Goal: Task Accomplishment & Management: Use online tool/utility

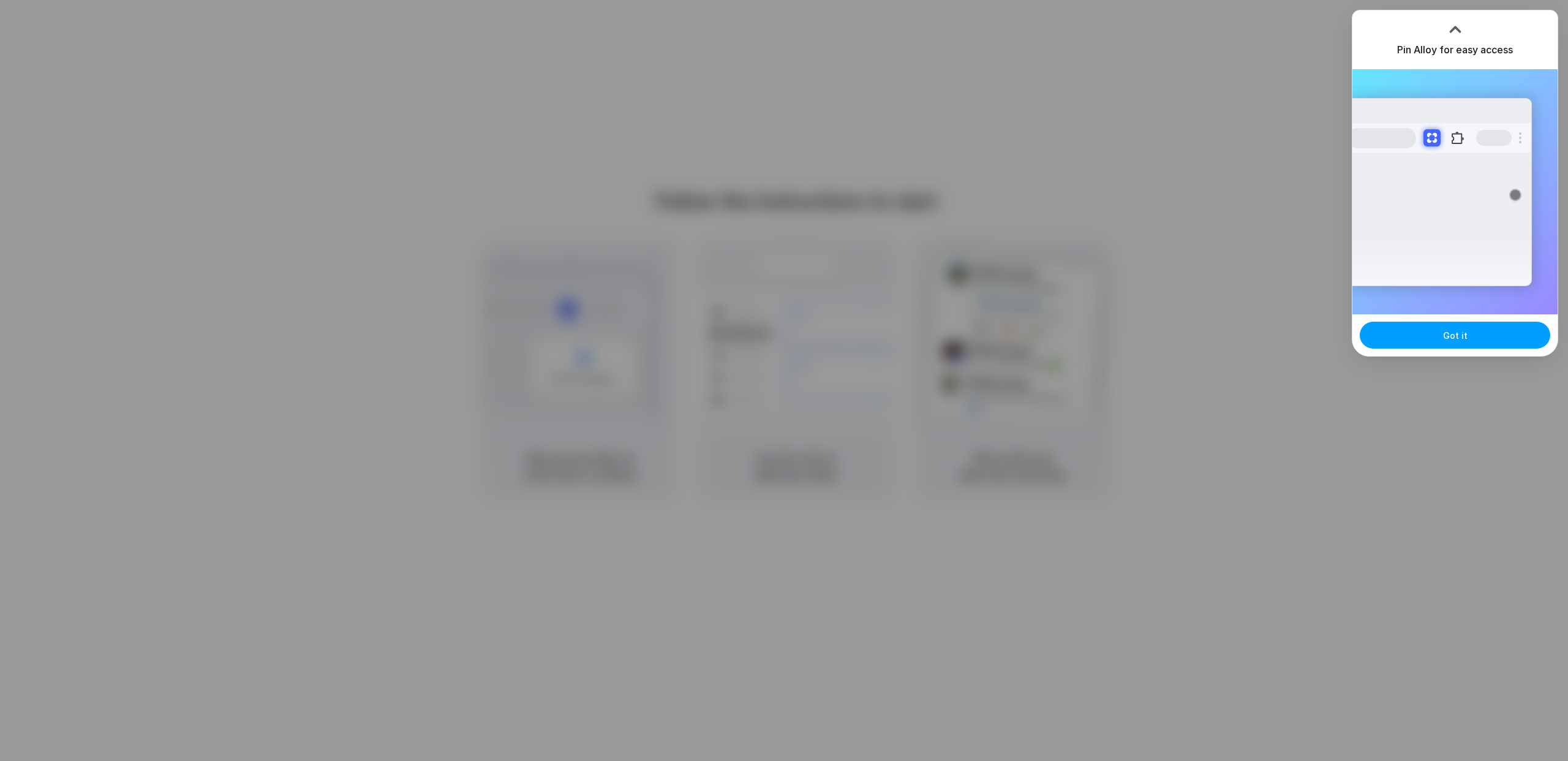
click at [1452, 340] on span "Got it" at bounding box center [1455, 335] width 24 height 13
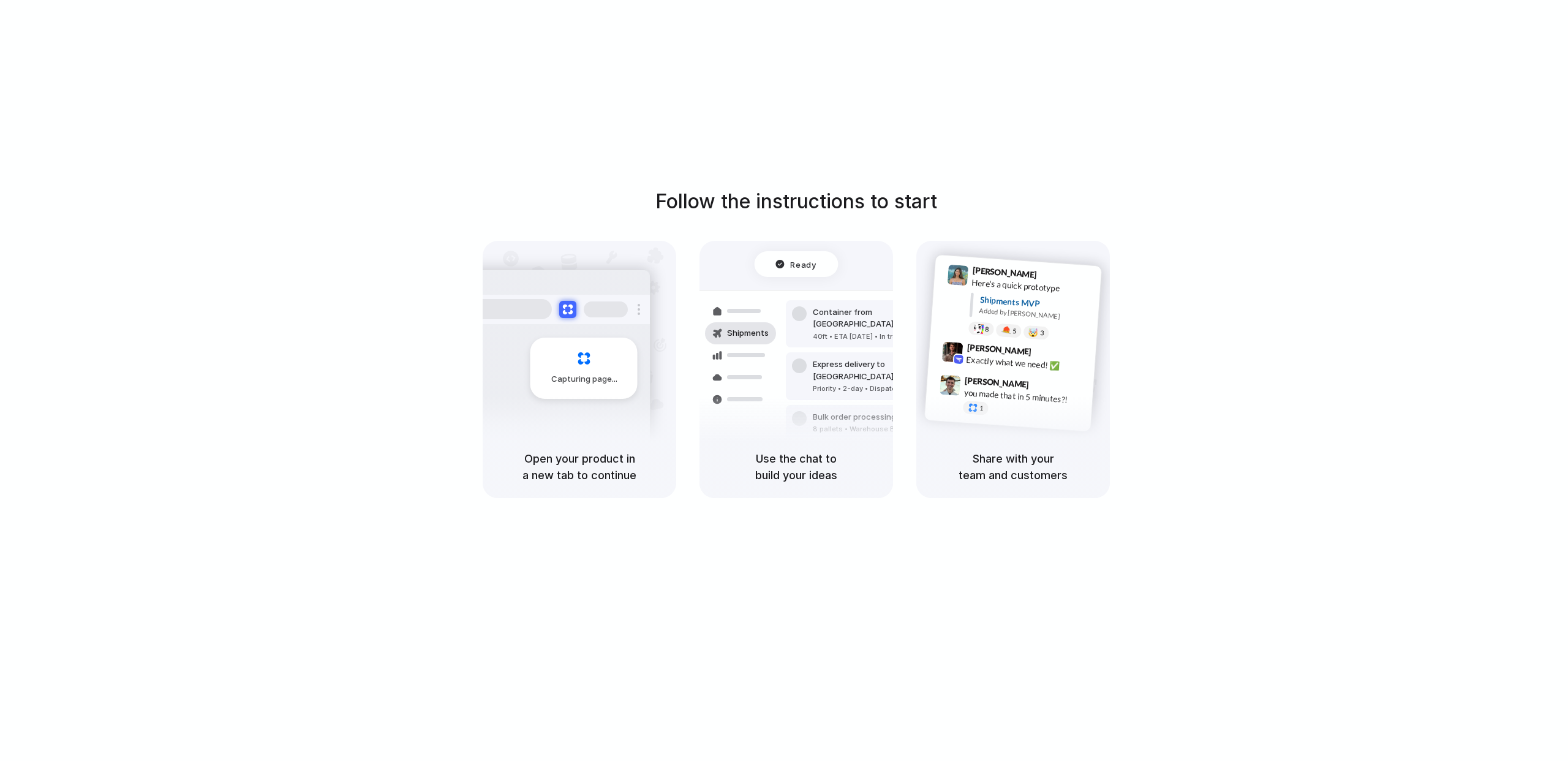
drag, startPoint x: 556, startPoint y: 457, endPoint x: 568, endPoint y: 474, distance: 20.8
click at [592, 473] on h5 "Open your product in a new tab to continue" at bounding box center [579, 467] width 164 height 33
drag, startPoint x: 546, startPoint y: 475, endPoint x: 622, endPoint y: 478, distance: 76.1
click at [602, 478] on h5 "Open your product in a new tab to continue" at bounding box center [579, 467] width 164 height 33
drag, startPoint x: 976, startPoint y: 460, endPoint x: 1011, endPoint y: 478, distance: 39.4
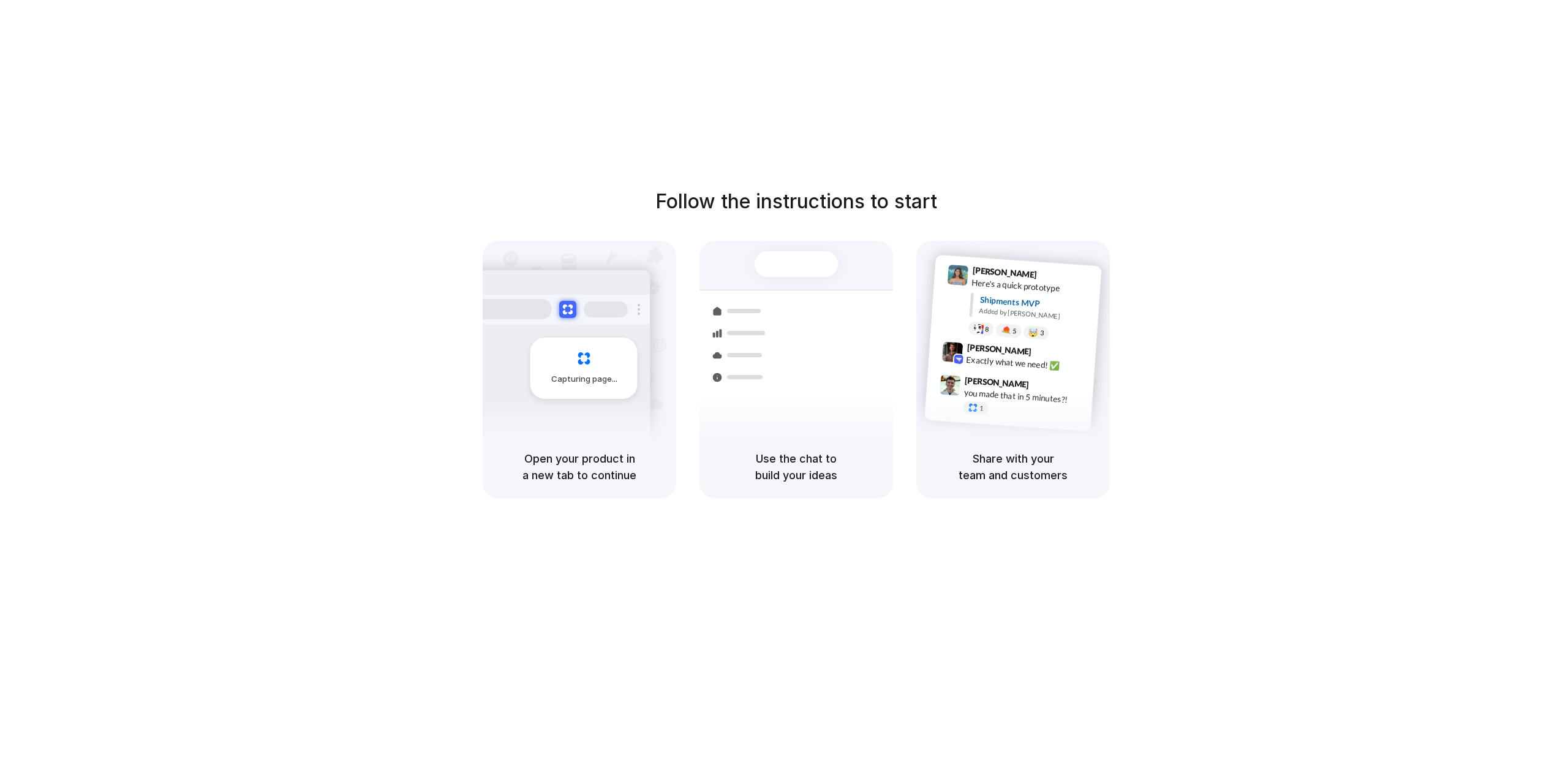
click at [1010, 478] on h5 "Share with your team and customers" at bounding box center [1013, 467] width 164 height 33
drag, startPoint x: 989, startPoint y: 457, endPoint x: 1053, endPoint y: 478, distance: 67.4
click at [1051, 479] on h5 "Share with your team and customers" at bounding box center [1013, 467] width 164 height 33
click at [1070, 476] on h5 "Share with your team and customers" at bounding box center [1013, 467] width 164 height 33
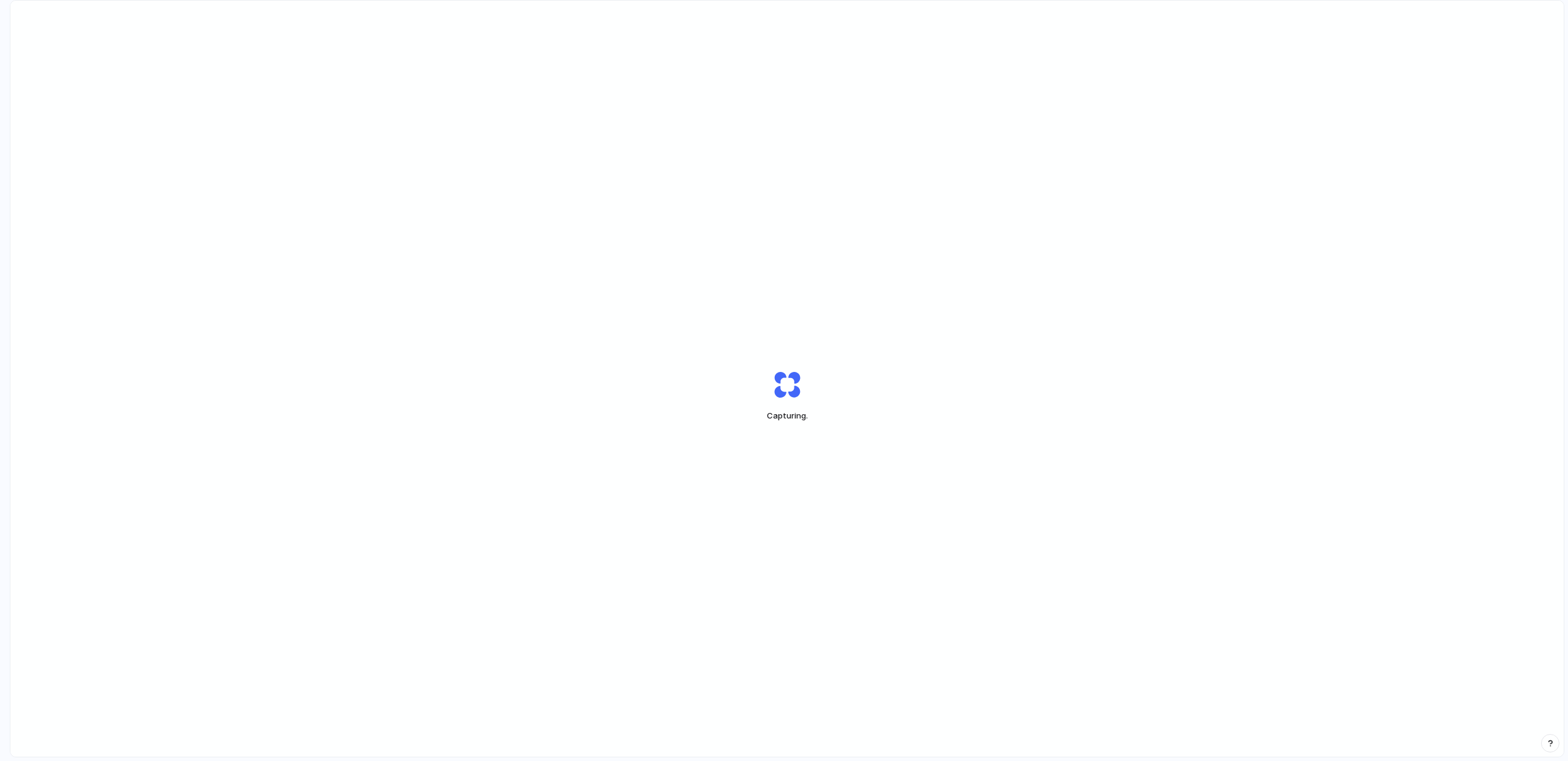
click at [899, 281] on div "Capturing ." at bounding box center [787, 396] width 1553 height 790
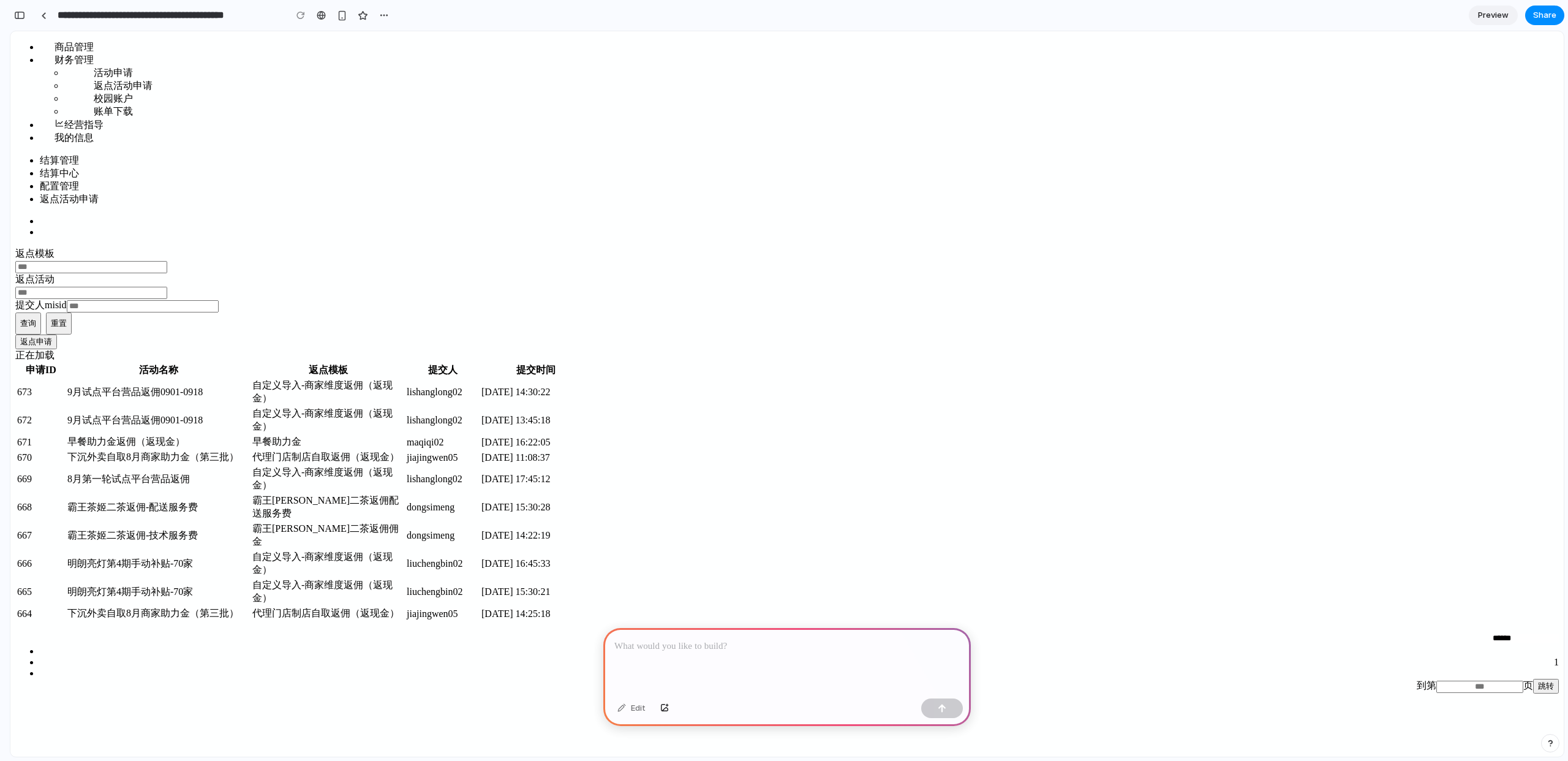
click at [250, 450] on td "下沉外卖自取8月商家助力金（第三批）" at bounding box center [159, 457] width 184 height 14
click at [36, 319] on span "查询" at bounding box center [28, 323] width 16 height 9
click at [67, 319] on span "重置" at bounding box center [59, 323] width 16 height 9
click at [733, 657] on div at bounding box center [787, 660] width 367 height 65
click at [638, 703] on div "Edit" at bounding box center [631, 708] width 40 height 19
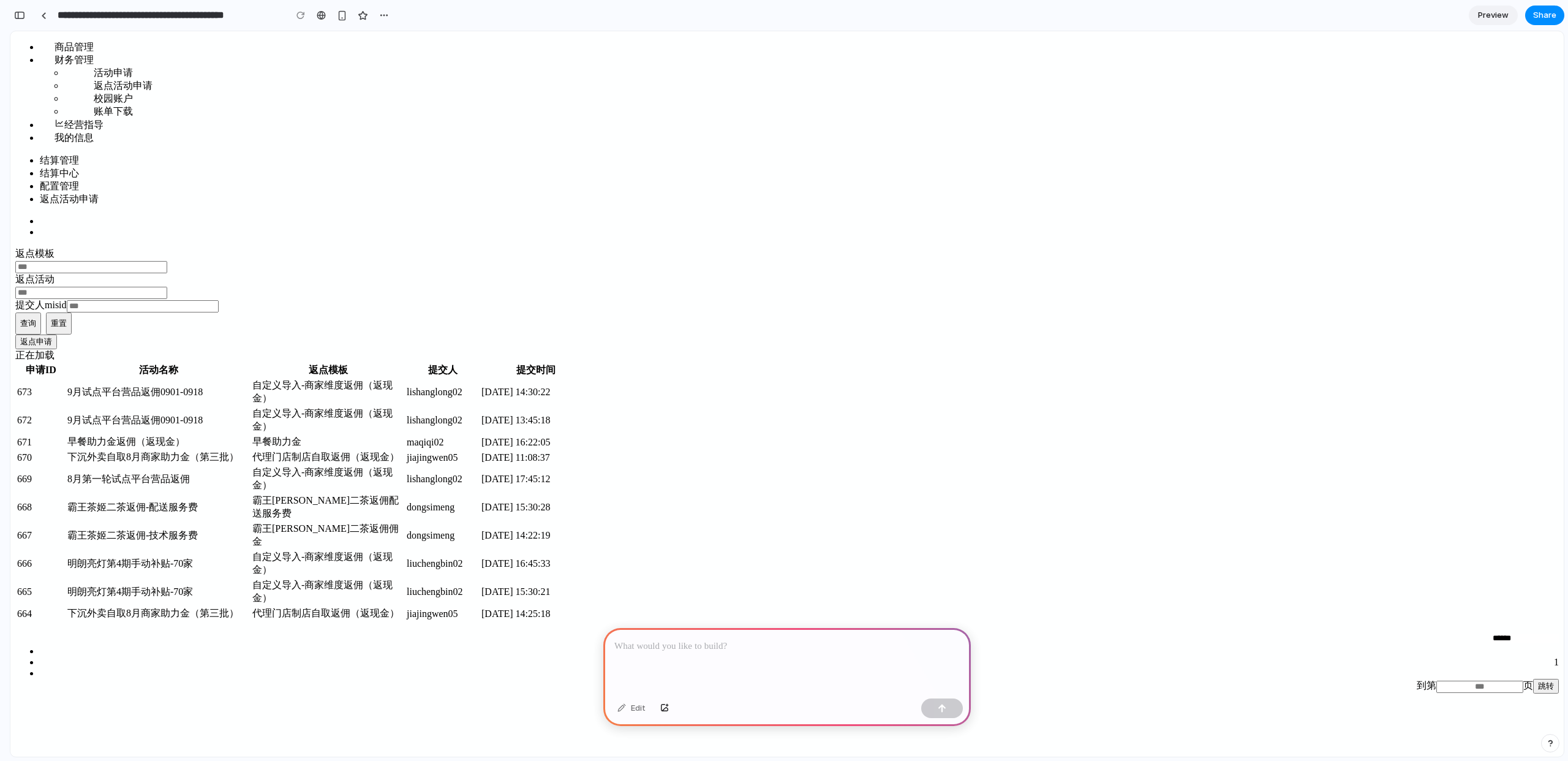
click at [689, 654] on div at bounding box center [787, 660] width 367 height 65
click at [748, 655] on div at bounding box center [787, 660] width 367 height 65
click at [940, 708] on div "button" at bounding box center [942, 708] width 9 height 9
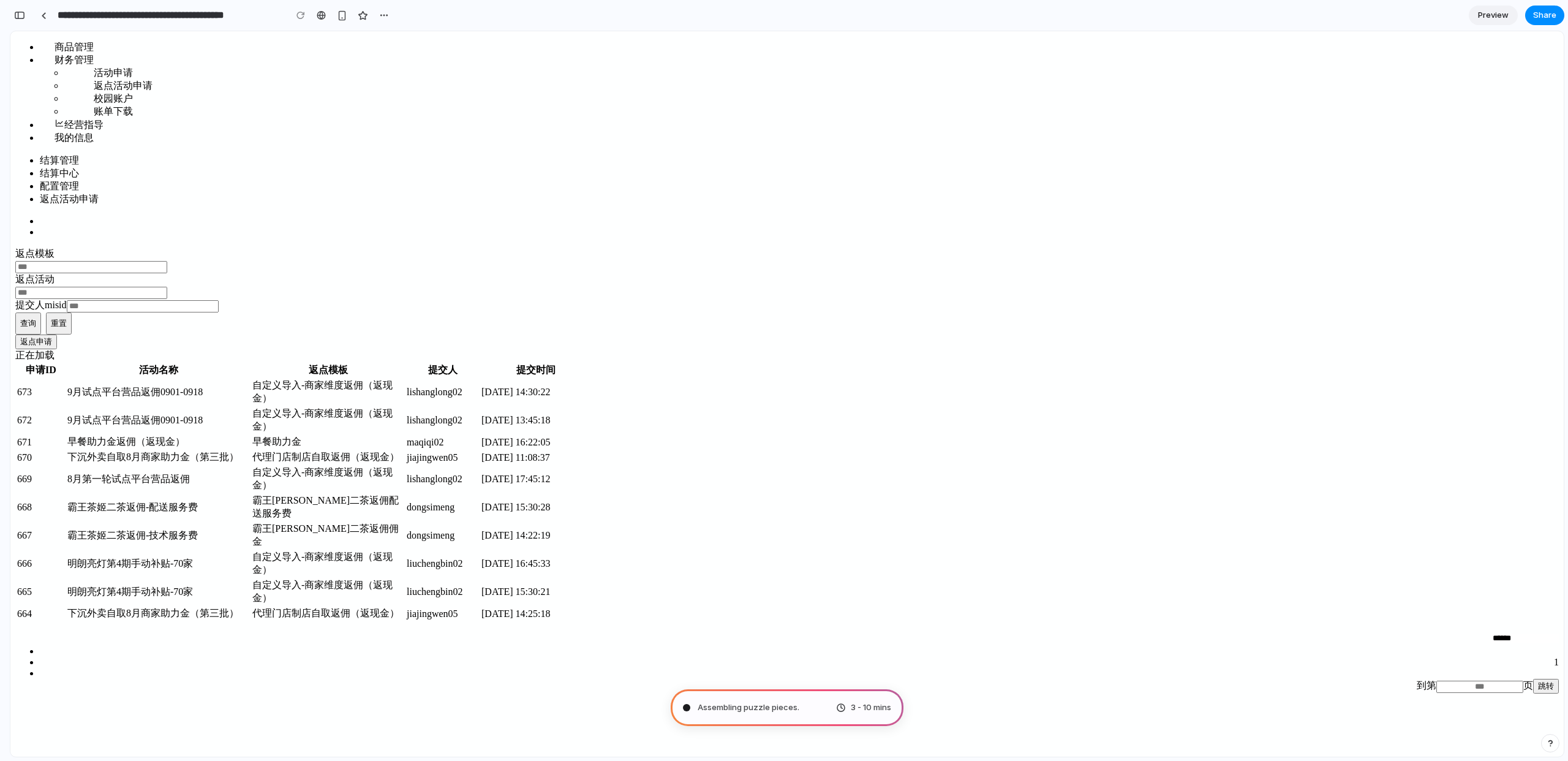
click at [288, 23] on div "**********" at bounding box center [214, 15] width 359 height 22
click at [390, 16] on button "button" at bounding box center [384, 16] width 19 height 19
click at [673, 57] on div "Duplicate Delete" at bounding box center [784, 380] width 1568 height 761
click at [1175, 247] on div "返点模板 返点活动 提交人misid 查询 重置 返点申请" at bounding box center [787, 298] width 1543 height 101
click at [788, 701] on span "Assembling puzzle pieces ." at bounding box center [748, 707] width 101 height 12
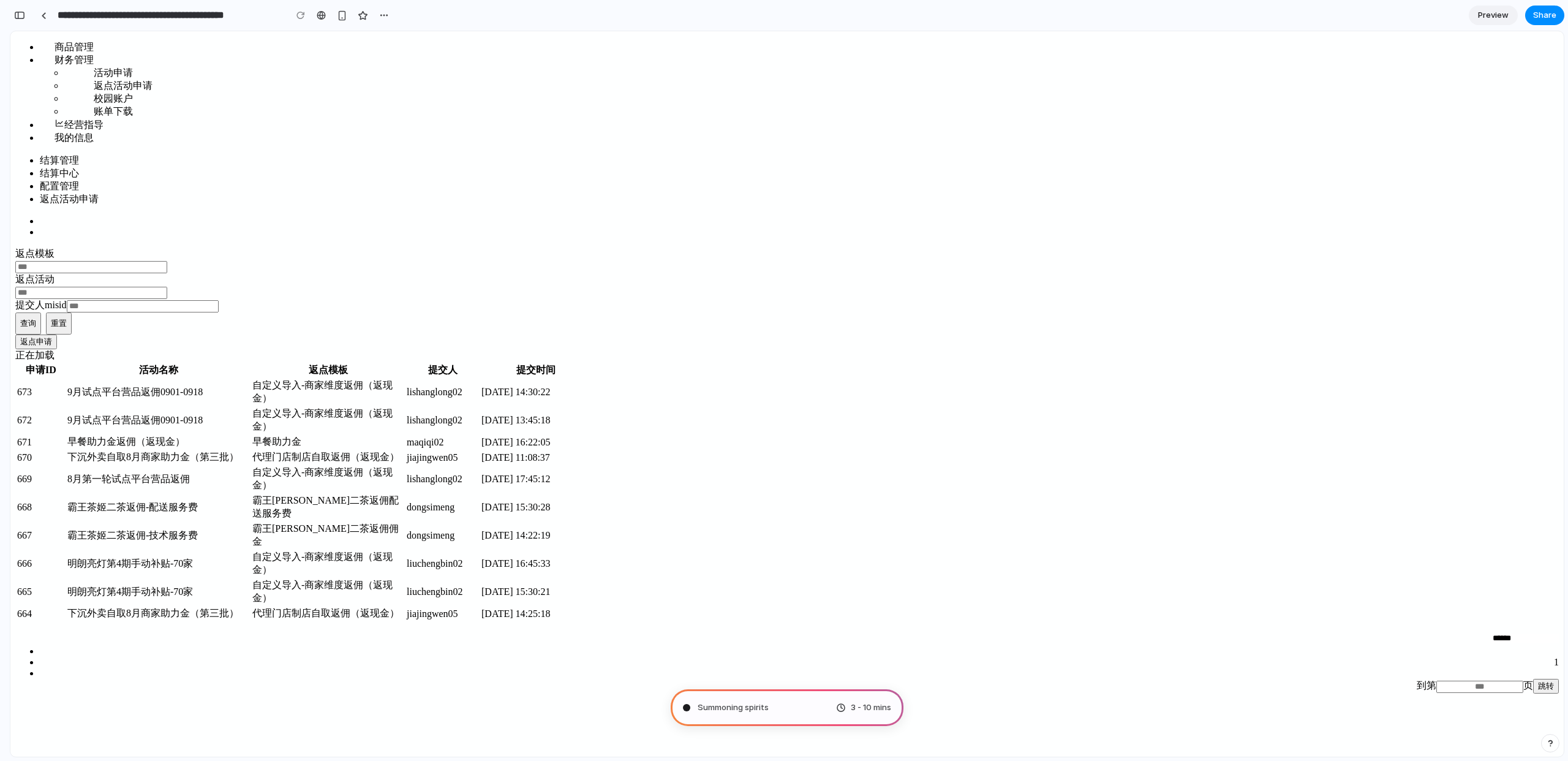
click at [853, 520] on div "正在加载 申请ID 活动名称 返点模板 提交人 提交时间 673 9月试点平台营品返佣0901-0918 自定义导入-商家维度返佣（返现金） lishangl…" at bounding box center [787, 521] width 1543 height 345
drag, startPoint x: 845, startPoint y: 440, endPoint x: 849, endPoint y: 423, distance: 17.5
click at [405, 606] on td "代理门店制店自取返佣（返现金）" at bounding box center [328, 614] width 153 height 14
click at [405, 578] on td "自定义导入-商家维度返佣（返现金）" at bounding box center [328, 591] width 153 height 27
click at [1491, 634] on input "******" at bounding box center [1533, 639] width 85 height 10
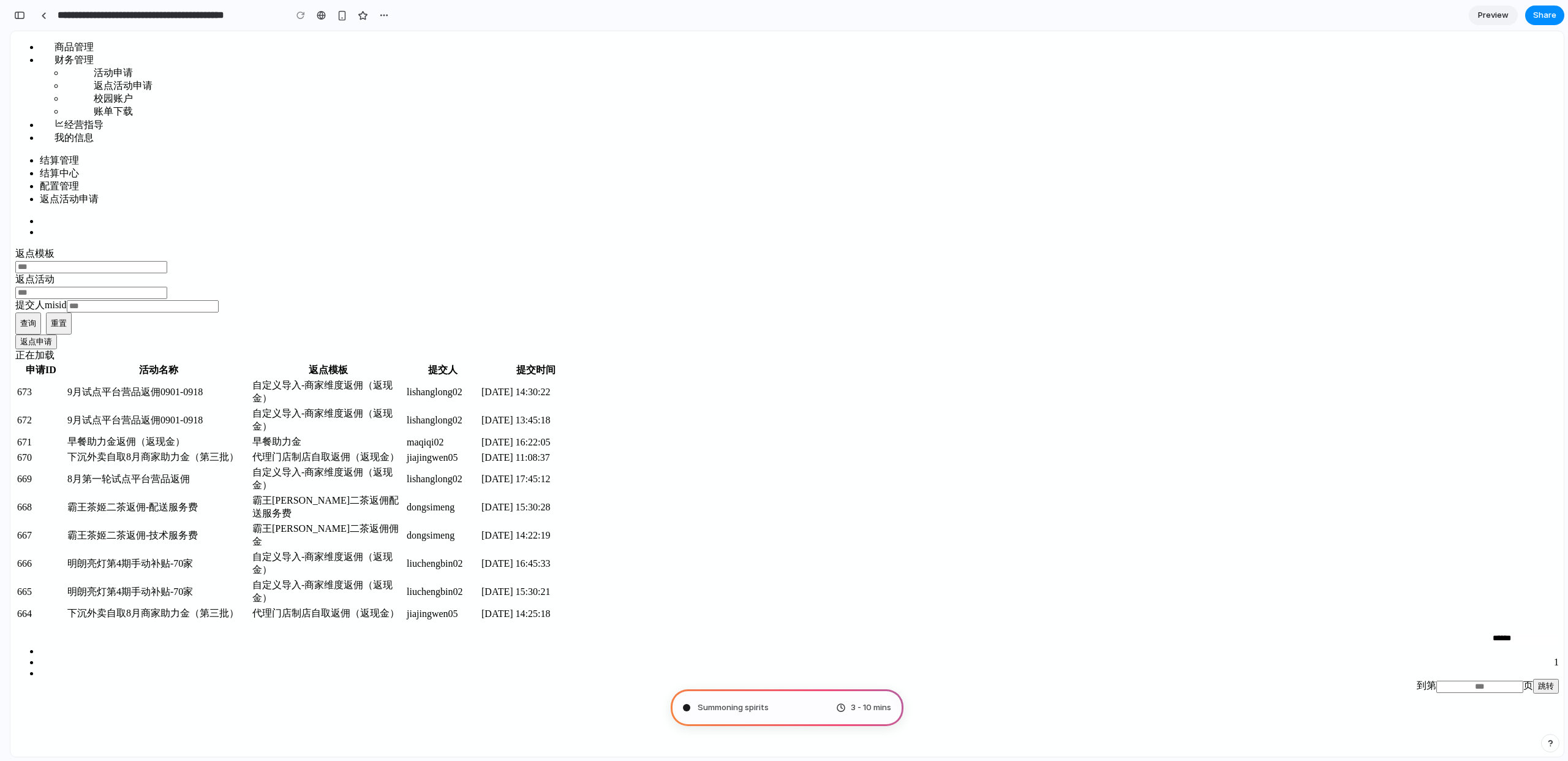
click at [1559, 643] on icon at bounding box center [1559, 643] width 0 height 0
type input "**********"
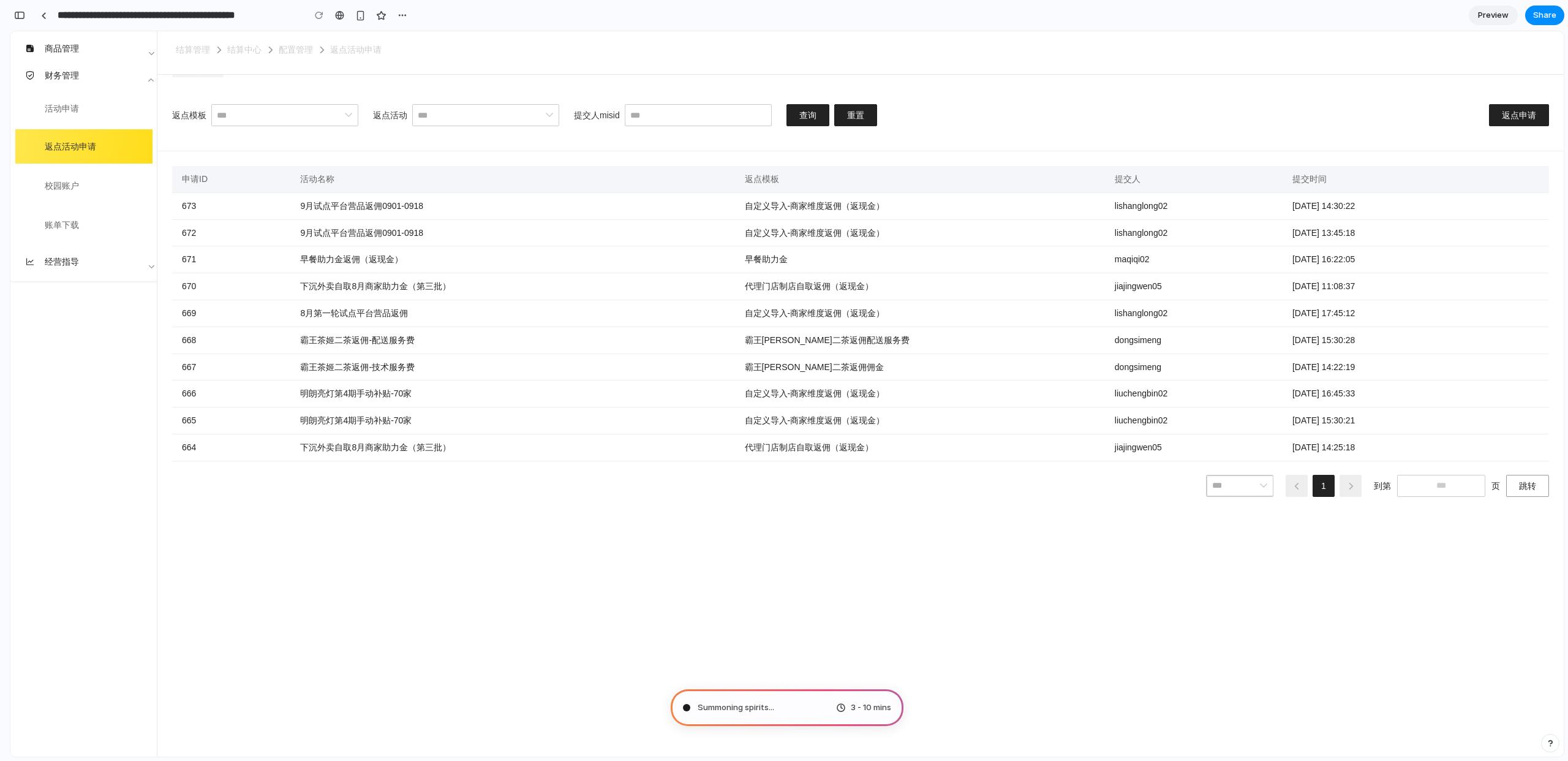
scroll to position [152, 0]
click at [1152, 601] on div "申请ID 活动名称 返点模板 提交人 提交时间 673 9月试点平台营品返佣0901-0918 自定义导入-商家维度返佣（返现金） lishanglong02…" at bounding box center [861, 454] width 1406 height 606
click at [774, 708] on span "Translating human wishes" at bounding box center [748, 707] width 101 height 12
click at [242, 113] on input "text" at bounding box center [285, 115] width 147 height 22
click at [521, 122] on input "text" at bounding box center [485, 115] width 147 height 22
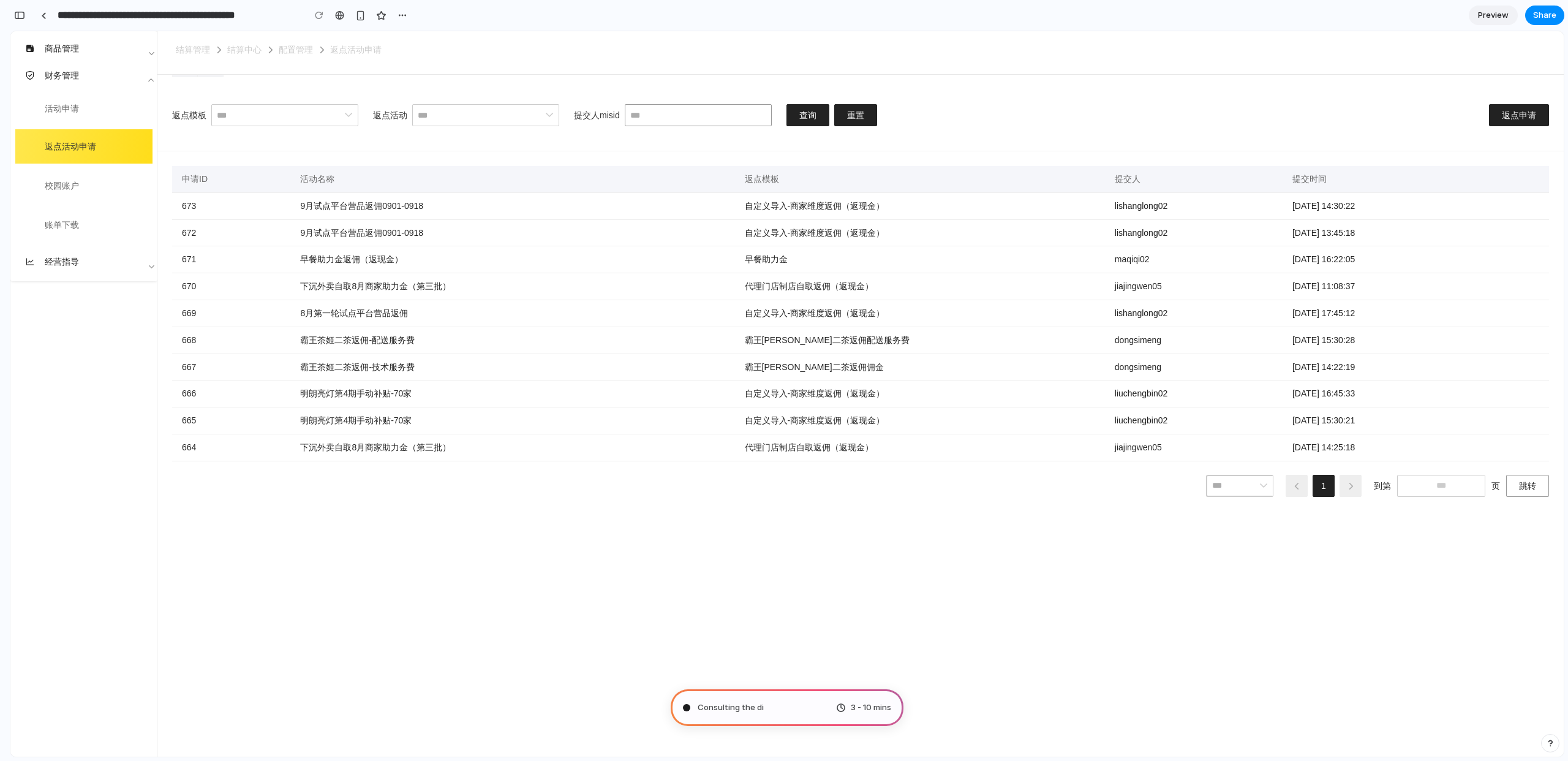
click at [688, 123] on input "text" at bounding box center [698, 115] width 147 height 22
click at [925, 123] on div "返点模板 返点活动 提交人misid 查询 重置 返点申请" at bounding box center [861, 120] width 1406 height 62
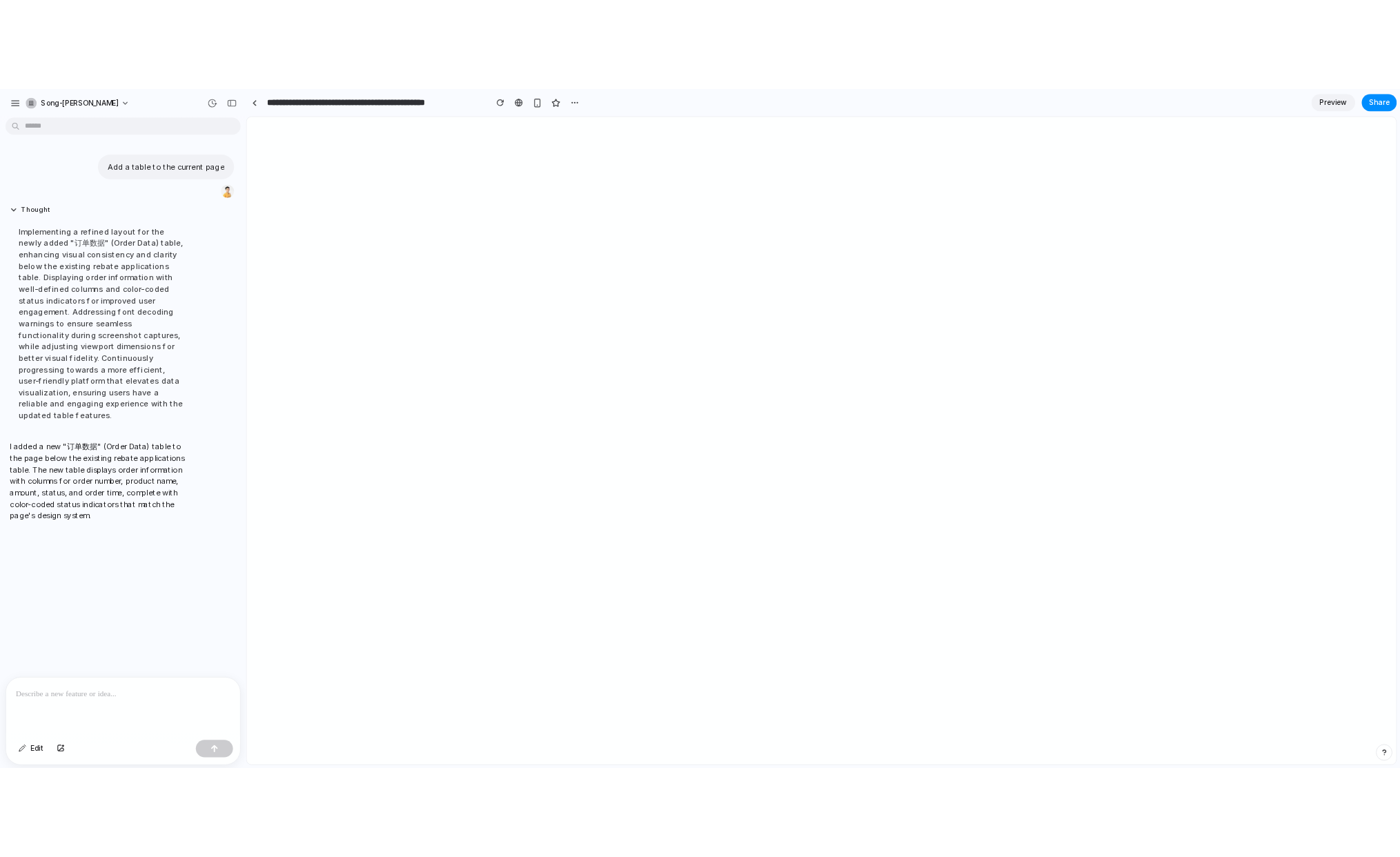
scroll to position [0, 0]
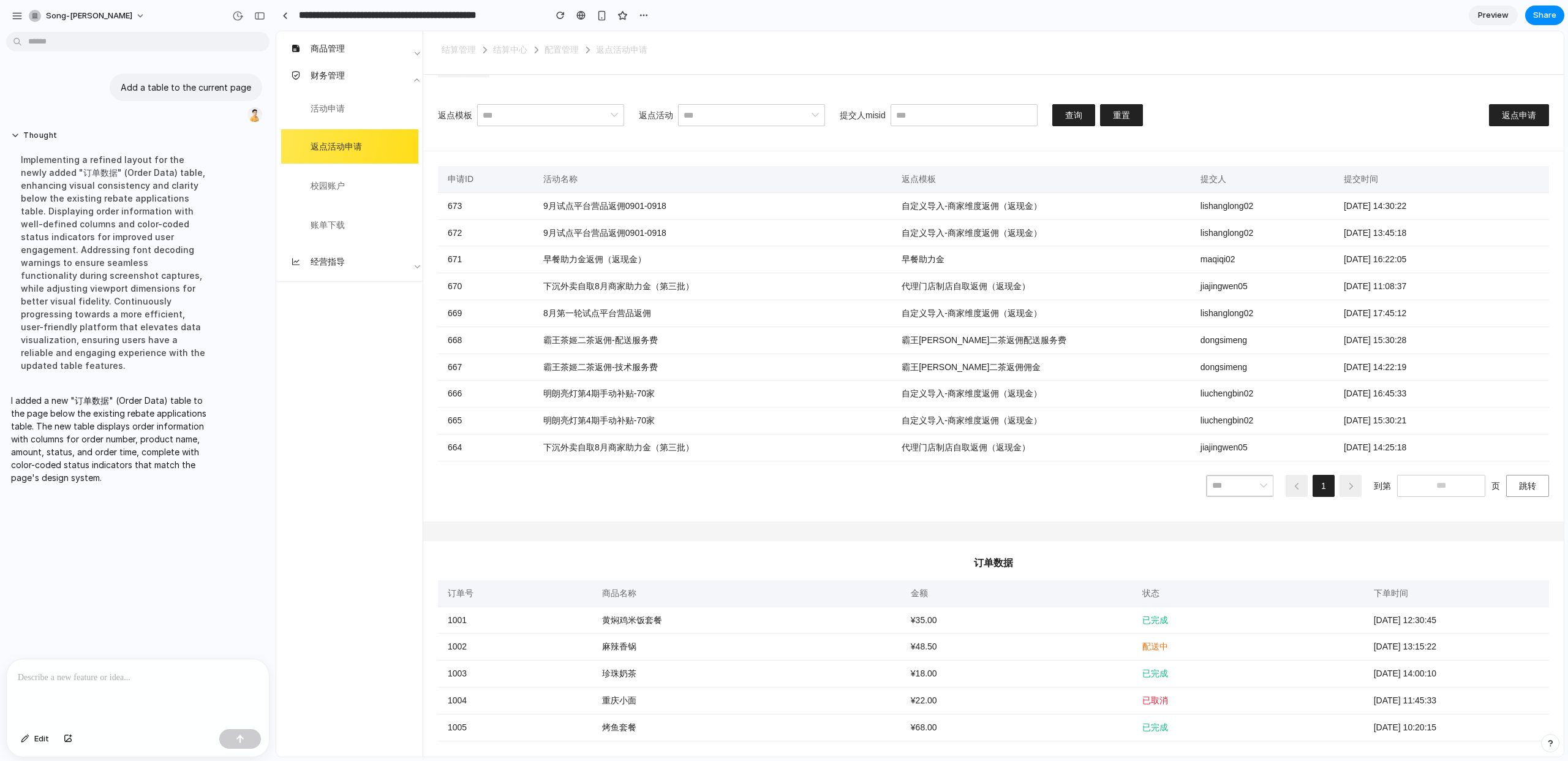
click at [845, 486] on div "1 到第 页 跳转" at bounding box center [993, 483] width 1111 height 45
drag, startPoint x: 863, startPoint y: 514, endPoint x: 458, endPoint y: 470, distance: 407.4
click at [861, 514] on div "申请ID 活动名称 返点模板 提交人 提交时间 673 9月试点平台营品返佣0901-0918 自定义导入-商家维度返佣（返现金） lishanglong02…" at bounding box center [994, 336] width 1140 height 370
click at [215, 80] on div "Add a table to the current page" at bounding box center [185, 87] width 152 height 27
click at [229, 114] on div "button" at bounding box center [234, 114] width 10 height 10
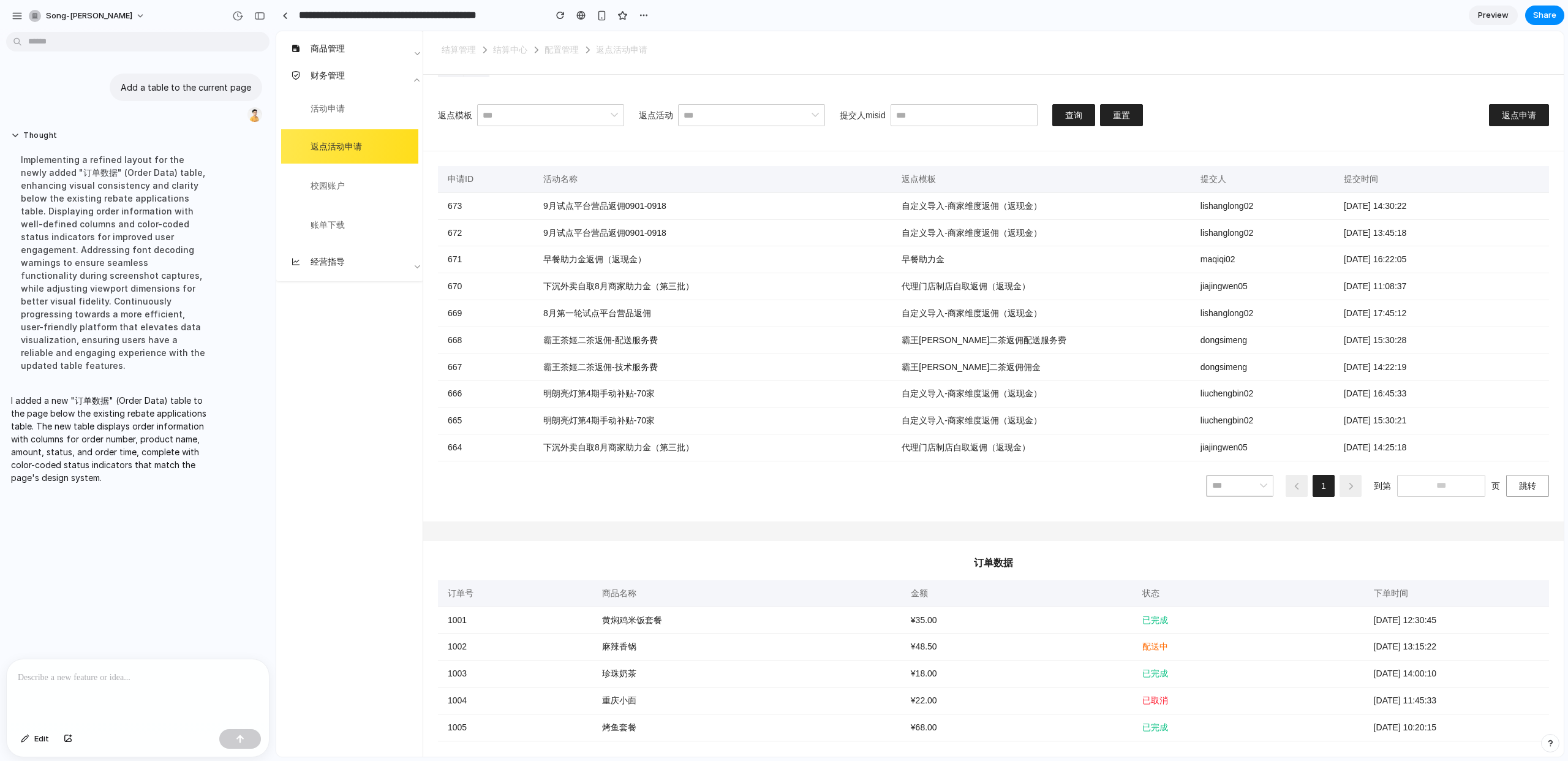
click at [1140, 468] on div "1 到第 页 跳转" at bounding box center [993, 483] width 1111 height 45
click at [1252, 42] on ul "结算管理 结算中心 配置管理 返点活动申请" at bounding box center [993, 50] width 1111 height 17
click at [817, 32] on div "结算管理 结算中心 配置管理 返点活动申请" at bounding box center [994, 53] width 1140 height 43
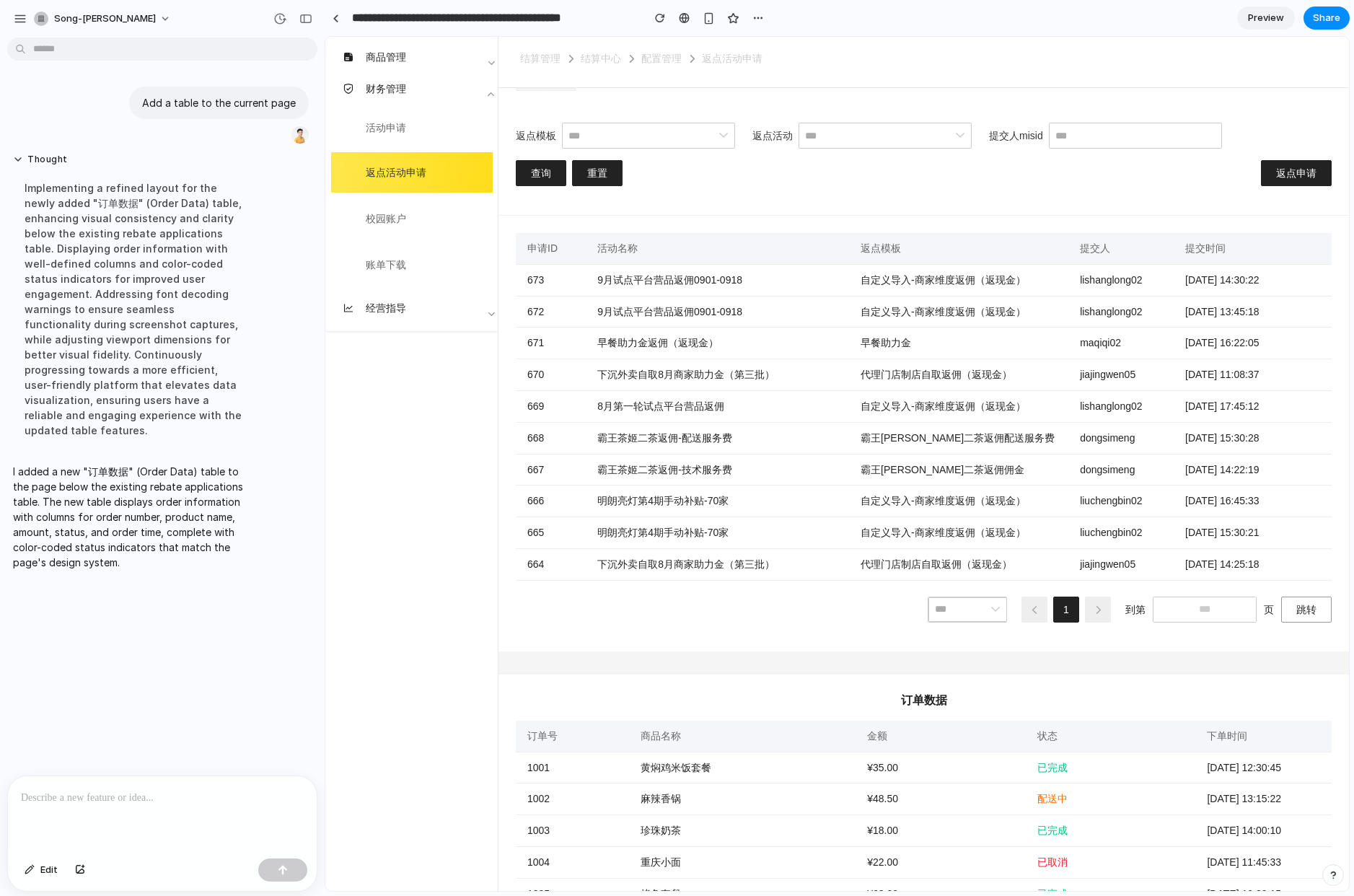
drag, startPoint x: 753, startPoint y: 606, endPoint x: 771, endPoint y: 631, distance: 30.8
click at [753, 606] on div "1 到第 页 跳转" at bounding box center [923, 607] width 815 height 53
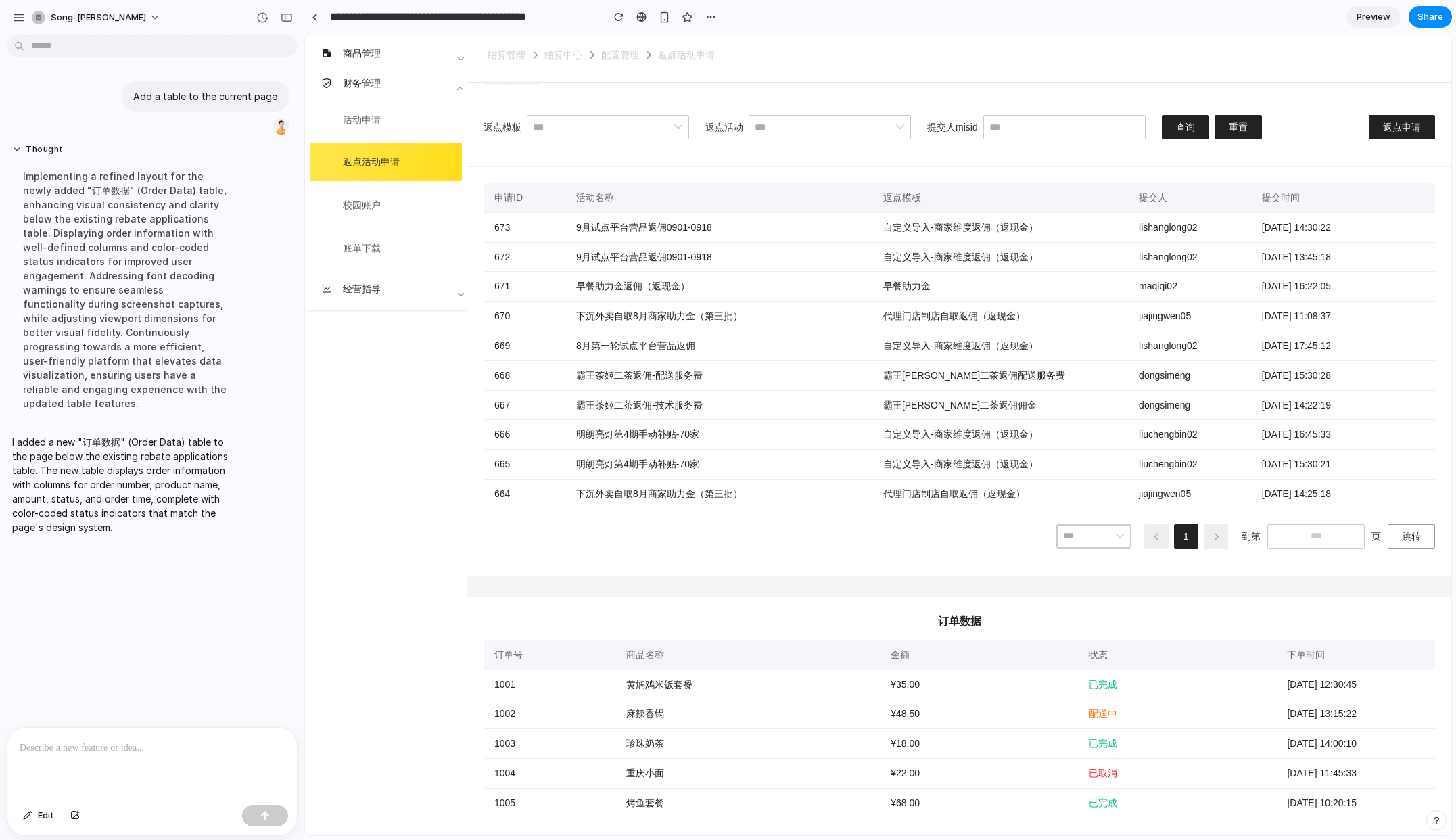
click at [764, 21] on section "**********" at bounding box center [877, 17] width 1147 height 34
click at [919, 63] on ul "结算管理 结算中心 配置管理 返点活动申请" at bounding box center [959, 55] width 951 height 19
click at [37, 815] on button "Edit" at bounding box center [38, 815] width 44 height 21
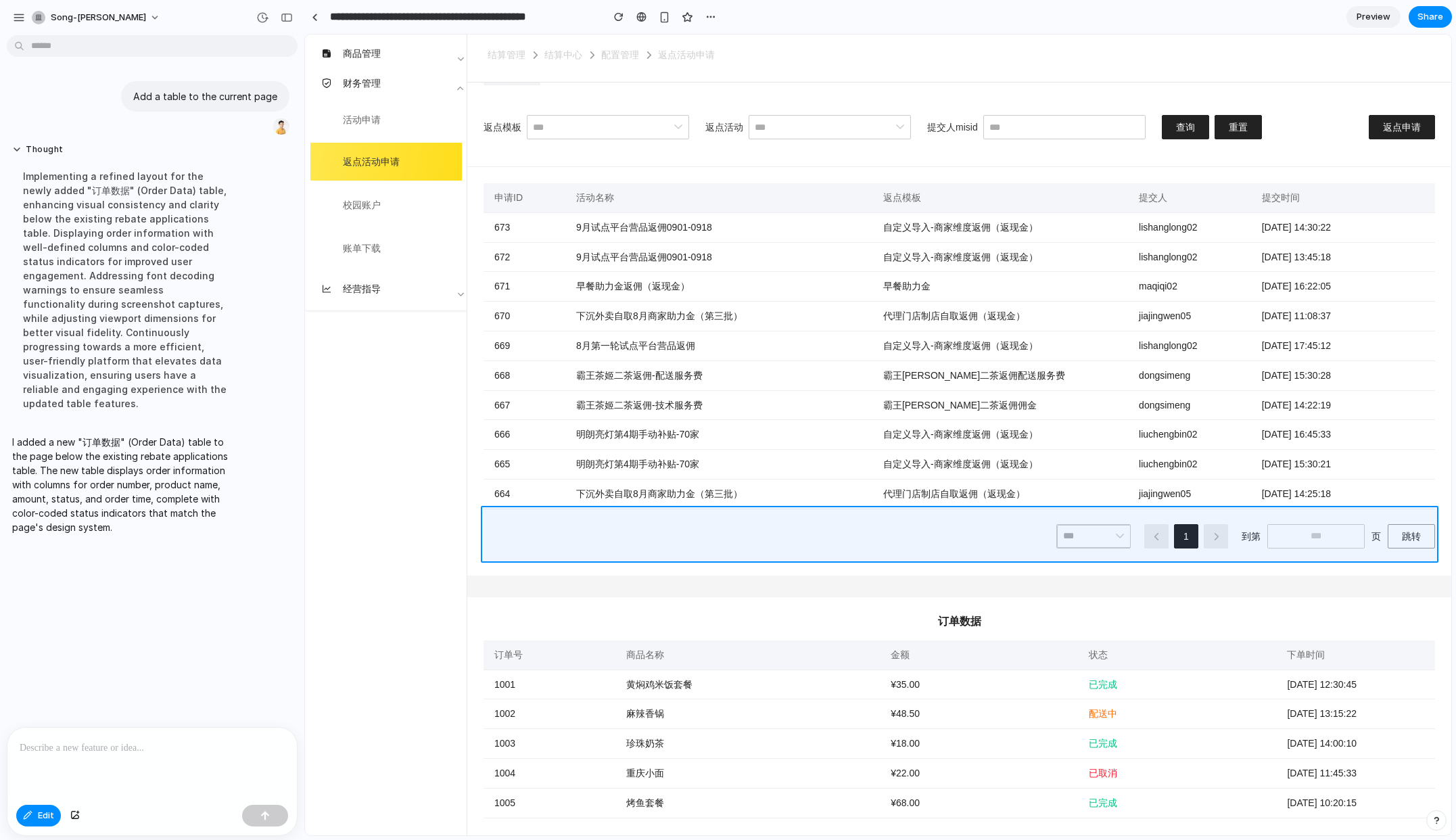
click at [587, 519] on div at bounding box center [878, 435] width 1146 height 800
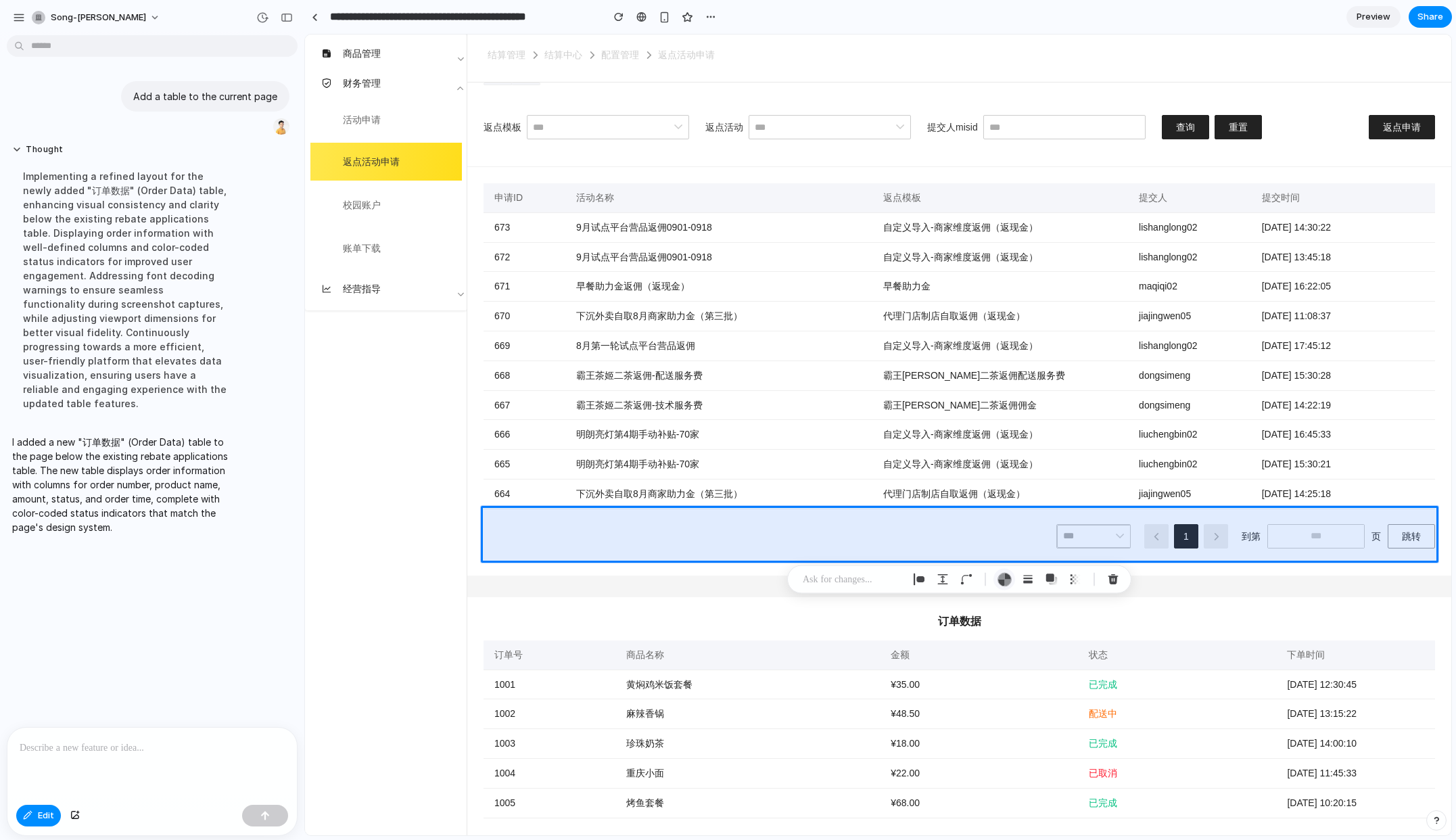
click at [1004, 580] on div "button" at bounding box center [1004, 580] width 14 height 14
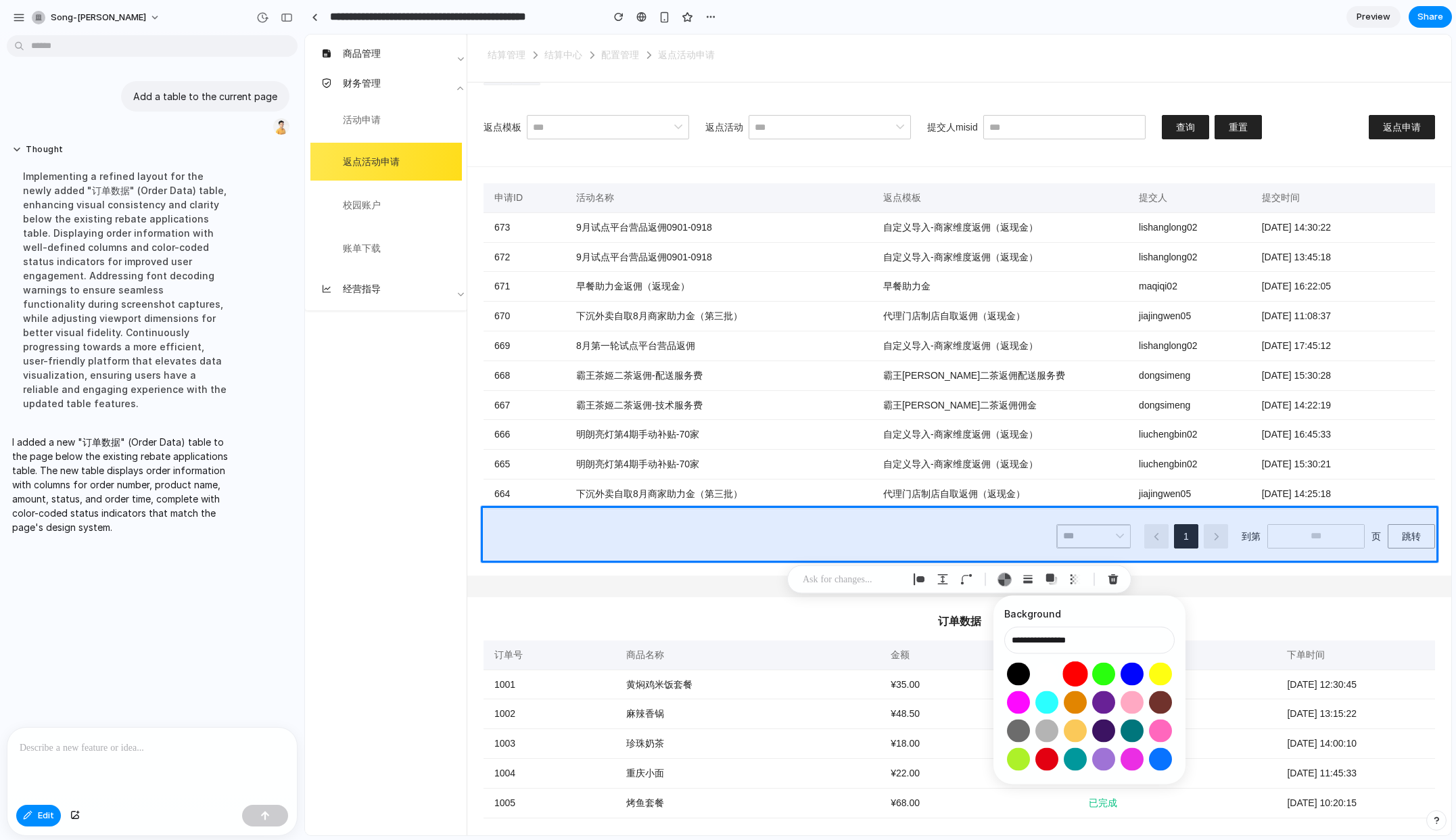
click at [1074, 673] on button "Select color oklch(0.63 0.26 29)" at bounding box center [1075, 674] width 25 height 25
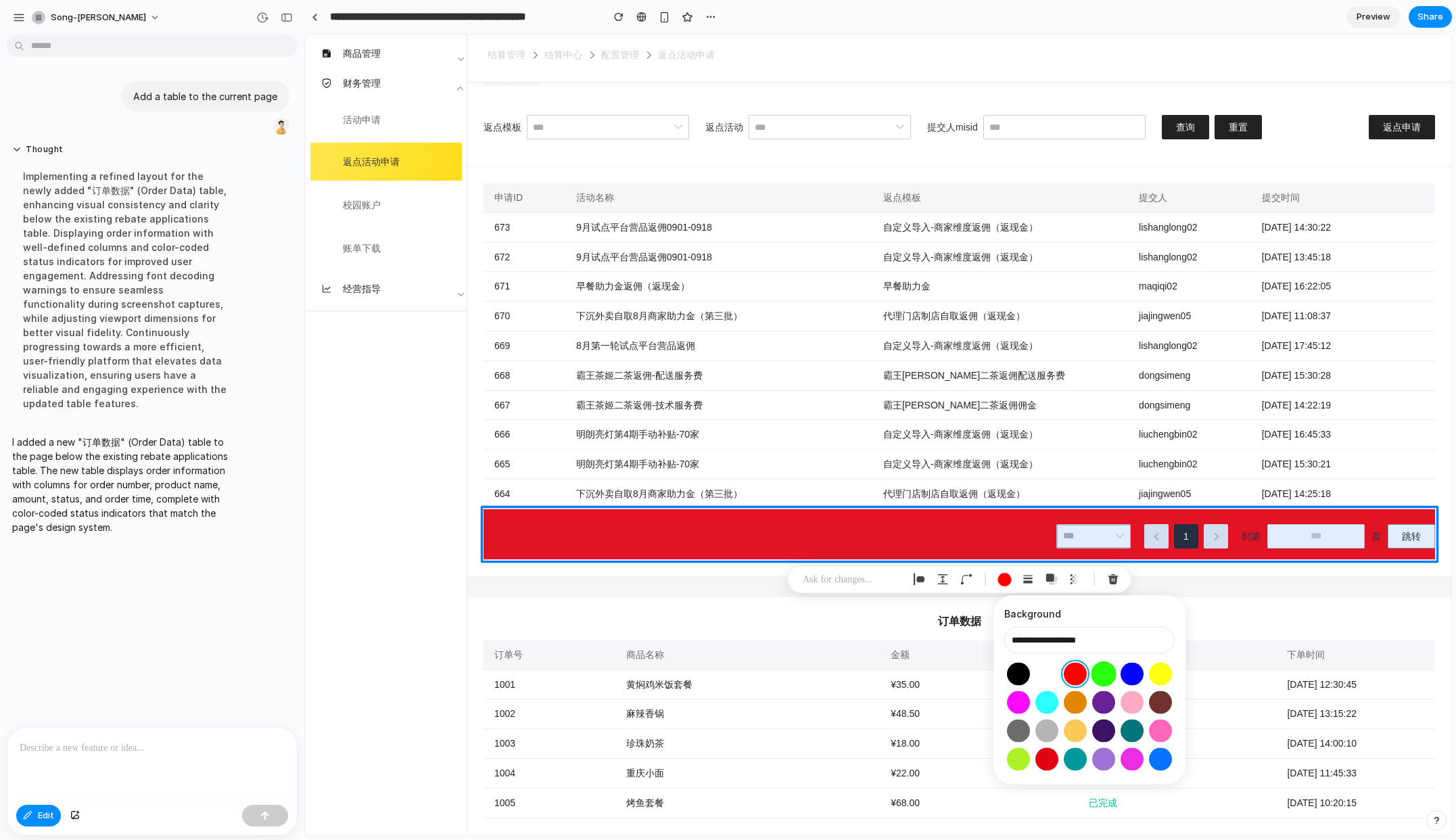
click at [1100, 678] on button "Select color oklch(0.87 0.29 142)" at bounding box center [1104, 674] width 25 height 25
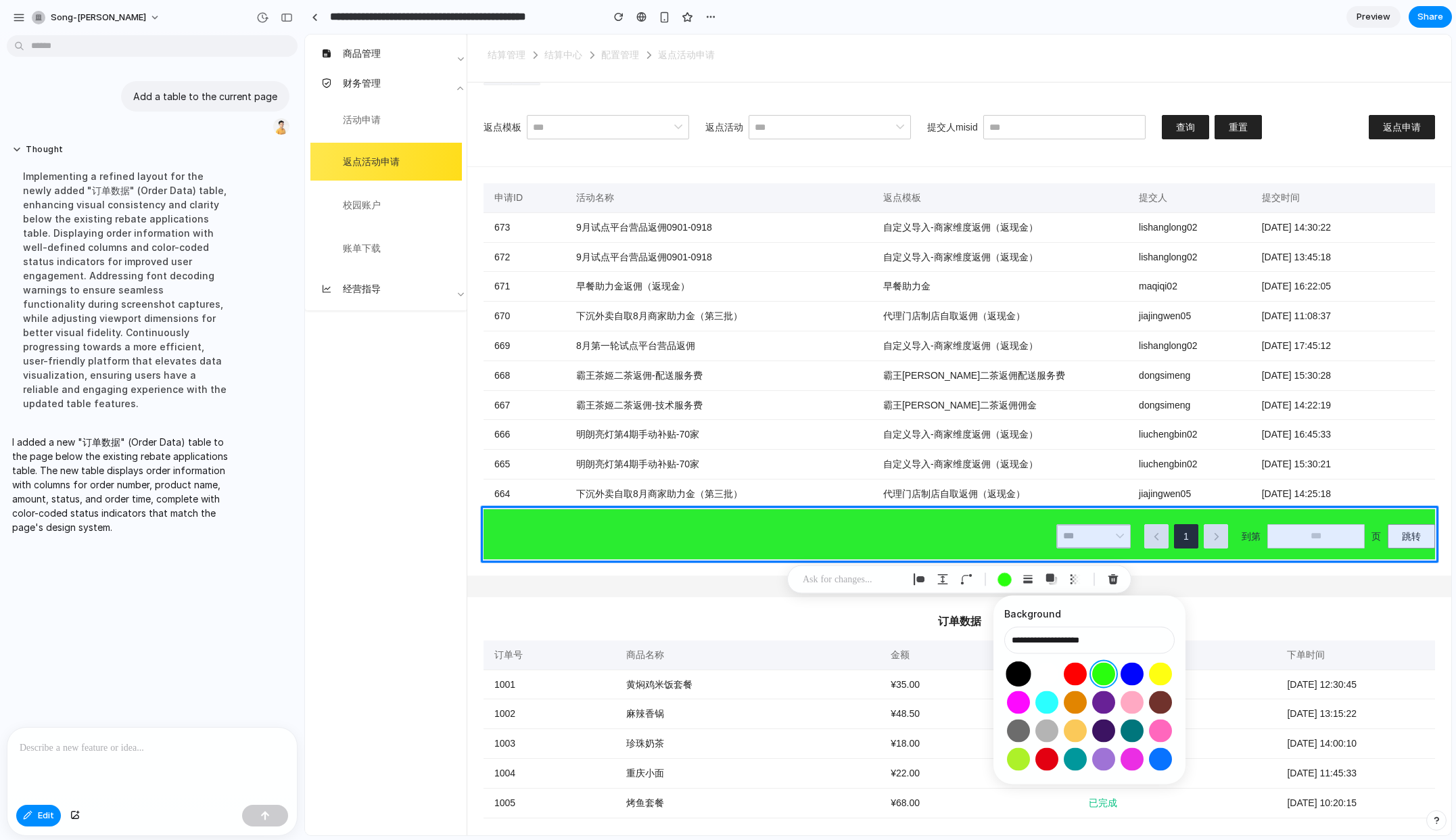
click at [1022, 673] on button "Select color oklch(0 0 0)" at bounding box center [1019, 674] width 25 height 25
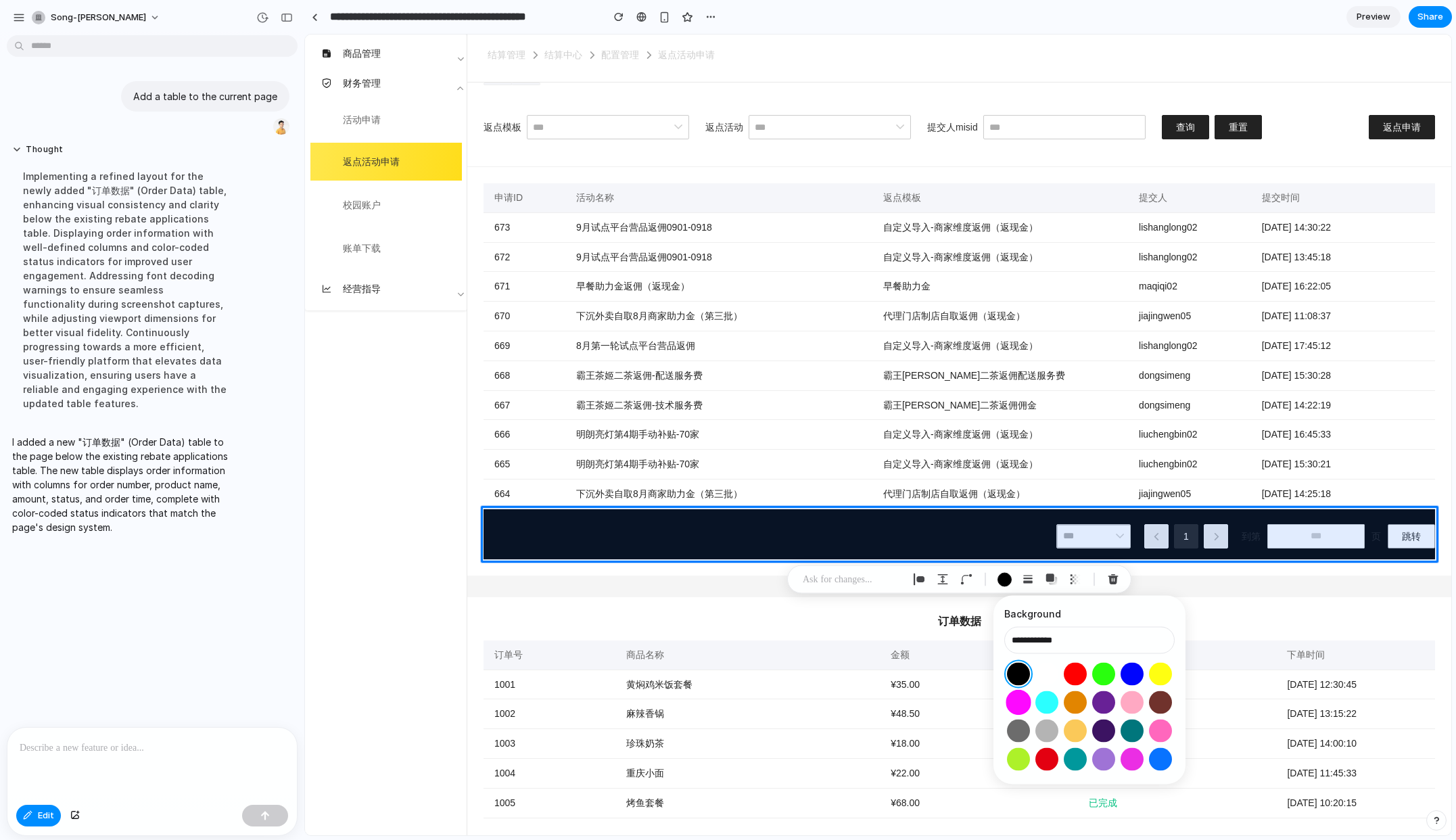
drag, startPoint x: 1020, startPoint y: 702, endPoint x: 1024, endPoint y: 710, distance: 8.9
click at [1020, 702] on button "Select color oklch(0.70 0.32 328)" at bounding box center [1019, 703] width 25 height 25
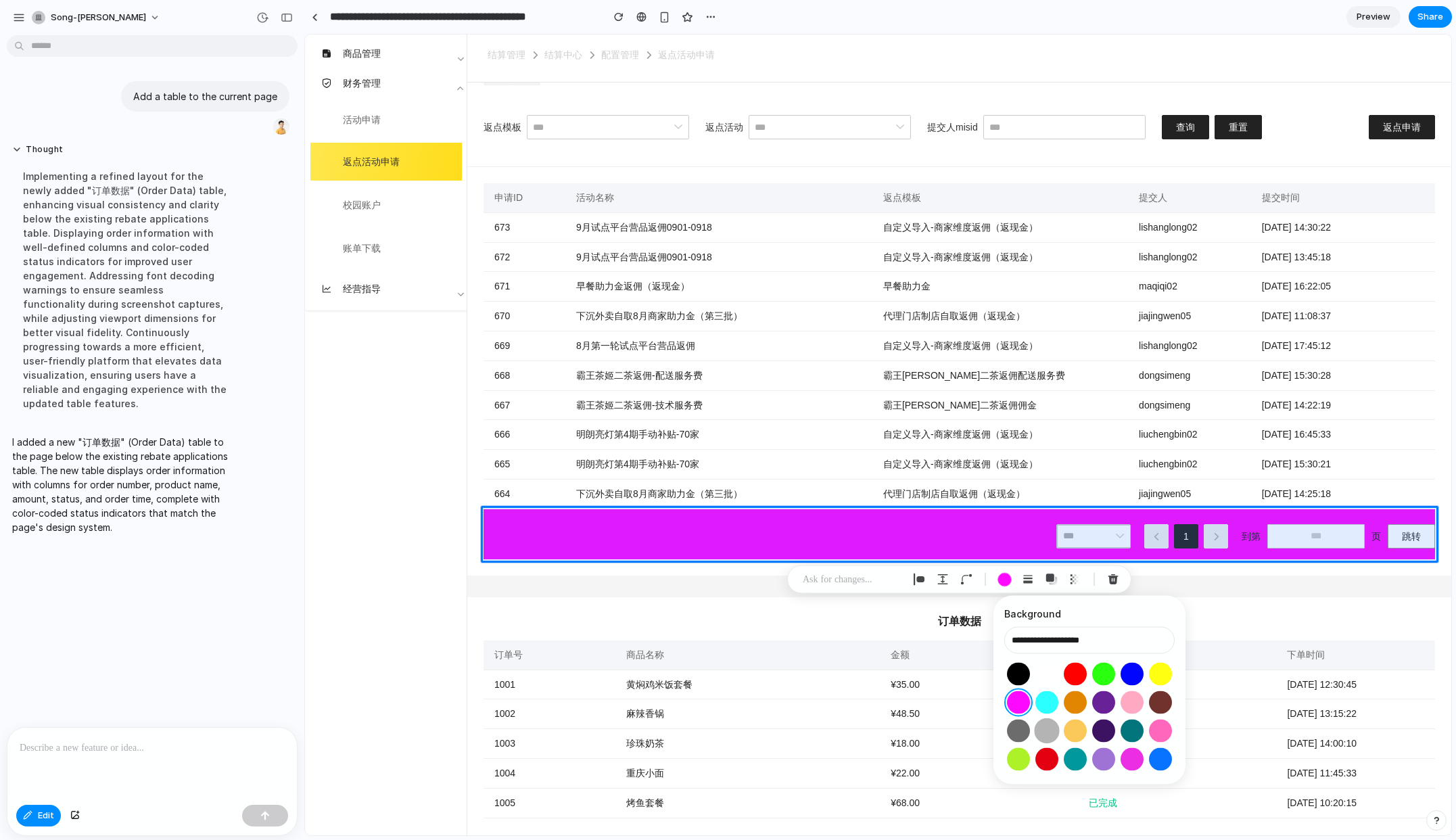
click at [1047, 736] on button "Select color oklch(0.77 0 0)" at bounding box center [1046, 731] width 25 height 25
type input "**********"
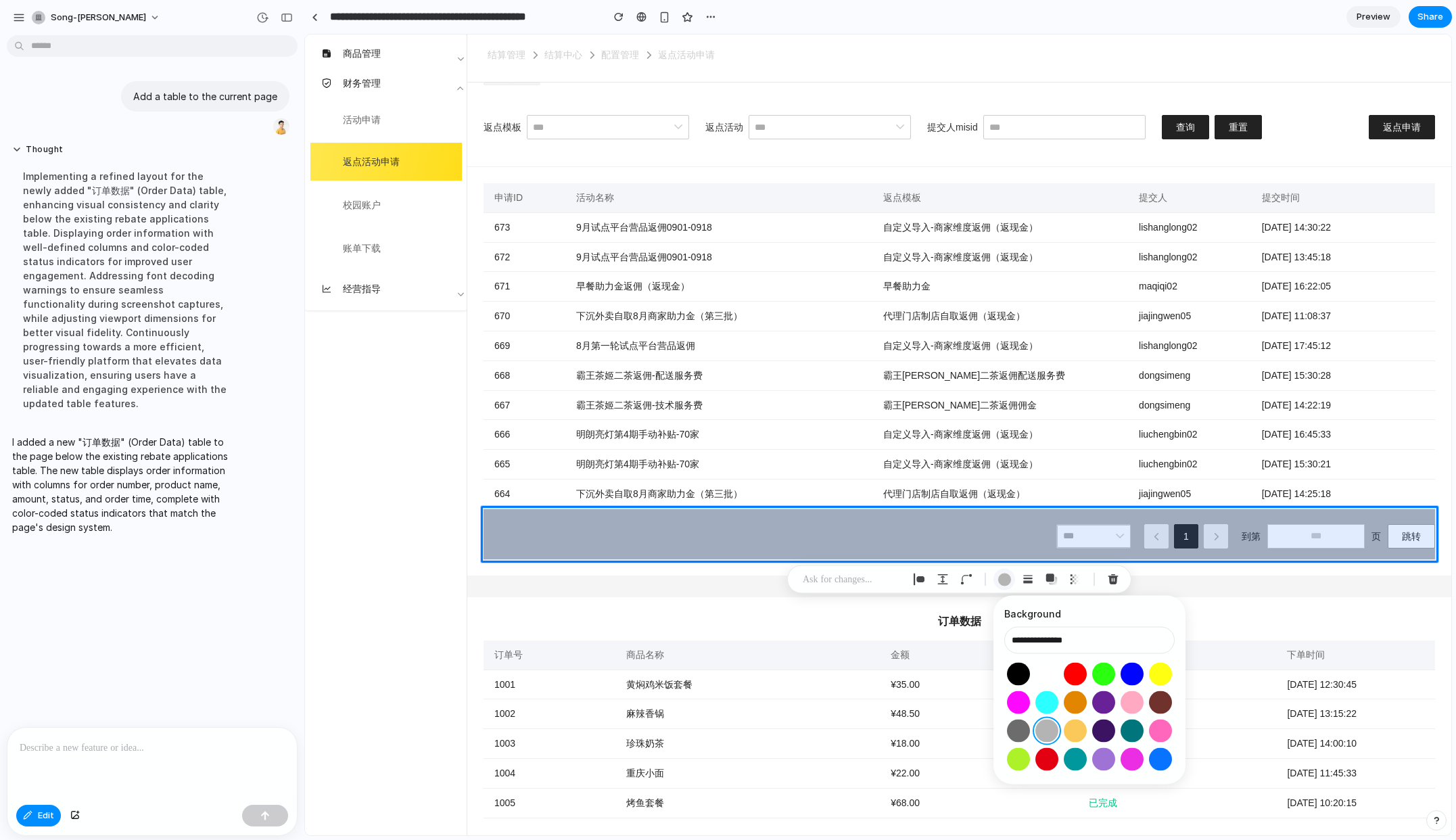
click at [1002, 576] on div "button" at bounding box center [1004, 580] width 14 height 14
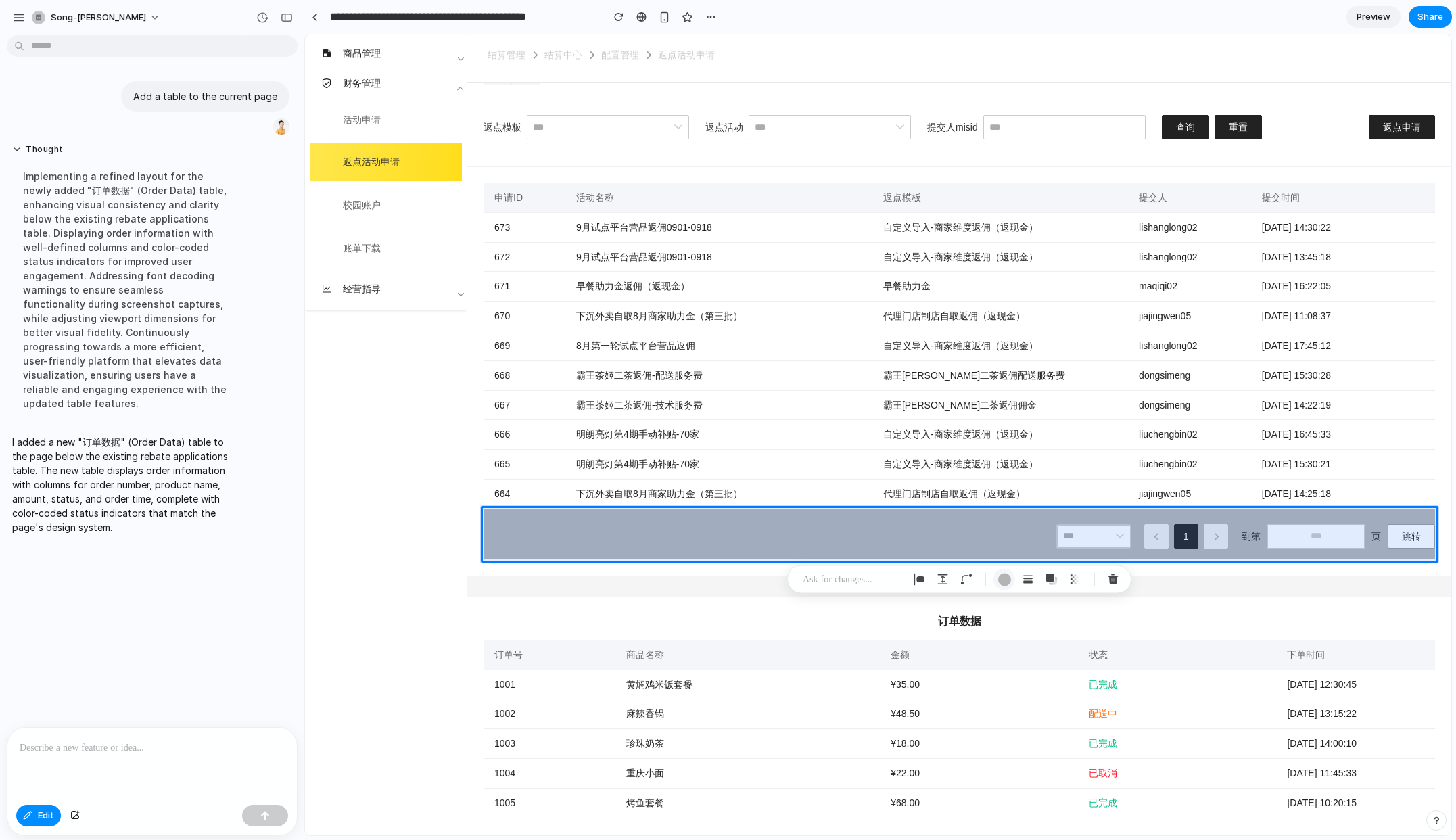
click at [1004, 582] on div "button" at bounding box center [1004, 580] width 14 height 14
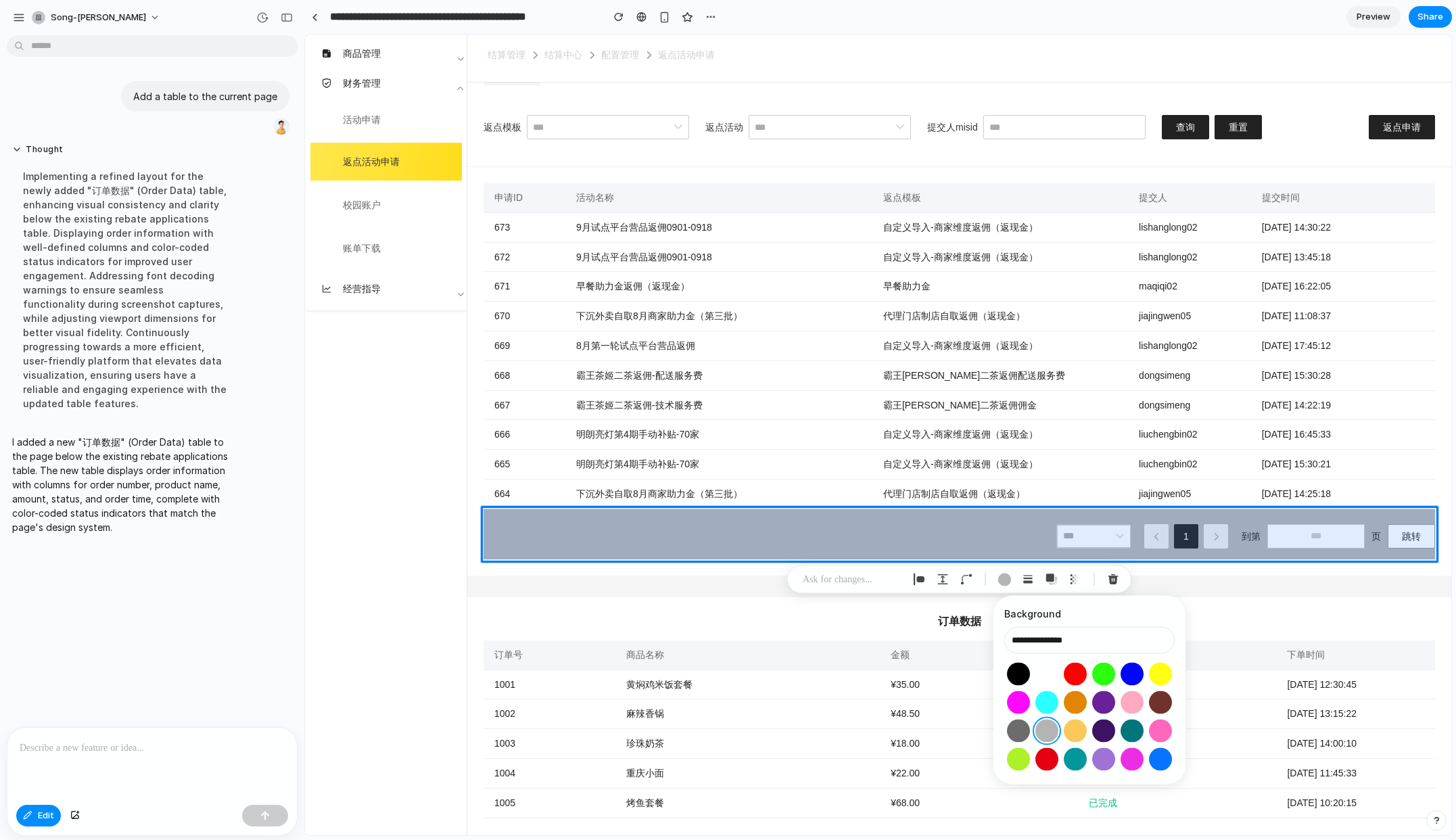
click at [1043, 674] on button "Select color oklch(1 0 0)" at bounding box center [1046, 674] width 25 height 25
type input "**********"
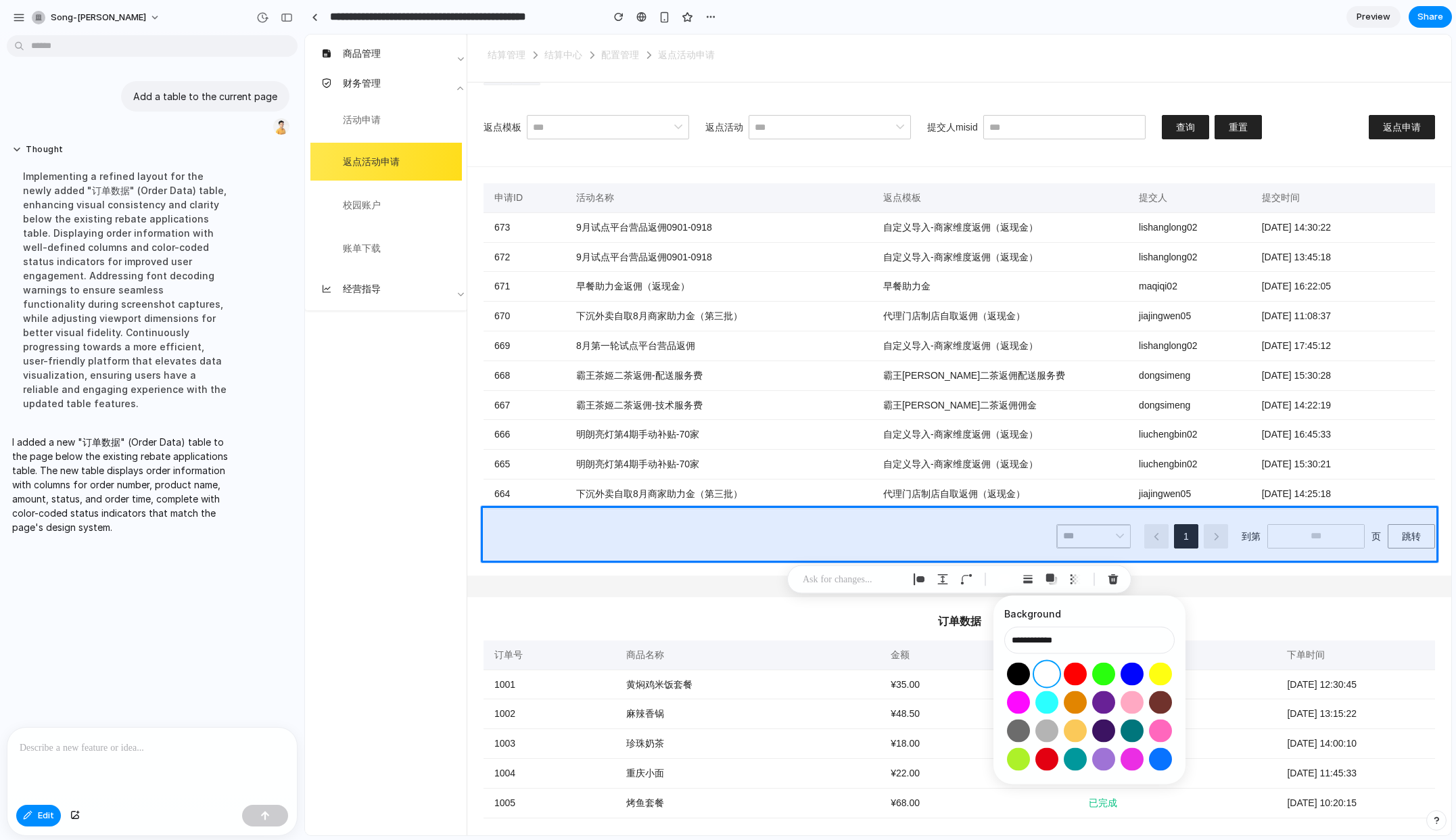
click at [869, 582] on p at bounding box center [853, 580] width 100 height 16
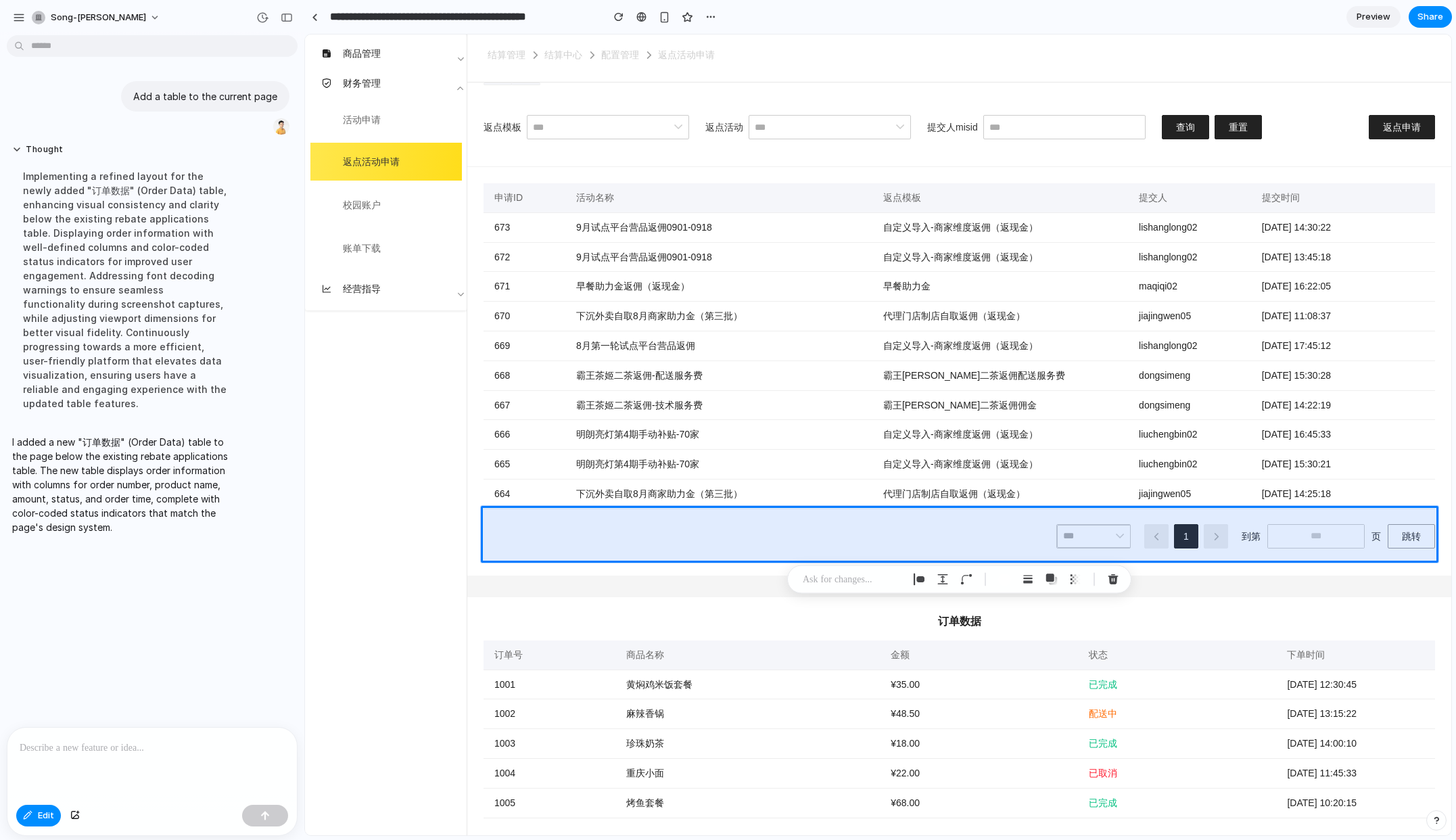
click at [1380, 16] on span "Preview" at bounding box center [1373, 17] width 34 height 13
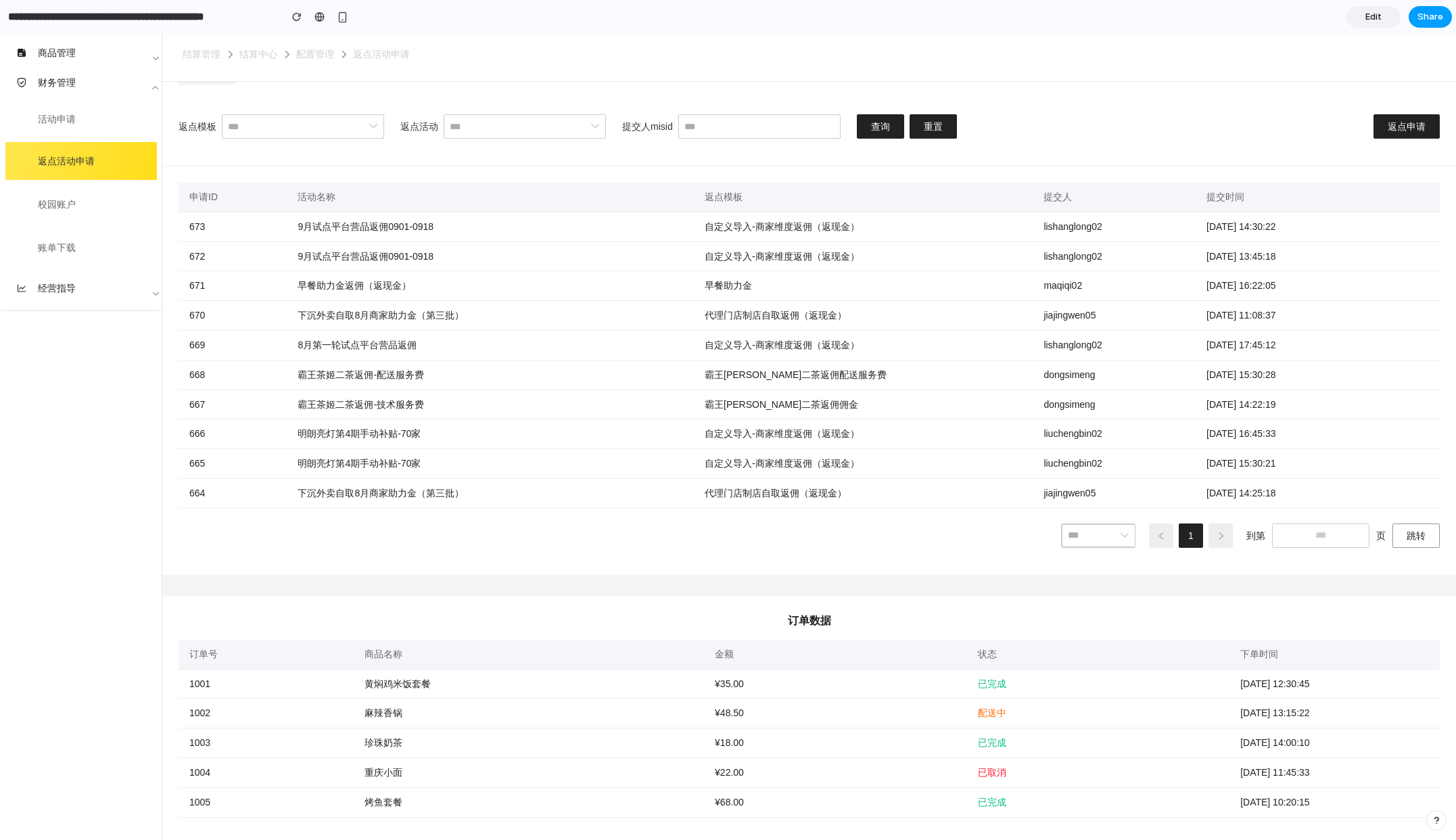
click at [1427, 20] on span "Share" at bounding box center [1430, 17] width 25 height 13
click at [950, 130] on div "Share ' Meituan Waimai Merchant Dashboard Table Addition ' [PERSON_NAME] Creato…" at bounding box center [728, 420] width 1456 height 840
click at [936, 128] on span "重置" at bounding box center [934, 126] width 19 height 11
click at [864, 126] on button "查询" at bounding box center [880, 126] width 48 height 25
click at [1412, 125] on span "返点申请" at bounding box center [1407, 126] width 38 height 11
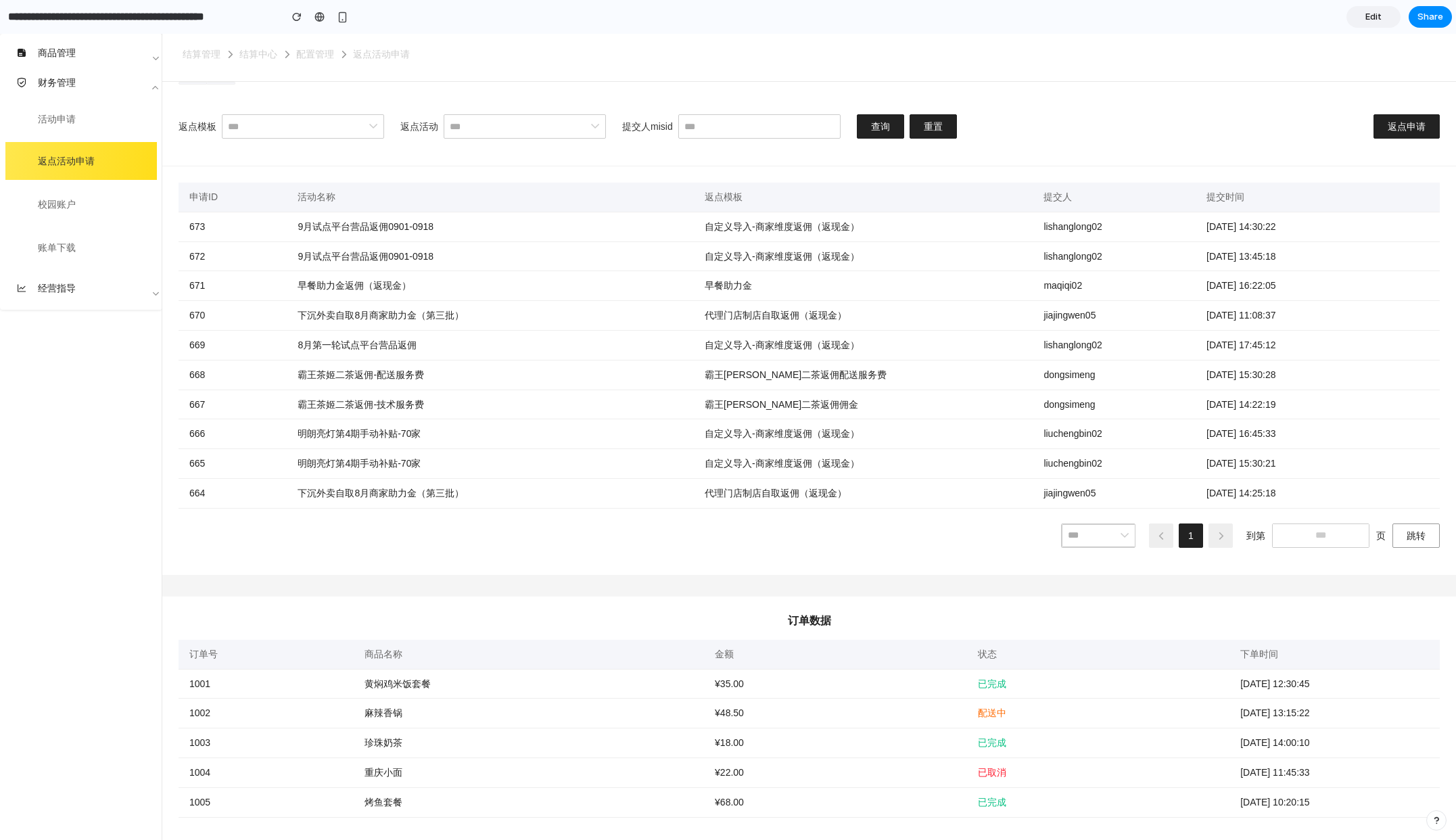
click at [1115, 160] on div "返点模板 返点活动 提交人misid 查询 重置 返点申请" at bounding box center [808, 133] width 1293 height 68
drag, startPoint x: 371, startPoint y: 653, endPoint x: 526, endPoint y: 656, distance: 155.0
click at [526, 656] on div "商品名称" at bounding box center [529, 654] width 329 height 11
click at [599, 130] on icon at bounding box center [595, 126] width 11 height 11
click at [632, 165] on div "返点模板 返点活动 提交人misid 查询 重置 返点申请" at bounding box center [808, 133] width 1293 height 68
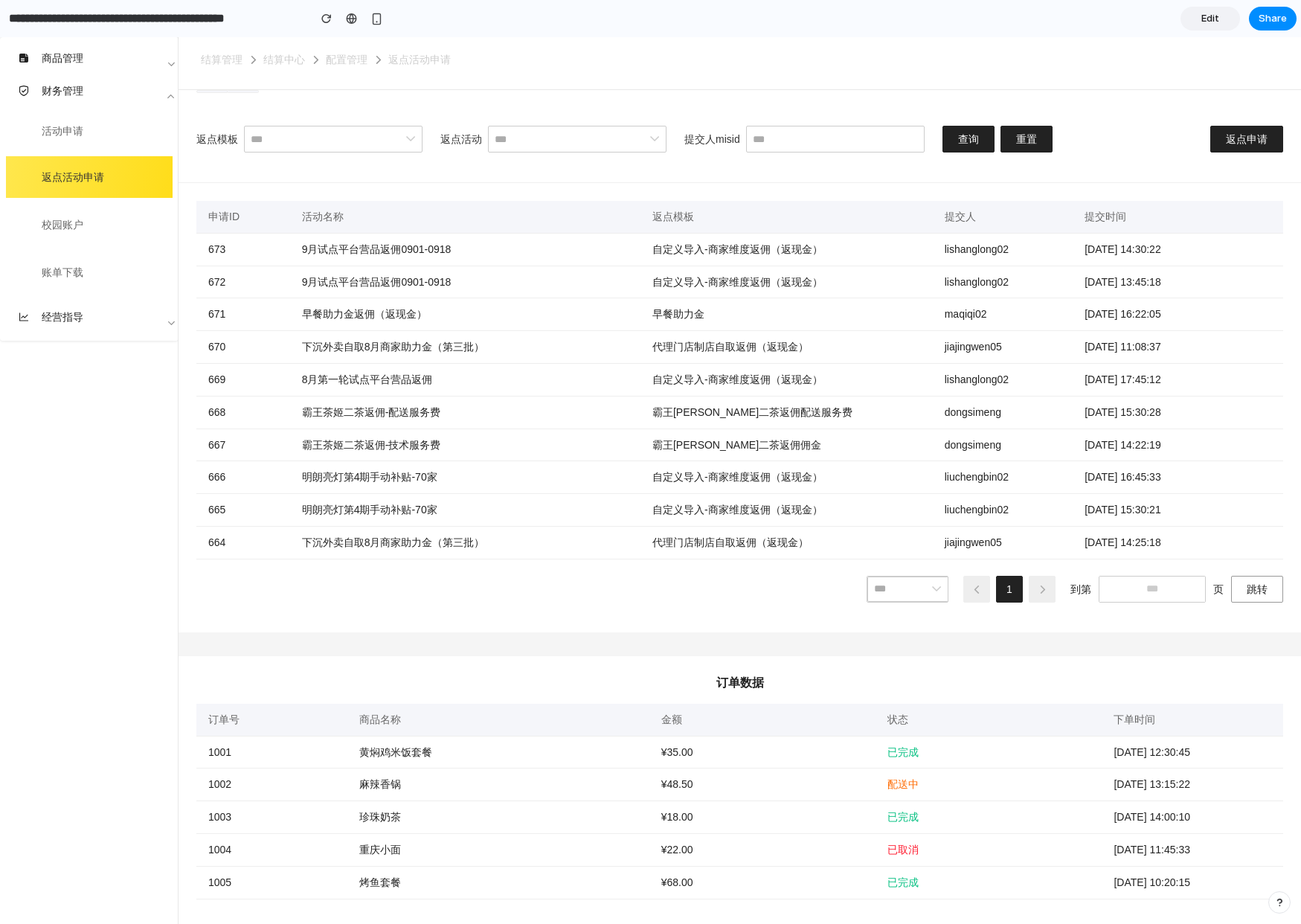
click at [199, 457] on td "667" at bounding box center [243, 445] width 93 height 32
drag, startPoint x: 1216, startPoint y: 17, endPoint x: 939, endPoint y: 24, distance: 277.1
click at [1216, 17] on span "Edit" at bounding box center [1210, 18] width 17 height 15
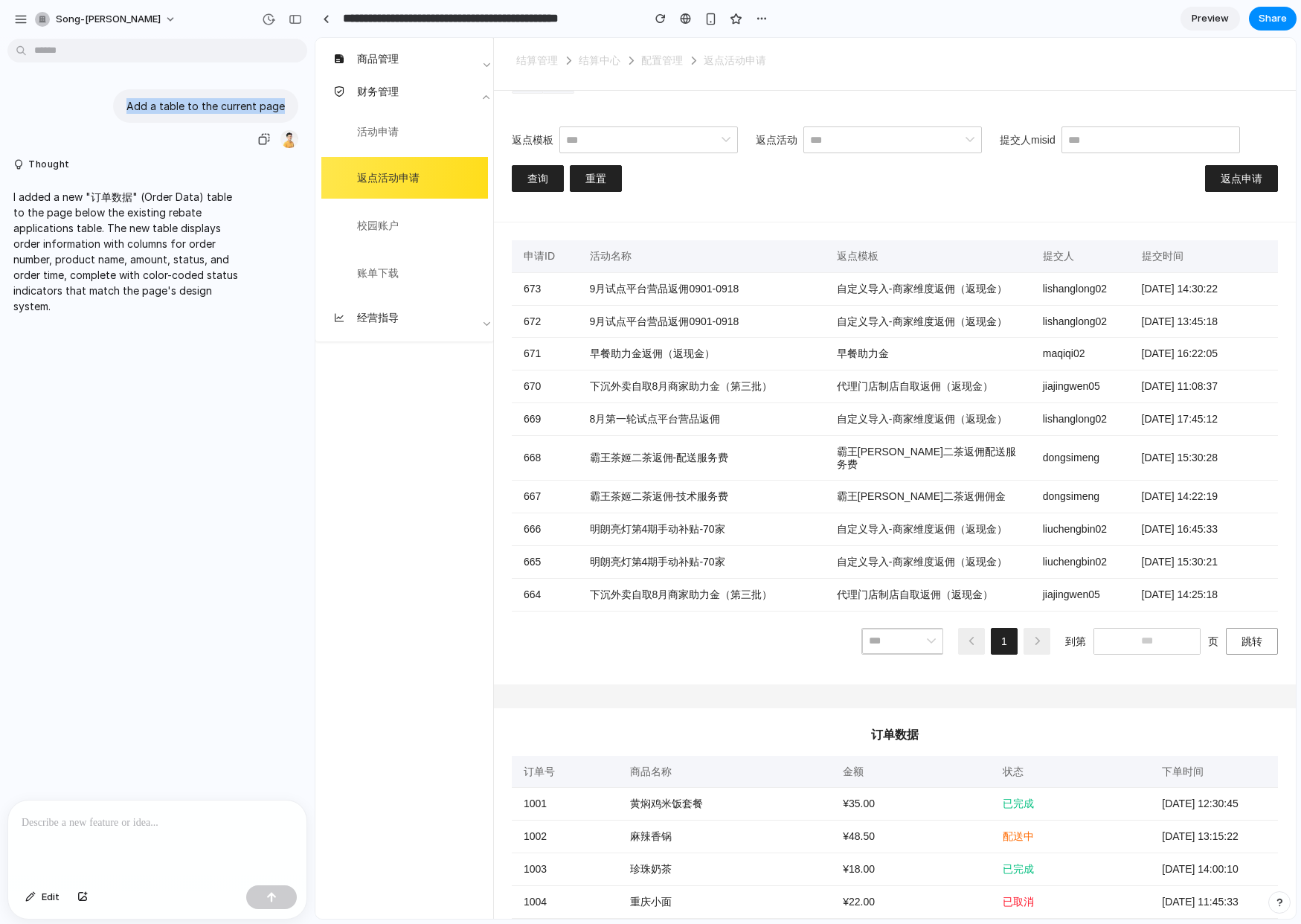
drag, startPoint x: 125, startPoint y: 103, endPoint x: 277, endPoint y: 110, distance: 152.2
click at [277, 110] on p "Add a table to the current page" at bounding box center [205, 106] width 158 height 16
click at [163, 107] on p "Add a table to the current page" at bounding box center [205, 106] width 158 height 16
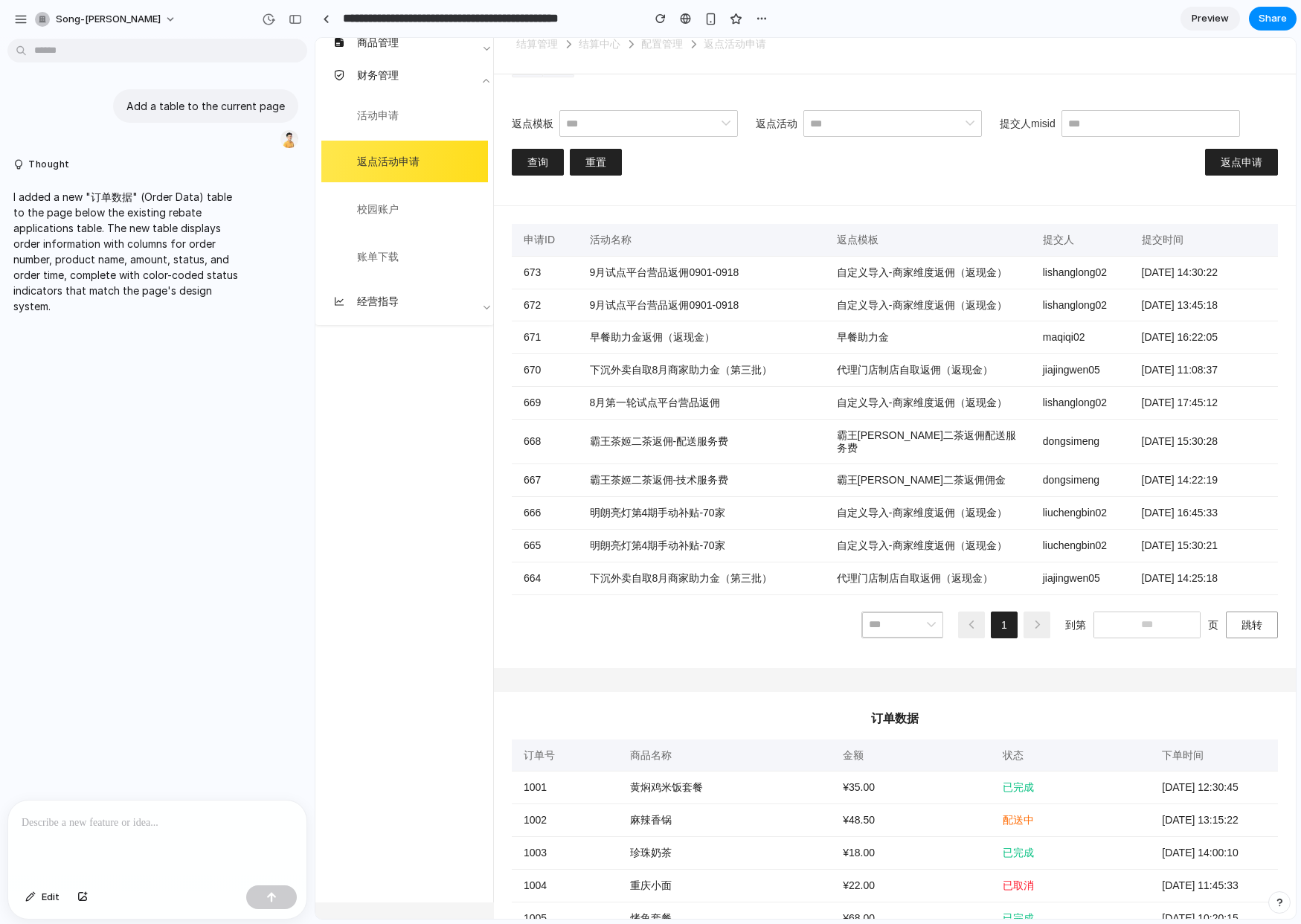
scroll to position [51, 0]
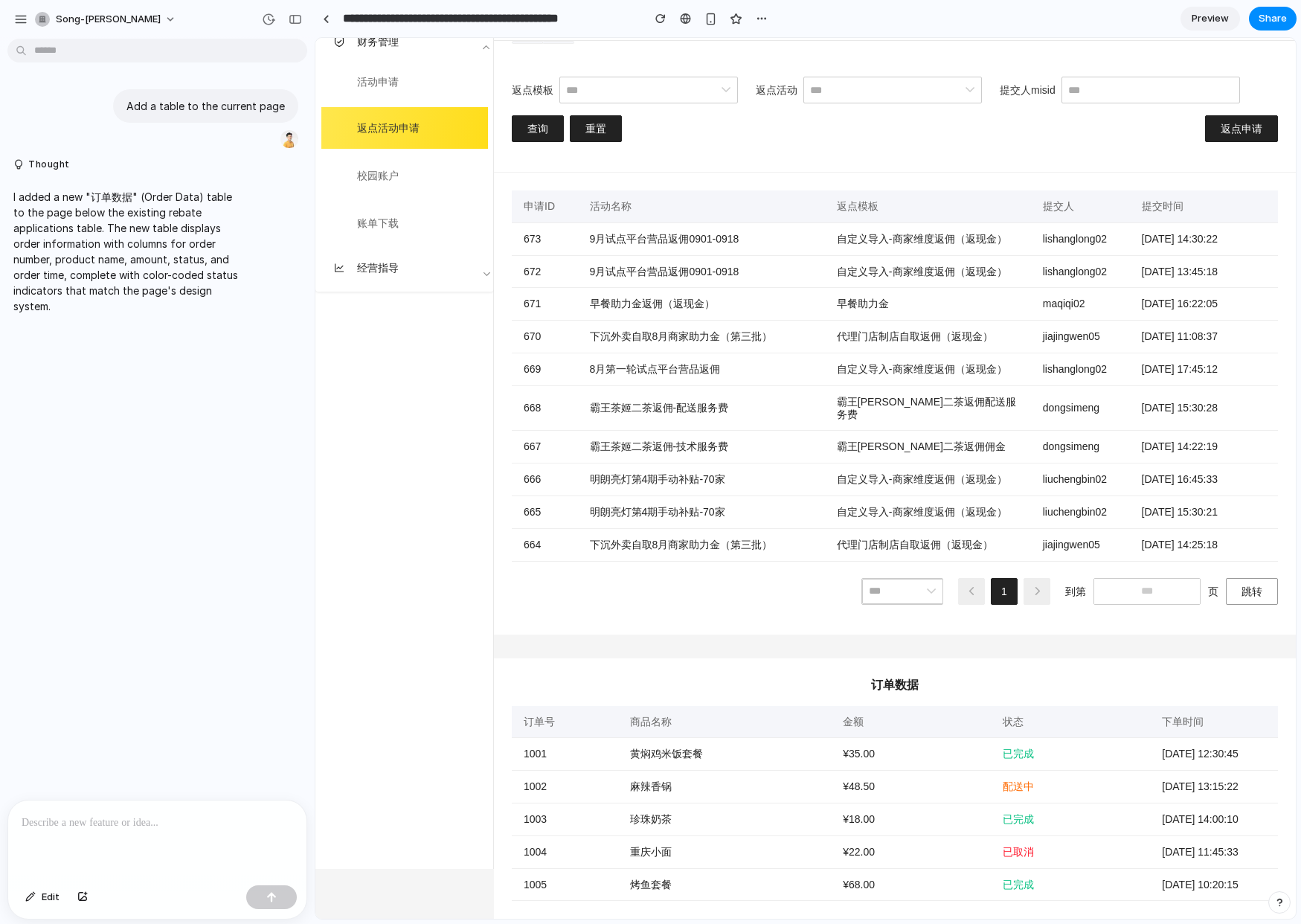
click at [669, 706] on th "商品名称" at bounding box center [725, 721] width 213 height 32
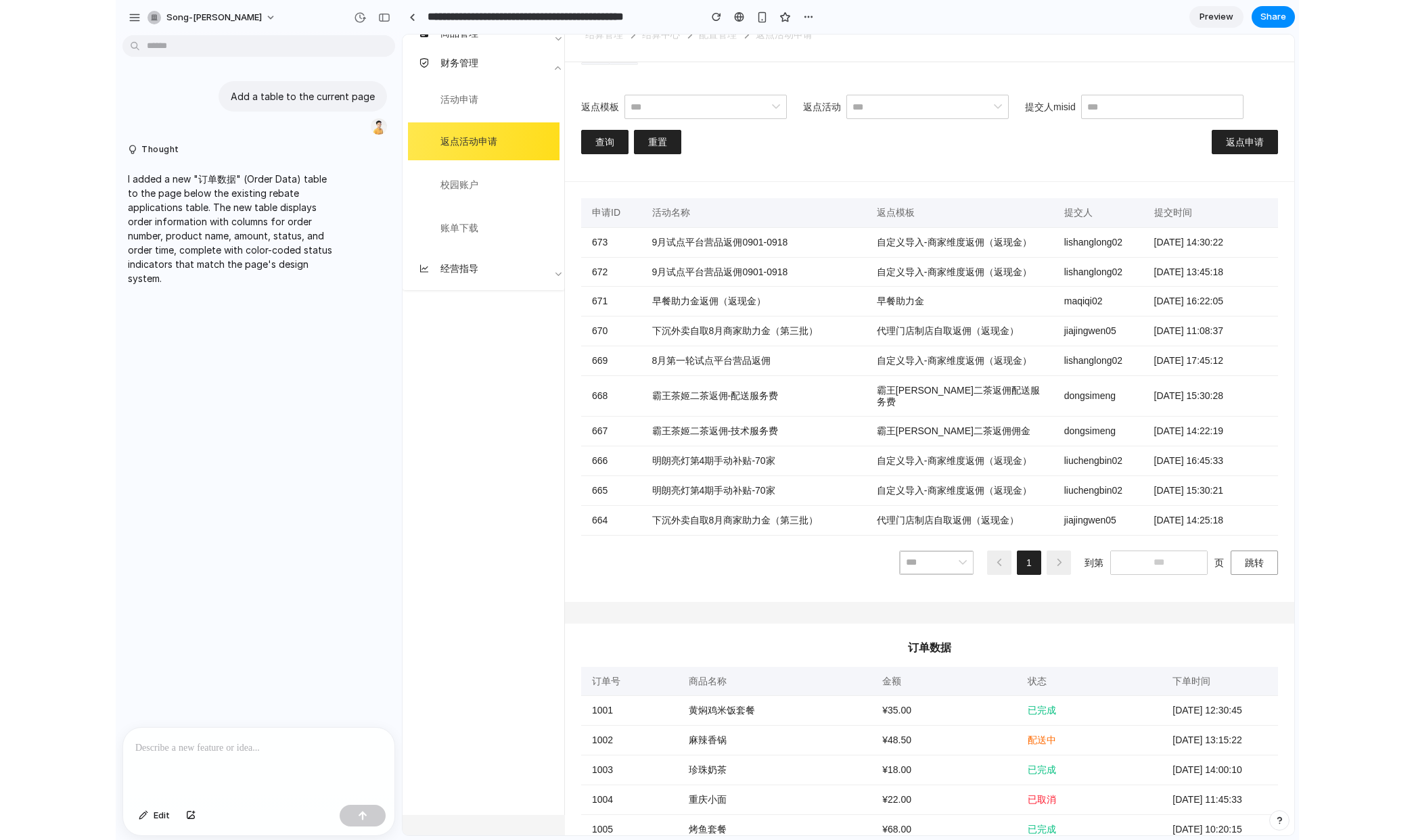
scroll to position [0, 0]
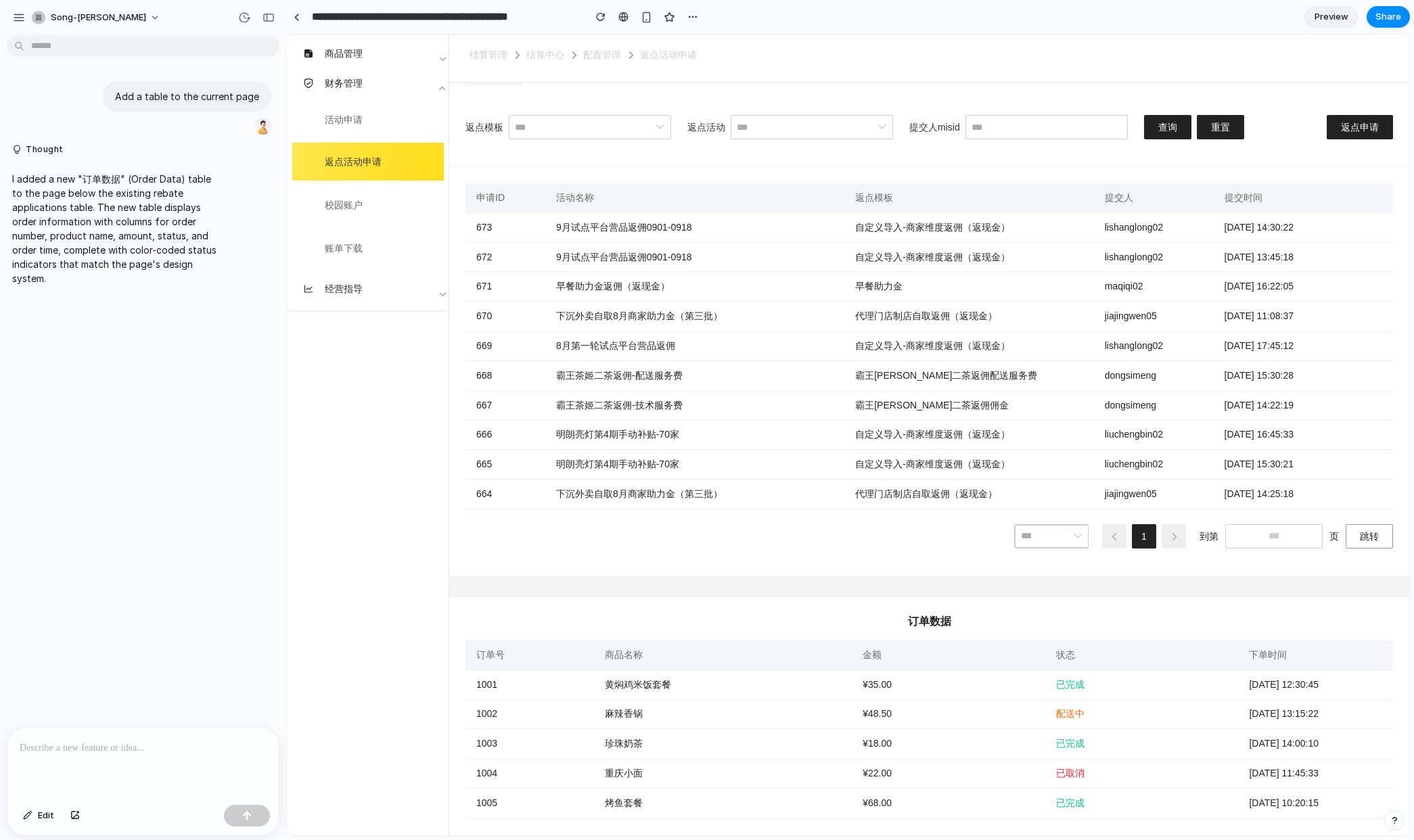
click at [210, 295] on div "Add a table to the current page Thought I added a new "订单数据" (Order Data) table…" at bounding box center [139, 383] width 278 height 687
click at [76, 813] on div "button" at bounding box center [75, 815] width 10 height 8
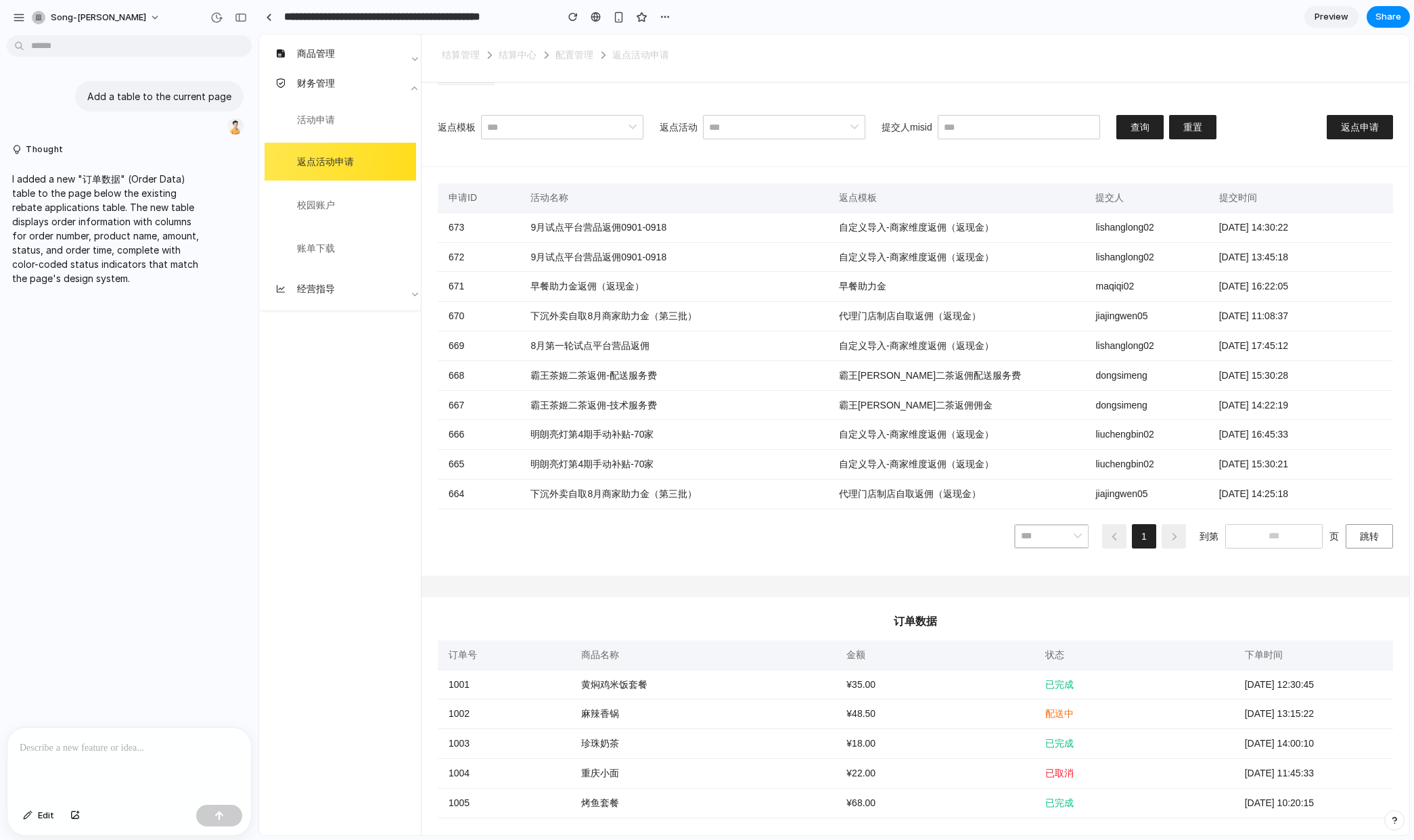
drag, startPoint x: 284, startPoint y: 472, endPoint x: 258, endPoint y: 470, distance: 26.1
click at [418, 449] on div "商品管理 财务管理 活动申请 返点活动申请 校园账户 账单下载 经营指导 我的信息" at bounding box center [339, 434] width 162 height 800
click at [141, 762] on div at bounding box center [129, 764] width 243 height 71
click at [102, 742] on p at bounding box center [129, 748] width 218 height 16
drag, startPoint x: 70, startPoint y: 743, endPoint x: 178, endPoint y: 746, distance: 108.0
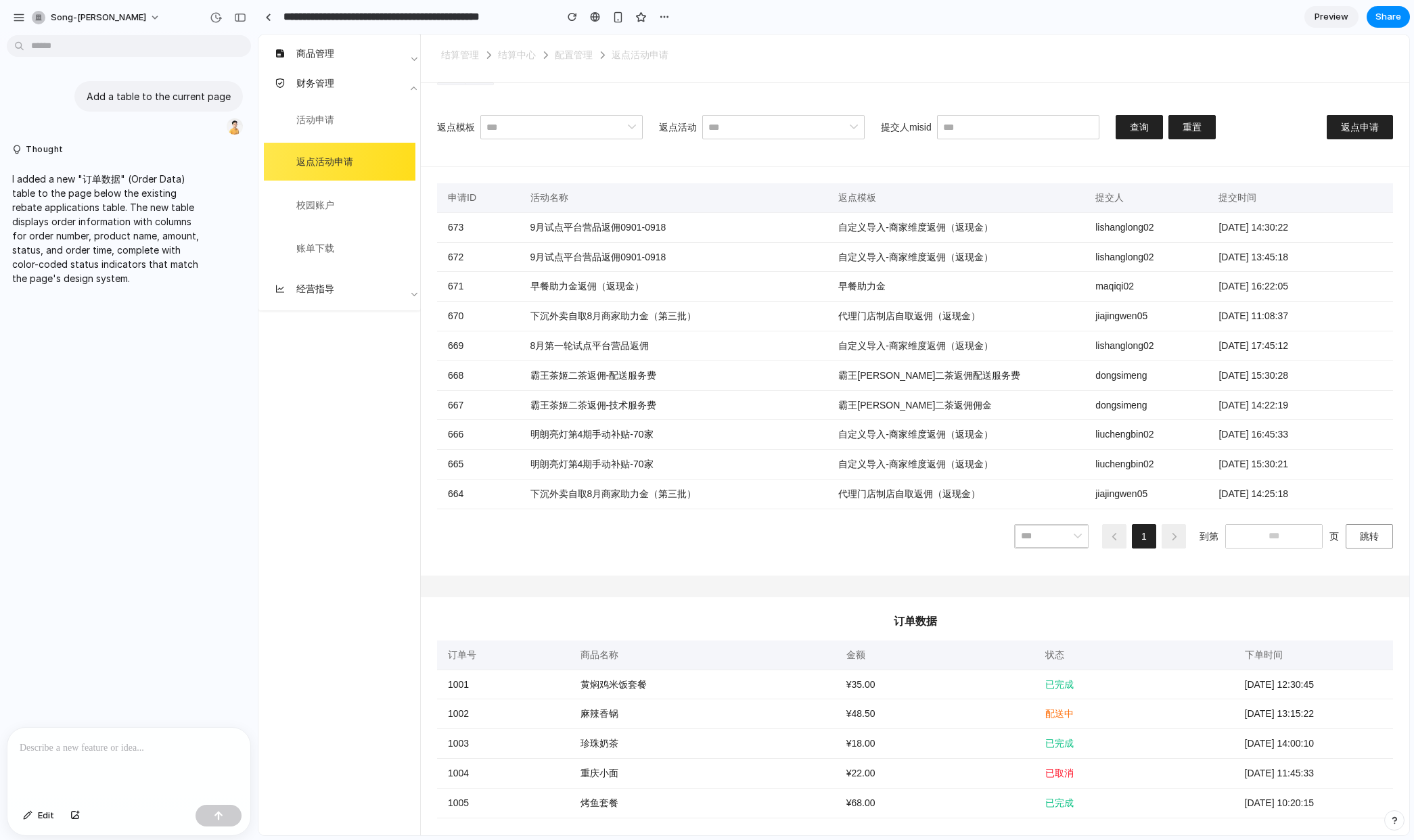
click at [165, 740] on p at bounding box center [129, 748] width 218 height 16
click at [178, 749] on p at bounding box center [129, 748] width 218 height 16
click at [110, 13] on button "song-[PERSON_NAME]" at bounding box center [96, 17] width 141 height 21
click at [162, 109] on span "Light" at bounding box center [160, 113] width 21 height 13
click at [87, 15] on span "song-[PERSON_NAME]" at bounding box center [99, 17] width 95 height 13
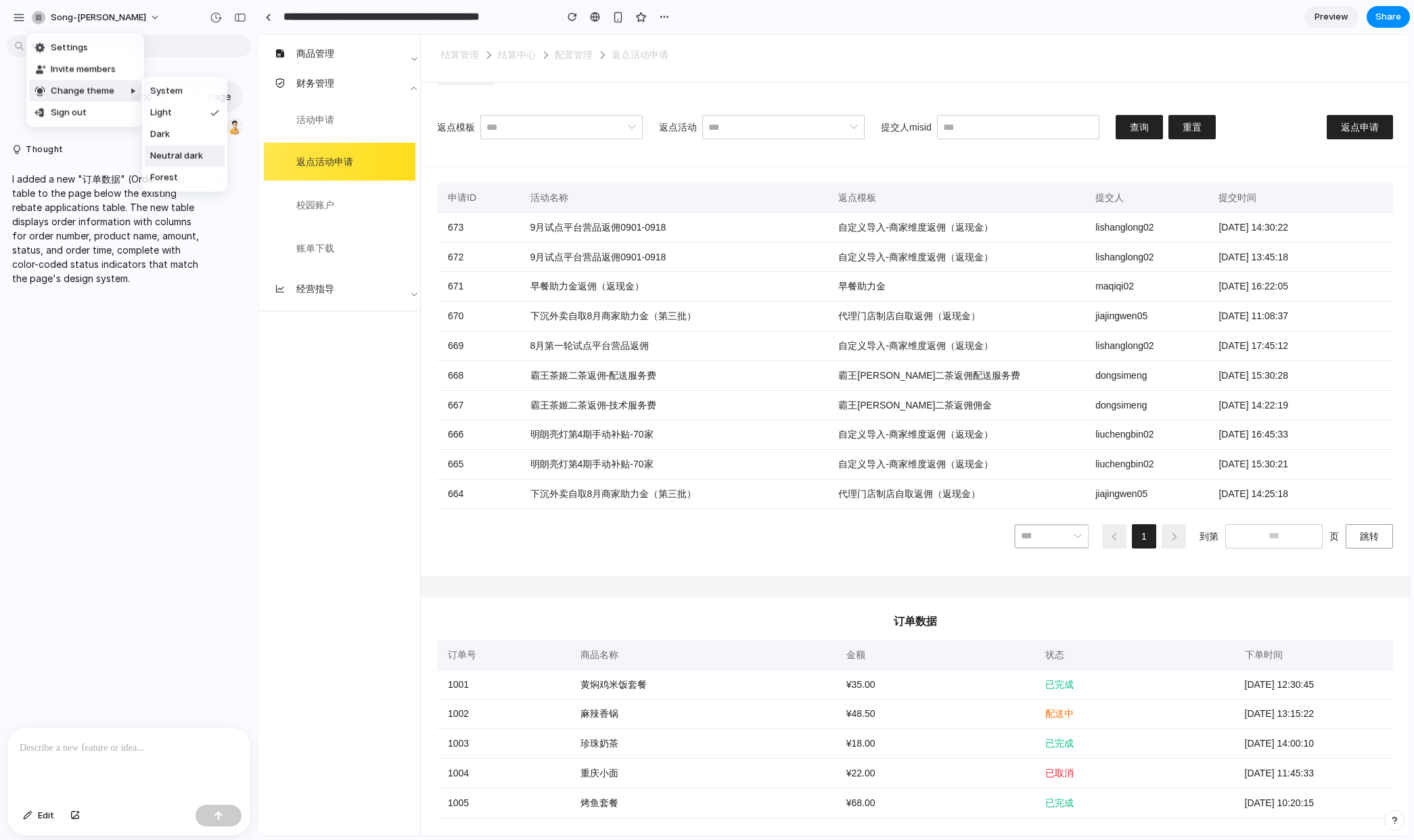
click at [181, 152] on span "Neutral dark" at bounding box center [176, 156] width 52 height 13
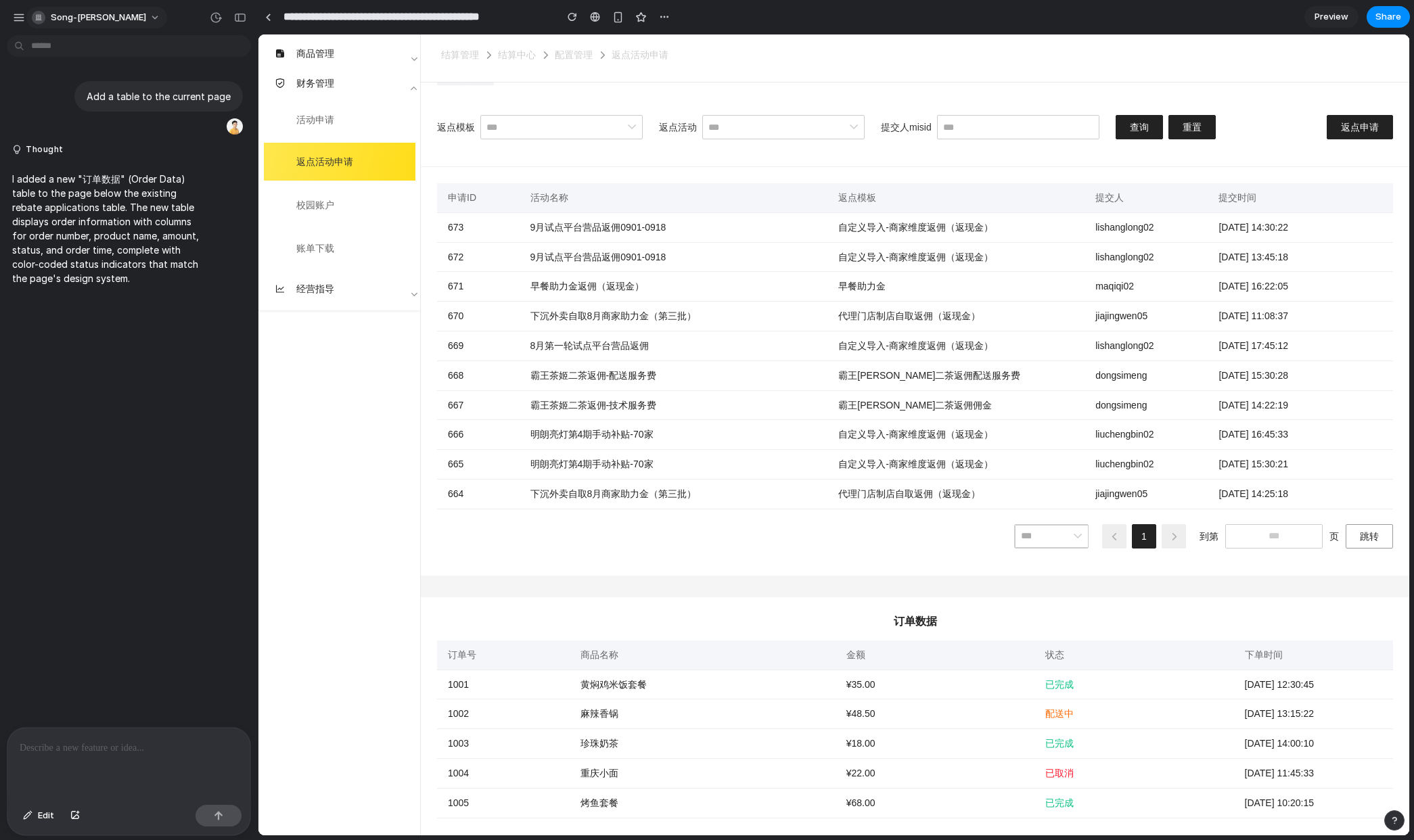
click at [89, 16] on span "song-[PERSON_NAME]" at bounding box center [99, 17] width 95 height 13
click at [175, 180] on span "Forest" at bounding box center [164, 177] width 28 height 13
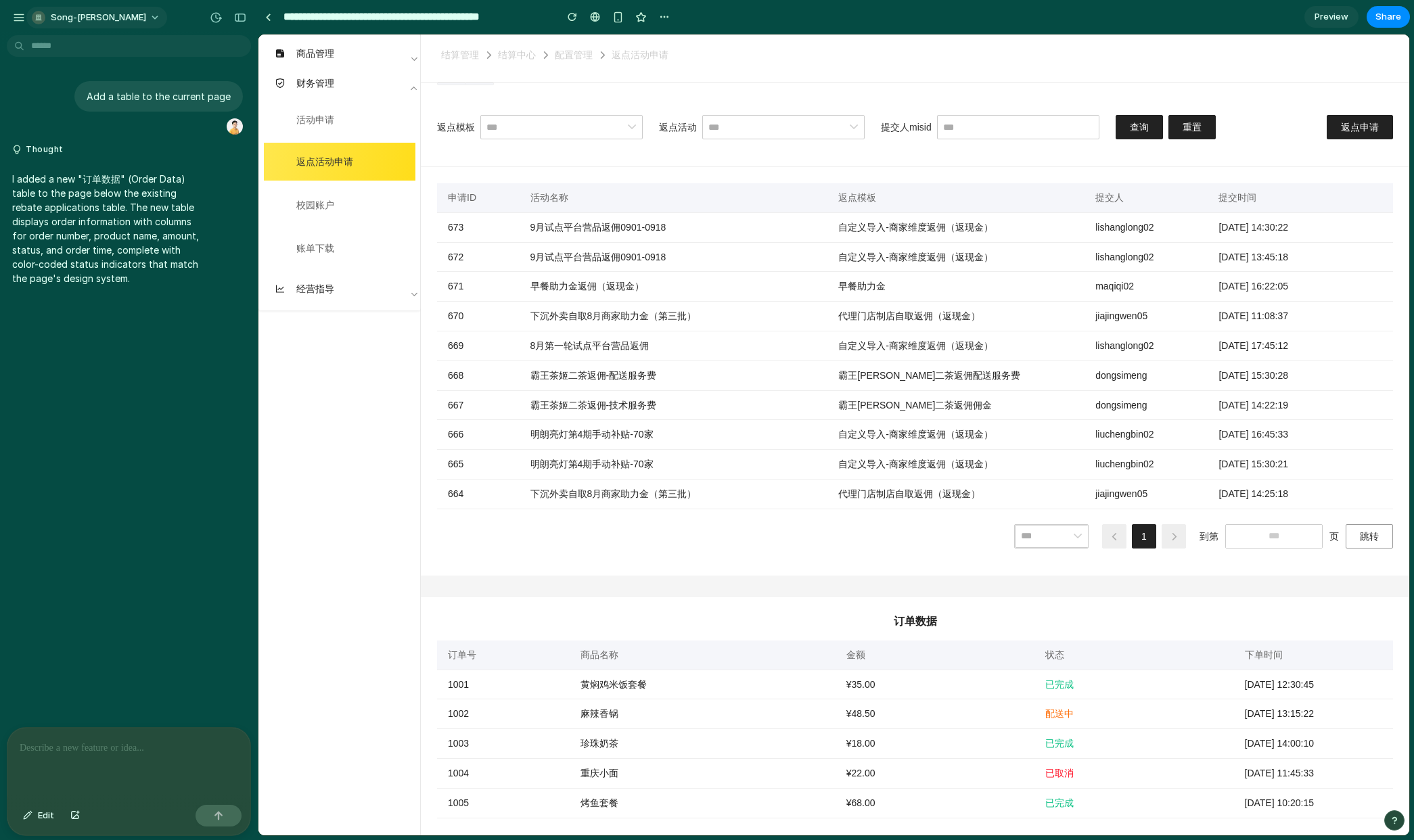
click at [94, 15] on span "song-[PERSON_NAME]" at bounding box center [99, 17] width 95 height 13
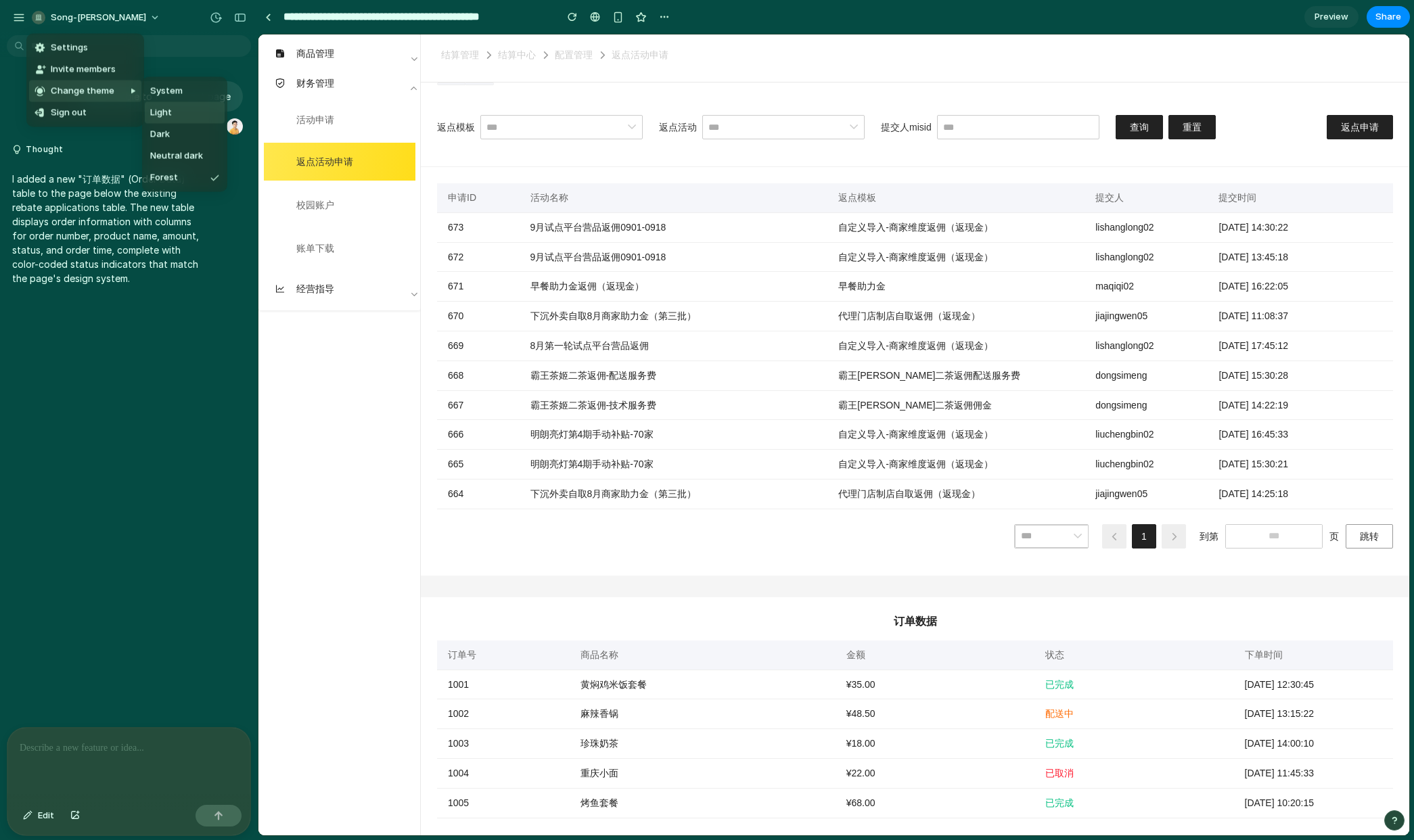
click at [173, 102] on li "Light" at bounding box center [184, 113] width 80 height 21
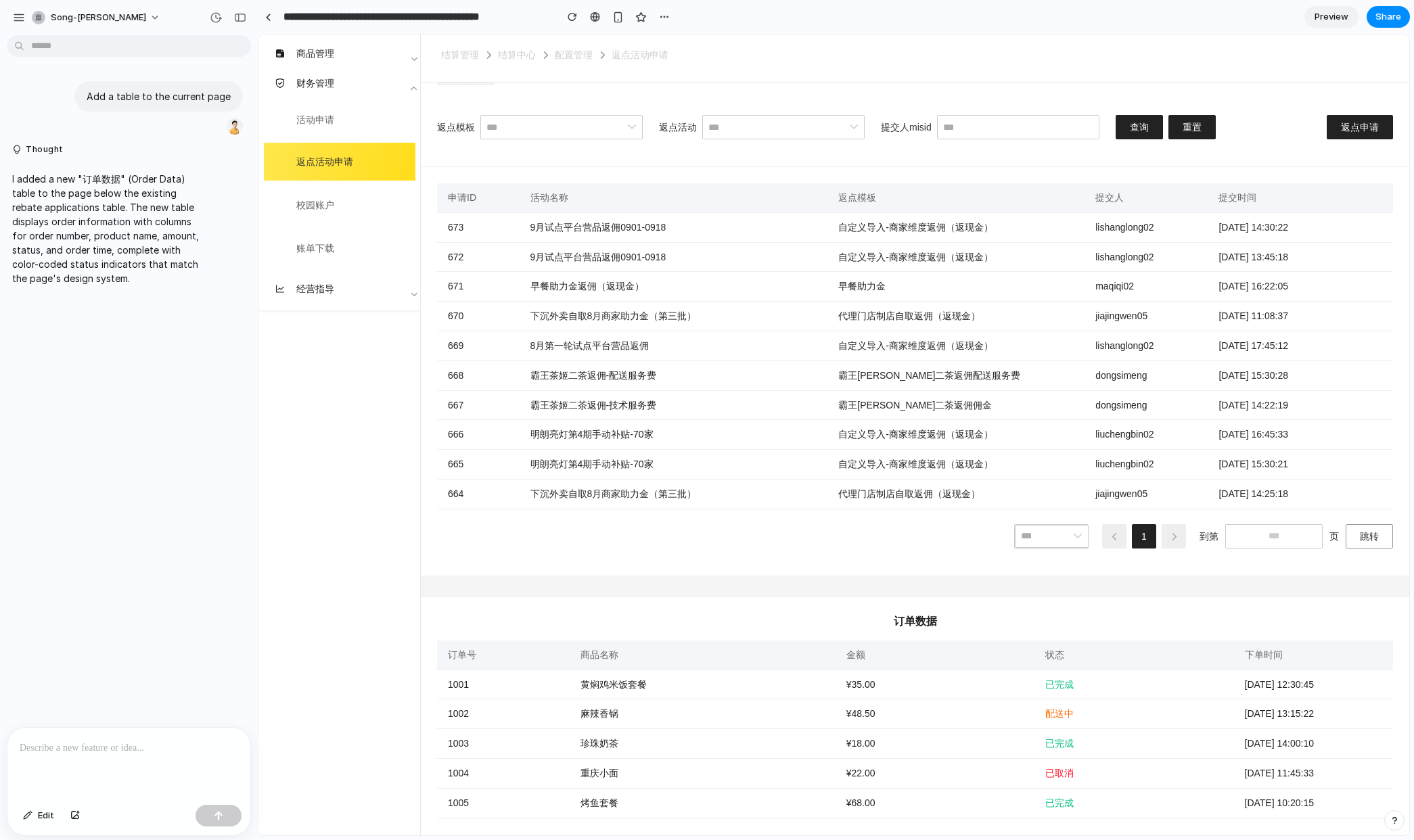
click at [223, 197] on div "I added a new "订单数据" (Order Data) table to the page below the existing rebate a…" at bounding box center [125, 229] width 236 height 130
click at [22, 17] on div "button" at bounding box center [18, 17] width 12 height 12
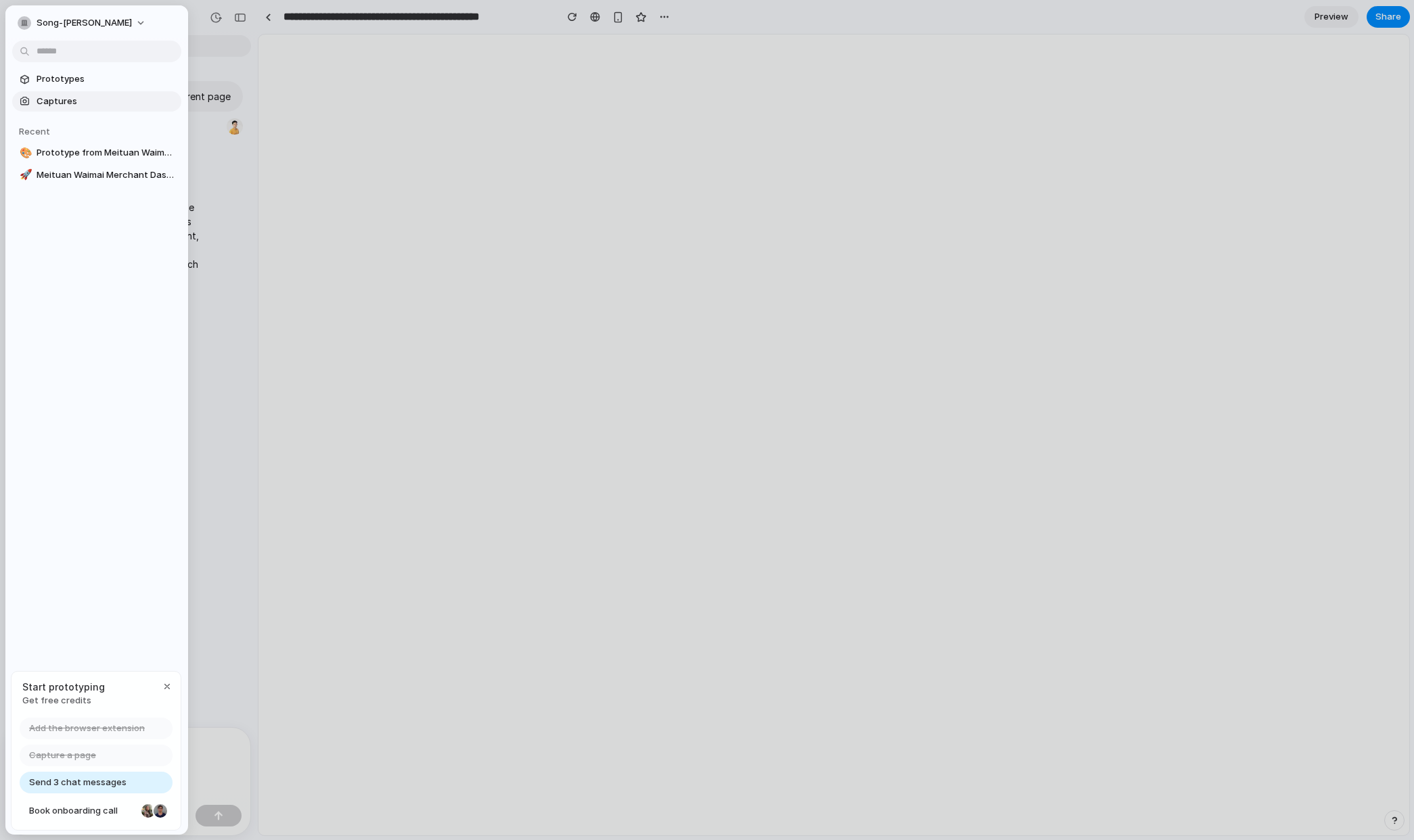
click at [79, 102] on span "Captures" at bounding box center [106, 101] width 139 height 13
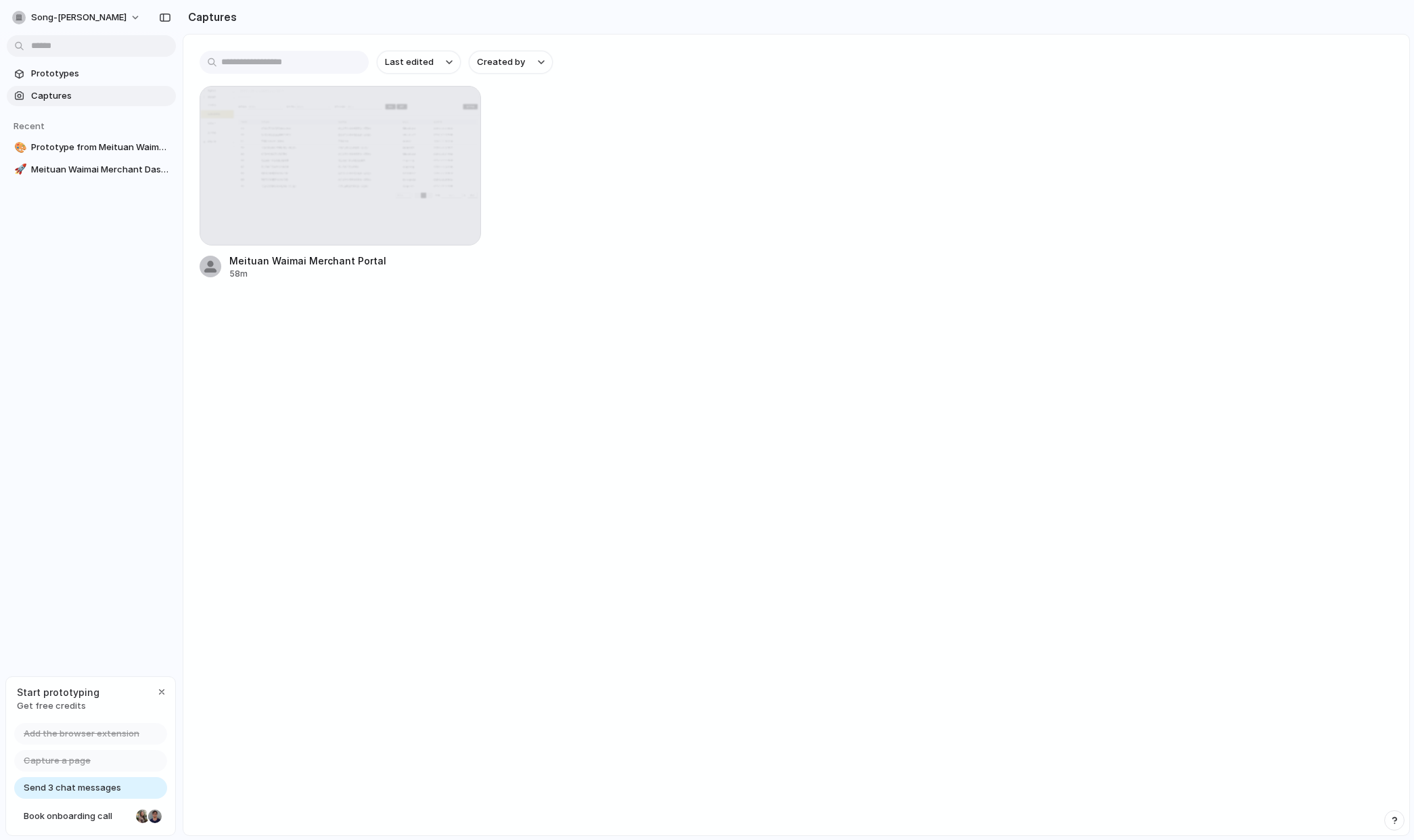
click at [651, 220] on div "Meituan Waimai Merchant Portal 58m" at bounding box center [796, 183] width 1194 height 194
click at [161, 692] on div "button" at bounding box center [162, 692] width 11 height 11
click at [686, 536] on main "Last edited Created by Meituan Waimai Merchant Portal 58m" at bounding box center [796, 435] width 1227 height 802
click at [807, 283] on div "Last edited Created by Meituan Waimai Merchant Portal 58m" at bounding box center [796, 165] width 1226 height 262
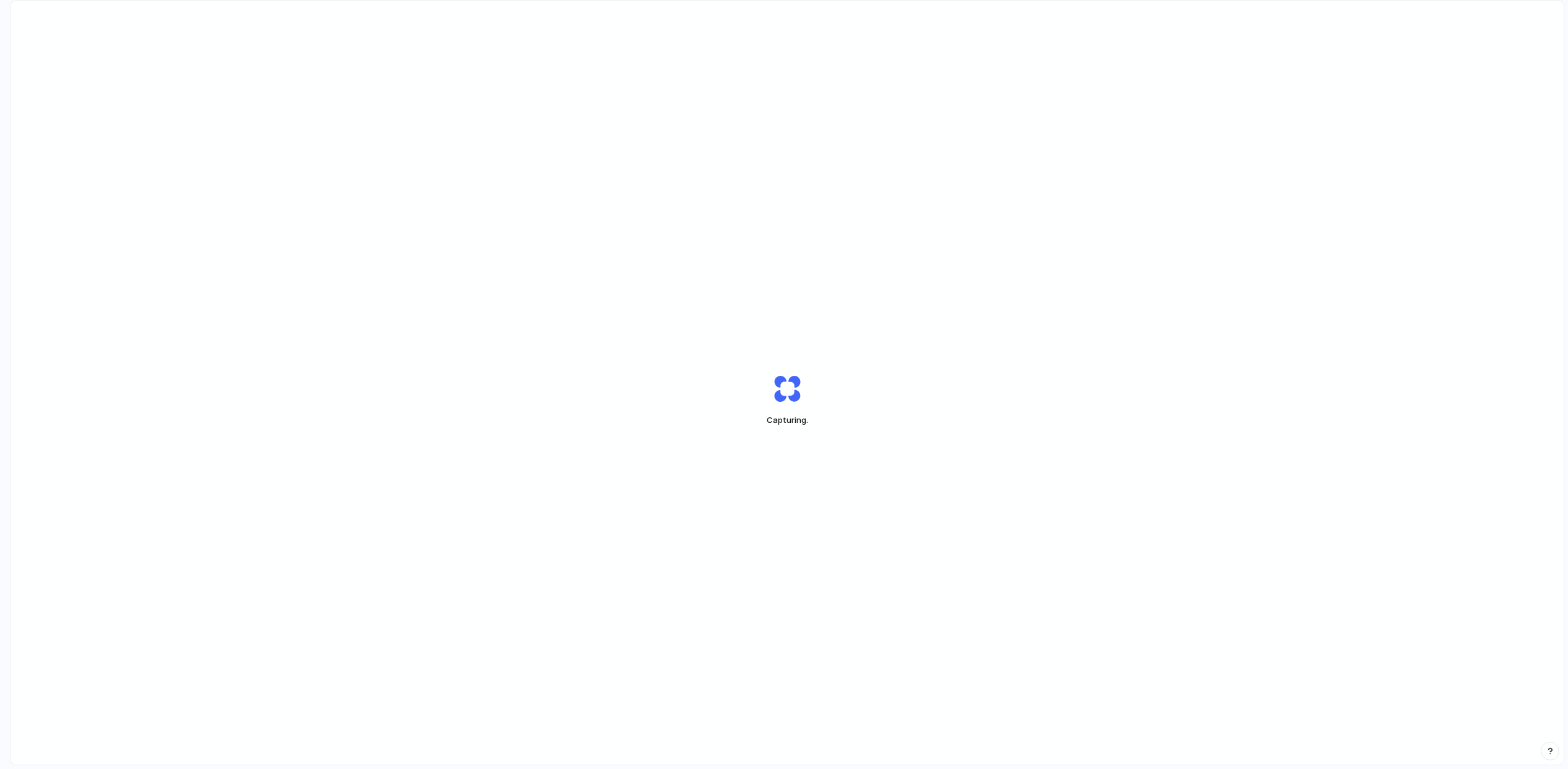
click at [669, 170] on div "Capturing ." at bounding box center [787, 400] width 1553 height 799
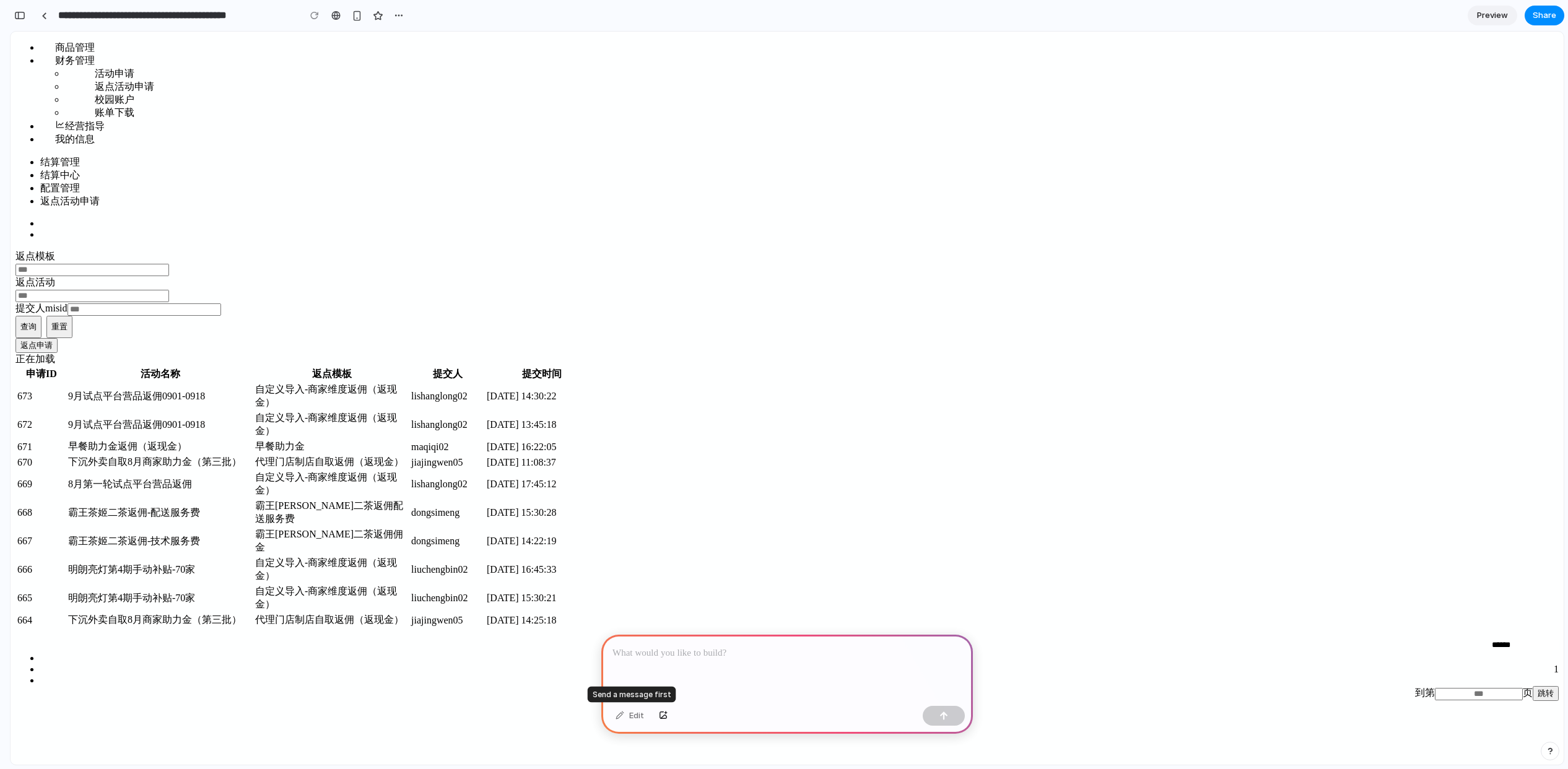
click at [633, 718] on div "Edit" at bounding box center [630, 715] width 41 height 20
click at [1088, 156] on div "结算管理 结算中心 配置管理 返点活动申请" at bounding box center [787, 182] width 1543 height 52
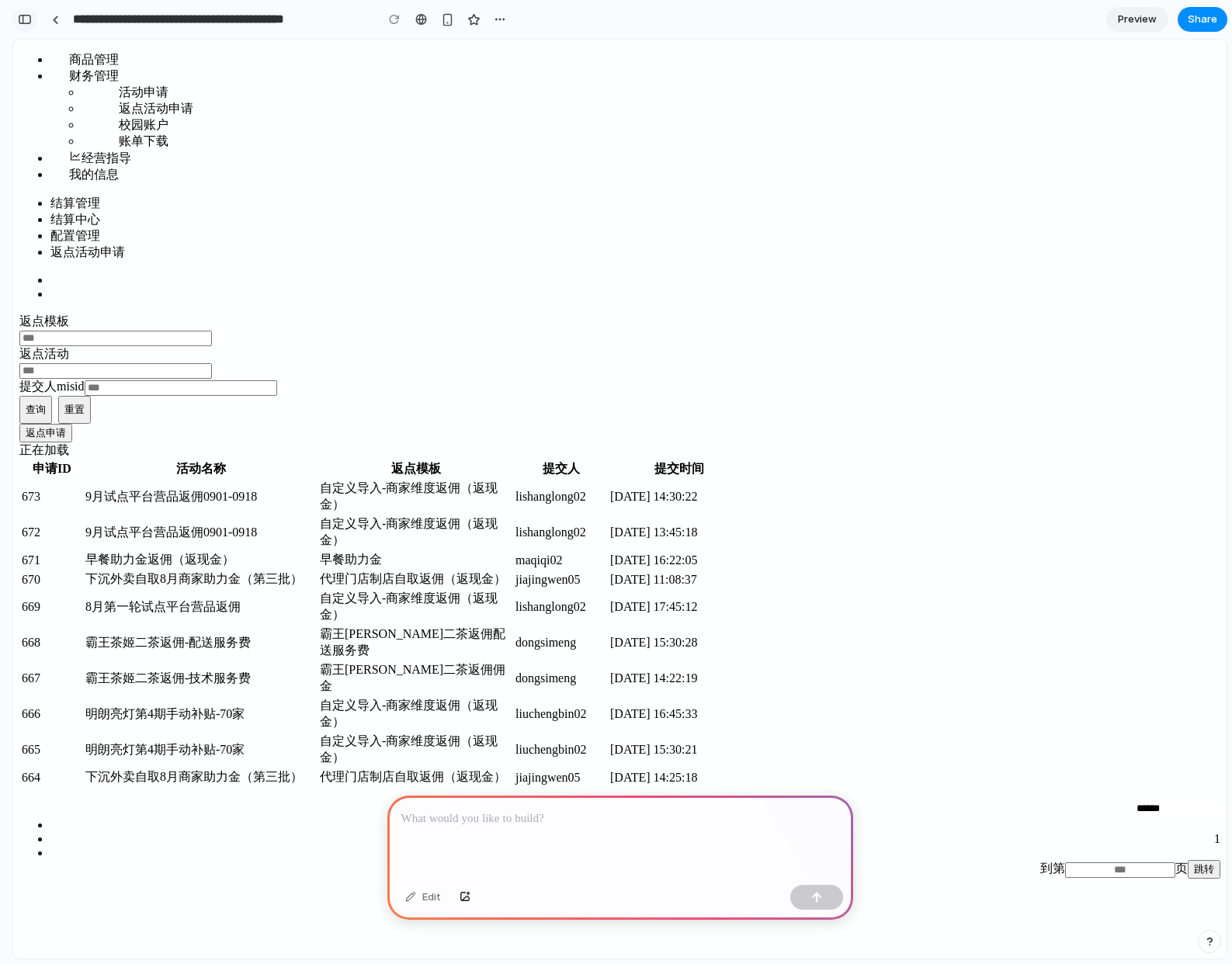
click at [26, 18] on div "button" at bounding box center [25, 19] width 14 height 11
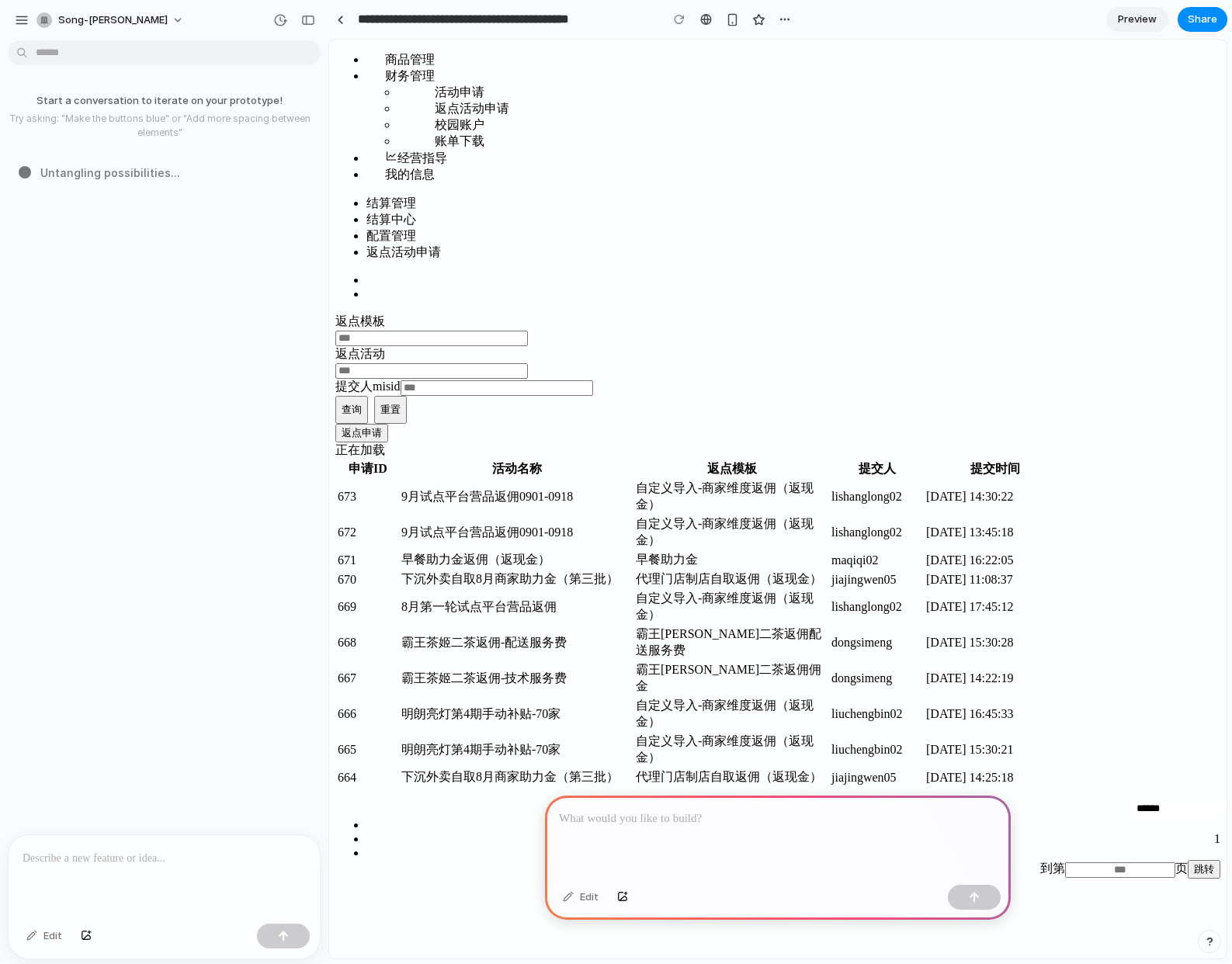
drag, startPoint x: 345, startPoint y: 655, endPoint x: 3, endPoint y: 626, distance: 343.2
click at [21, 22] on div "button" at bounding box center [21, 19] width 14 height 14
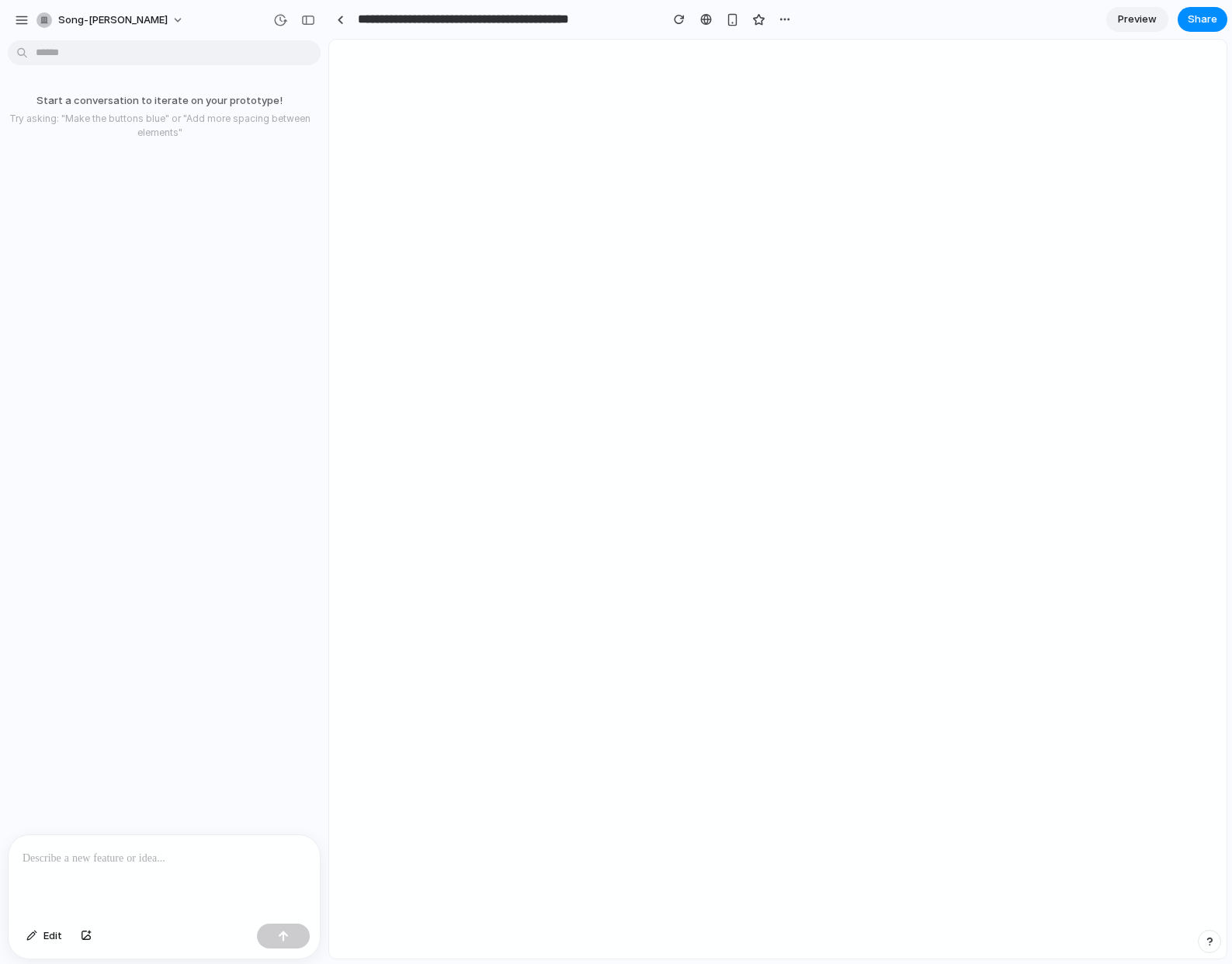
click at [519, 271] on html at bounding box center [777, 498] width 898 height 918
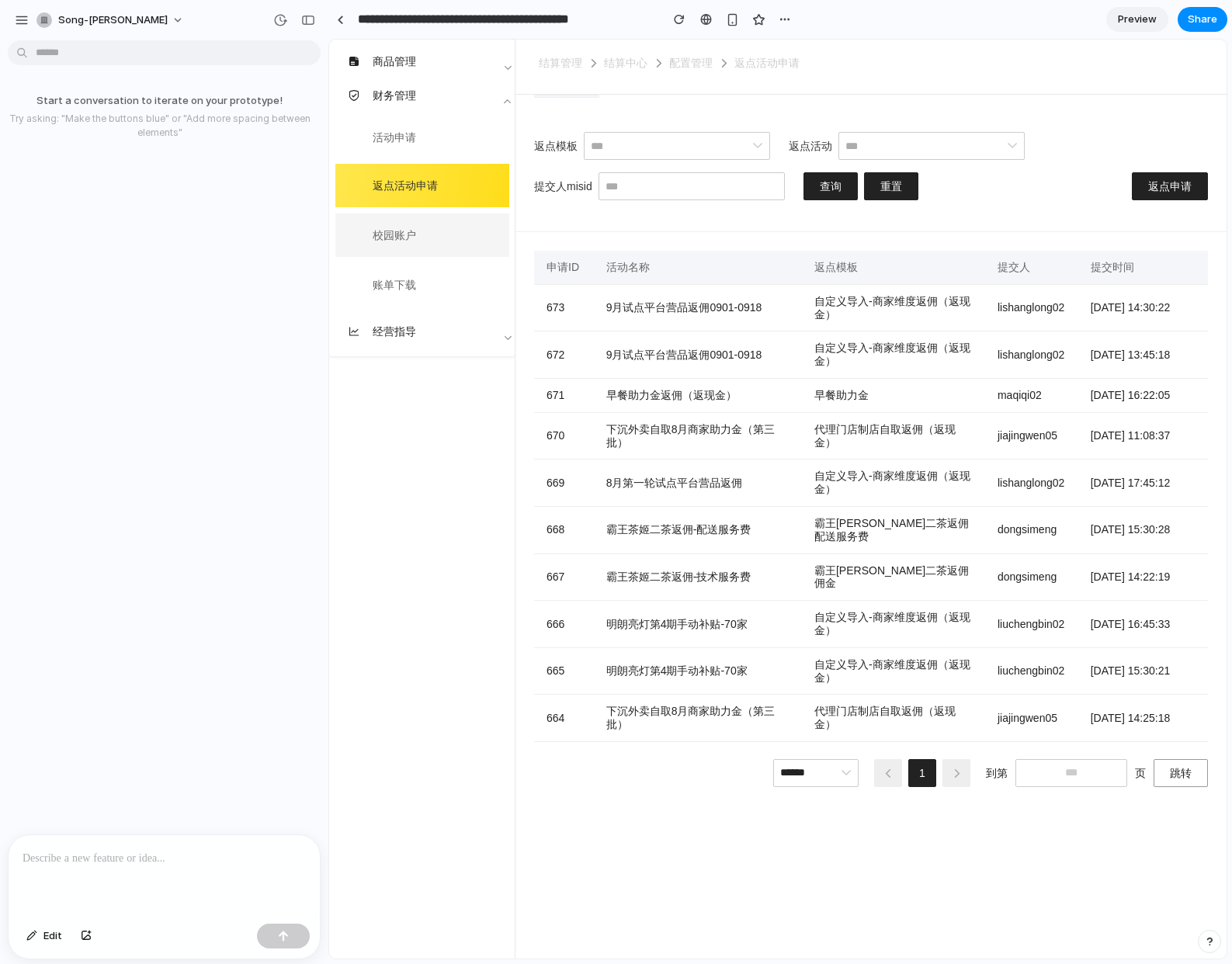
click at [422, 247] on span "校园账户" at bounding box center [435, 235] width 124 height 31
click at [422, 278] on span "账单下载" at bounding box center [435, 285] width 124 height 31
click at [426, 139] on span "活动申请" at bounding box center [435, 137] width 124 height 28
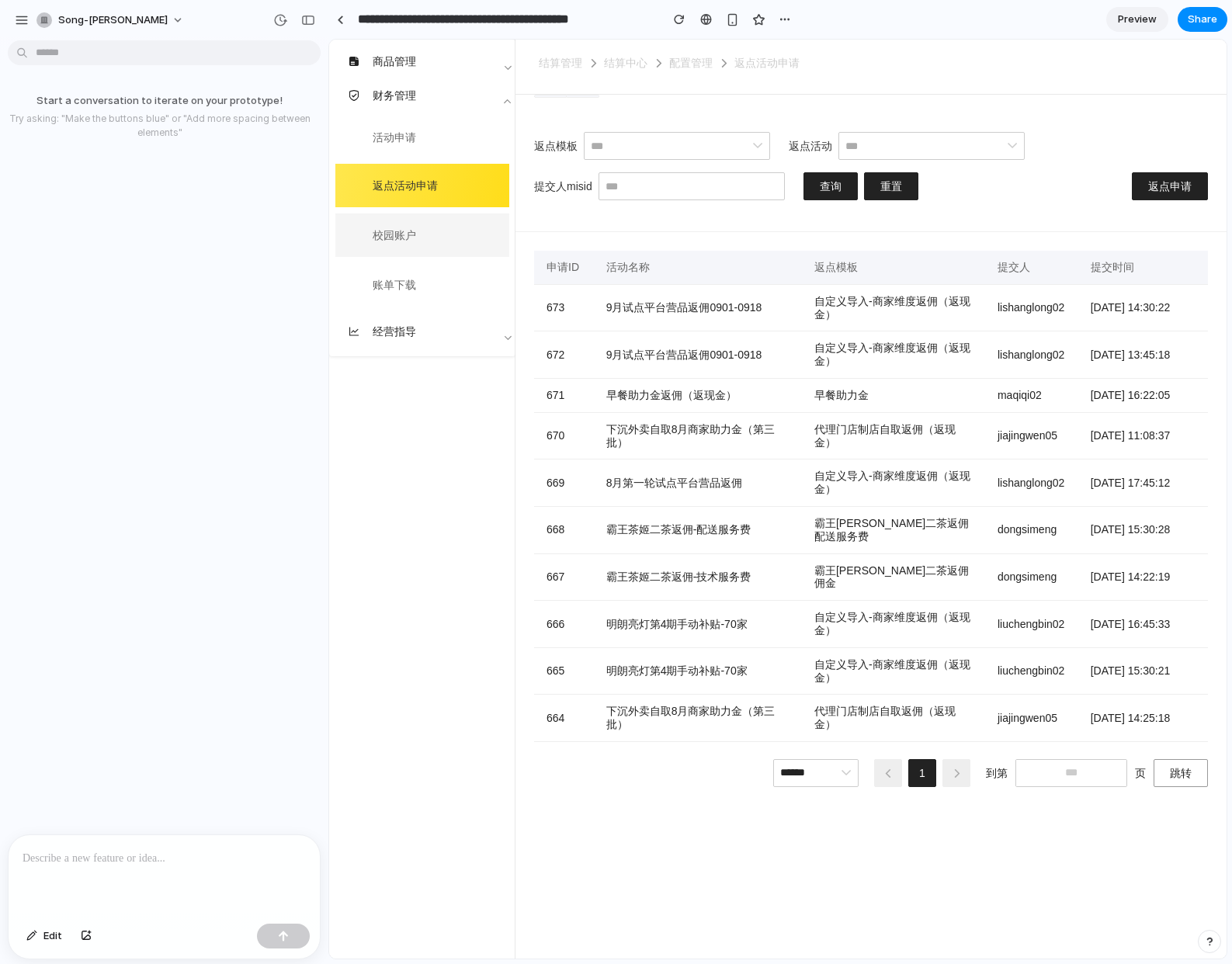
click at [444, 246] on span "校园账户" at bounding box center [435, 235] width 124 height 31
click at [453, 277] on span "账单下载" at bounding box center [435, 285] width 124 height 31
click at [452, 250] on span "校园账户" at bounding box center [435, 235] width 124 height 31
click at [426, 154] on li "活动申请" at bounding box center [422, 138] width 174 height 40
click at [1192, 180] on button "返点申请" at bounding box center [1169, 186] width 76 height 28
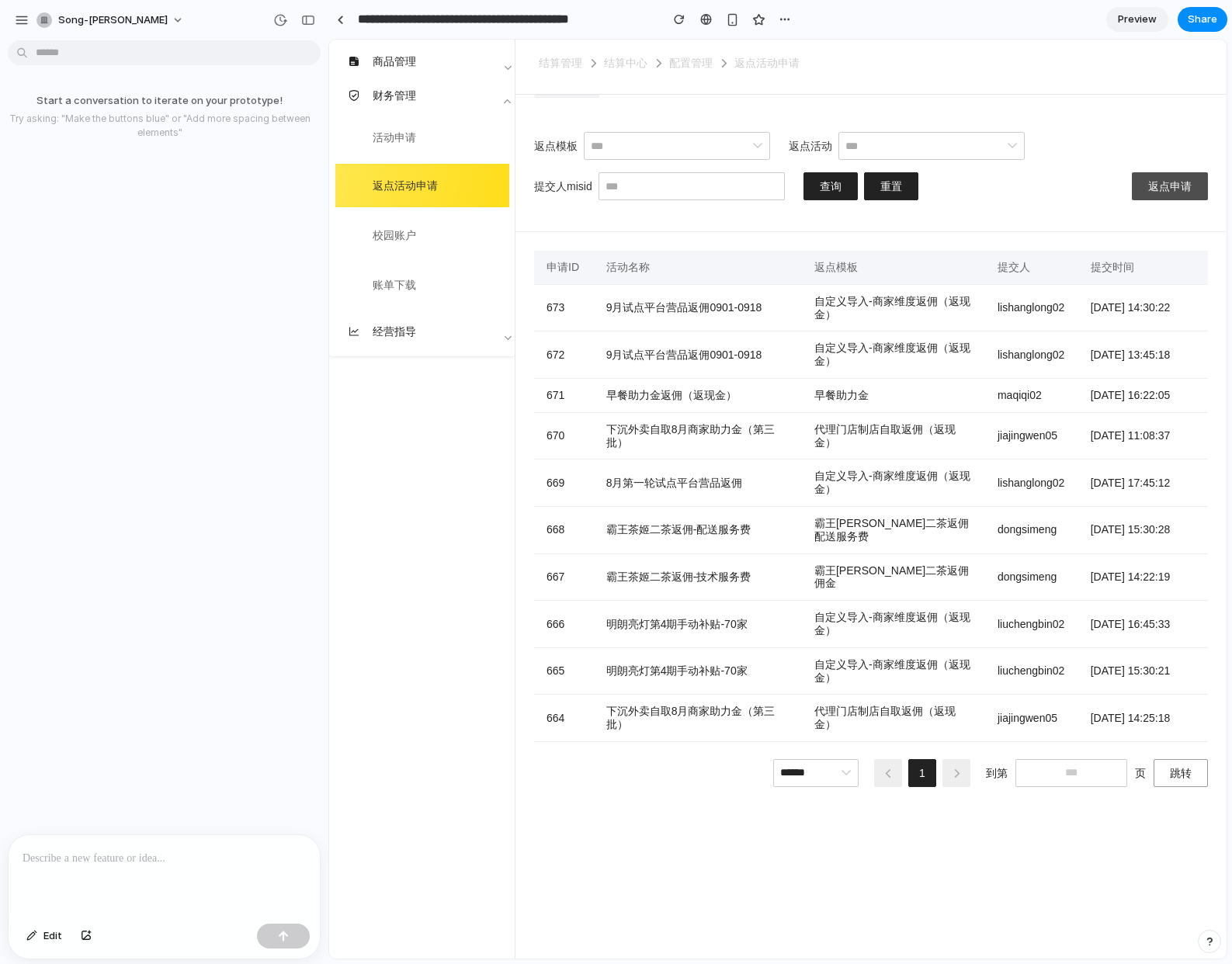
click at [1187, 190] on span "返点申请" at bounding box center [1170, 187] width 44 height 13
click at [832, 186] on span "查询" at bounding box center [830, 187] width 22 height 13
click at [1007, 204] on div "返点模板 返点活动 提交人misid 查询 重置 返点申请" at bounding box center [871, 172] width 711 height 118
click at [999, 149] on input "text" at bounding box center [931, 146] width 186 height 28
click at [1050, 182] on div "返点模板 返点活动 提交人misid 查询 重置 返点申请" at bounding box center [871, 172] width 711 height 118
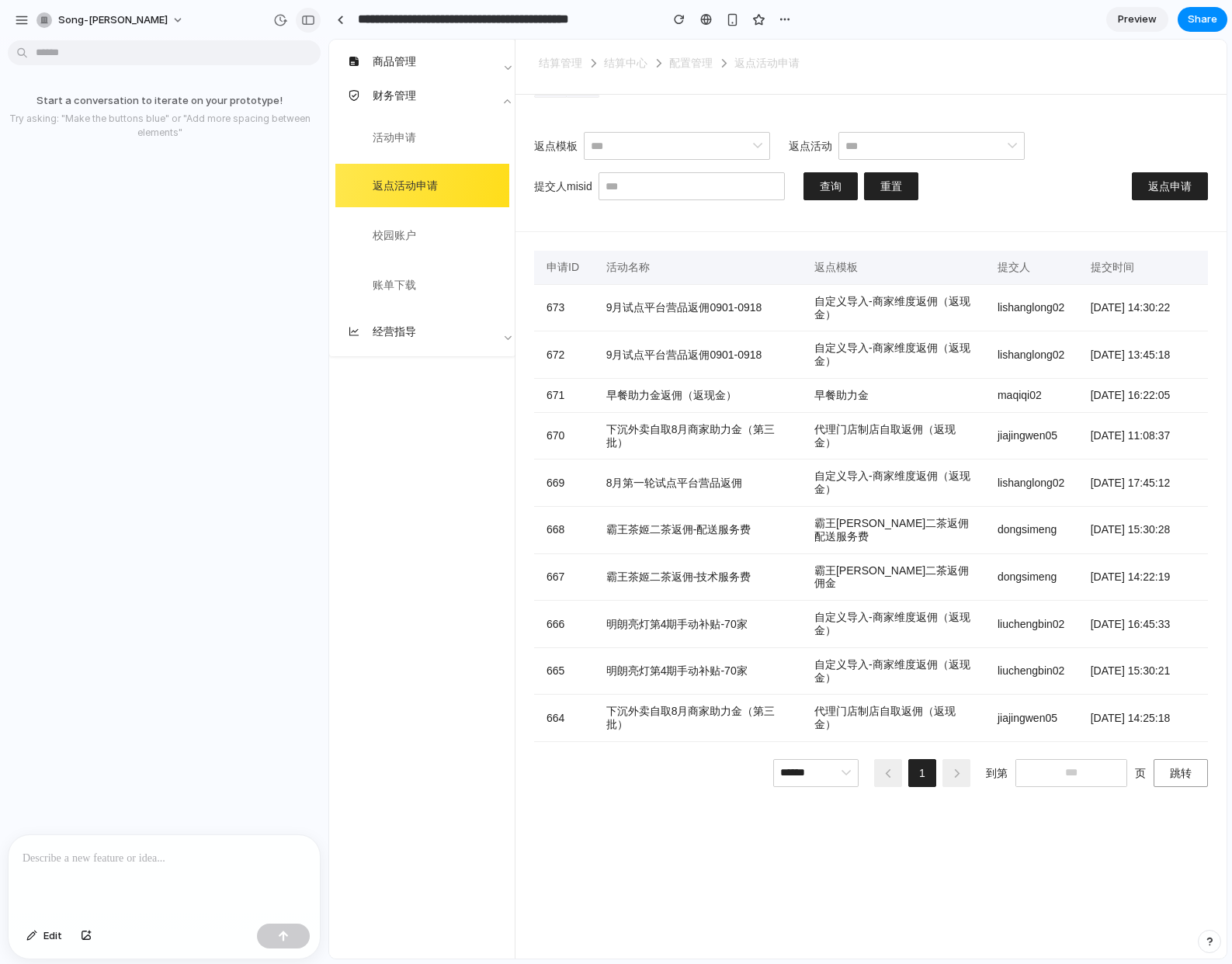
click at [306, 17] on div "button" at bounding box center [307, 20] width 14 height 11
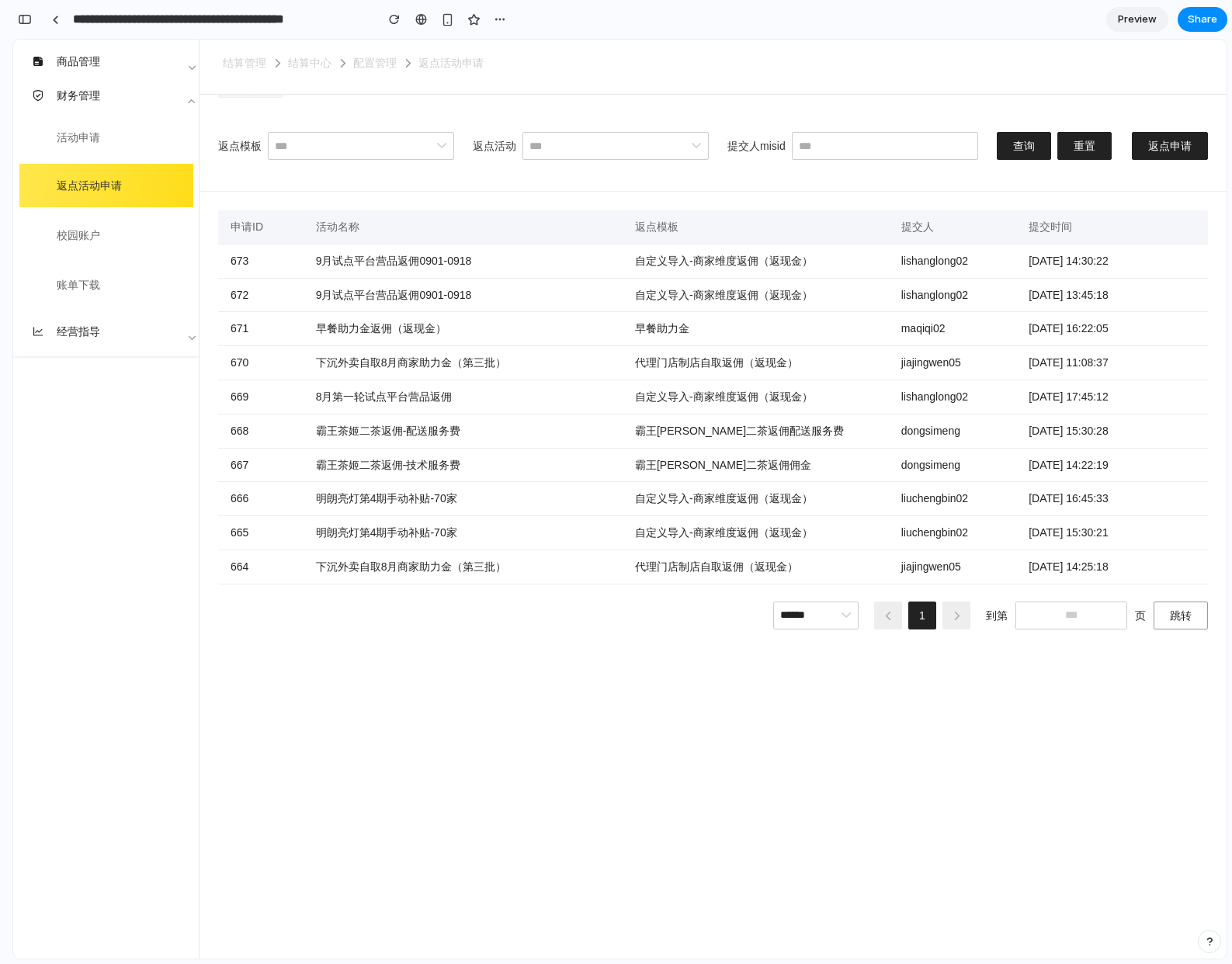
drag, startPoint x: 731, startPoint y: 706, endPoint x: 720, endPoint y: 685, distance: 23.7
click at [731, 705] on div "申请ID 活动名称 返点模板 提交人 提交时间 673 9月试点平台营品返佣0901-0918 自定义导入-商家维度返佣（返现金） lishanglong02…" at bounding box center [713, 575] width 1027 height 767
click at [426, 243] on div "申请ID 活动名称 返点模板 提交人 提交时间 673 9月试点平台营品返佣0901-0918 自定义导入-商家维度返佣（返现金） lishanglong02…" at bounding box center [713, 575] width 1027 height 767
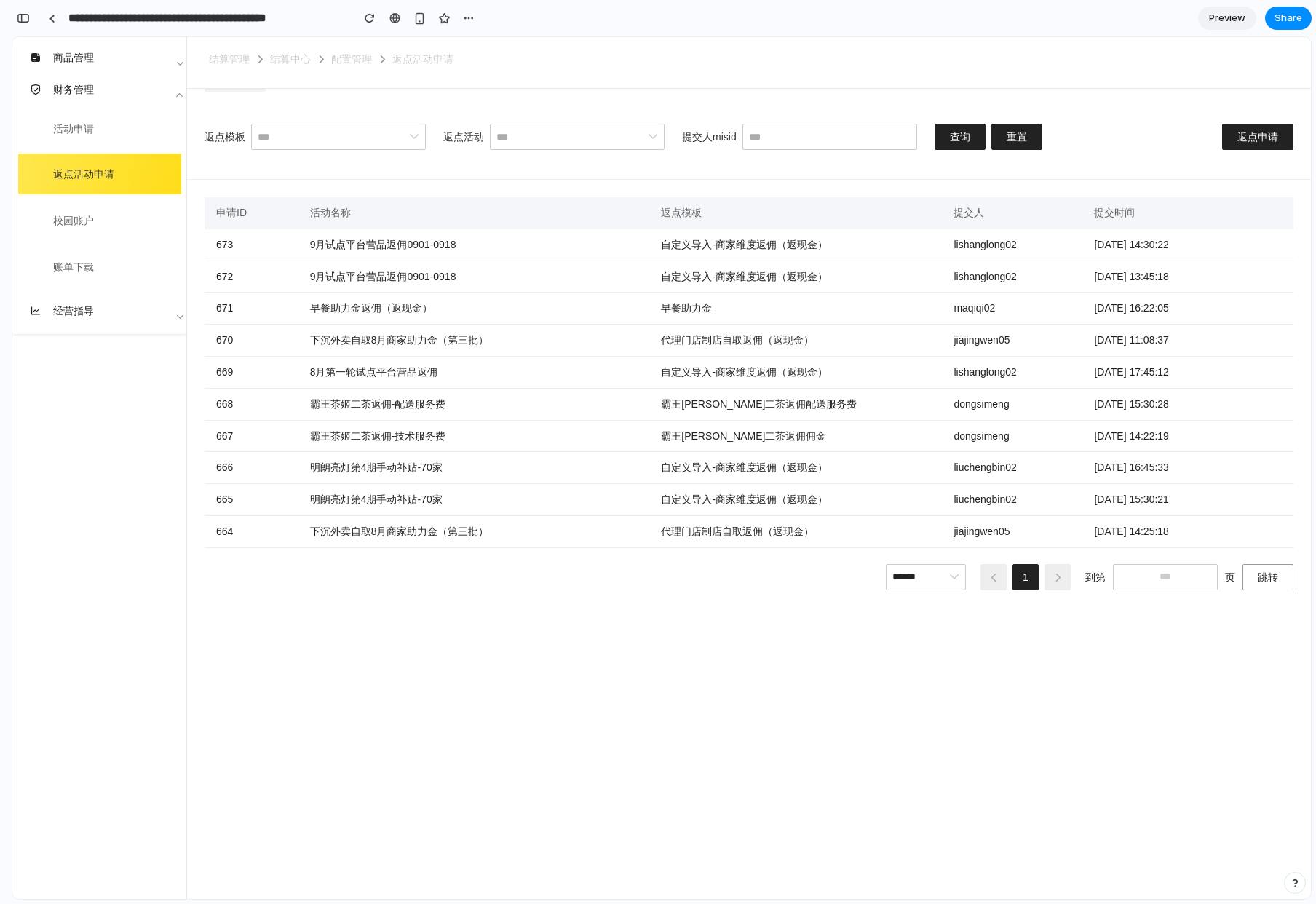
click at [708, 86] on div "结算管理 结算中心 配置管理 返点活动申请" at bounding box center [749, 62] width 1124 height 51
click at [755, 646] on div "申请ID 活动名称 返点模板 提交人 提交时间 673 9月试点平台营品返佣0901-0918 自定义导入-商家维度返佣（返现金） lishanglong02…" at bounding box center [749, 539] width 1124 height 719
click at [621, 608] on div "申请ID 活动名称 返点模板 提交人 提交时间 673 9月试点平台营品返佣0901-0918 自定义导入-商家维度返佣（返现金） lishanglong02…" at bounding box center [749, 539] width 1124 height 719
drag, startPoint x: 626, startPoint y: 611, endPoint x: 602, endPoint y: 602, distance: 25.6
click at [626, 611] on div "申请ID 活动名称 返点模板 提交人 提交时间 673 9月试点平台营品返佣0901-0918 自定义导入-商家维度返佣（返现金） lishanglong02…" at bounding box center [749, 539] width 1124 height 719
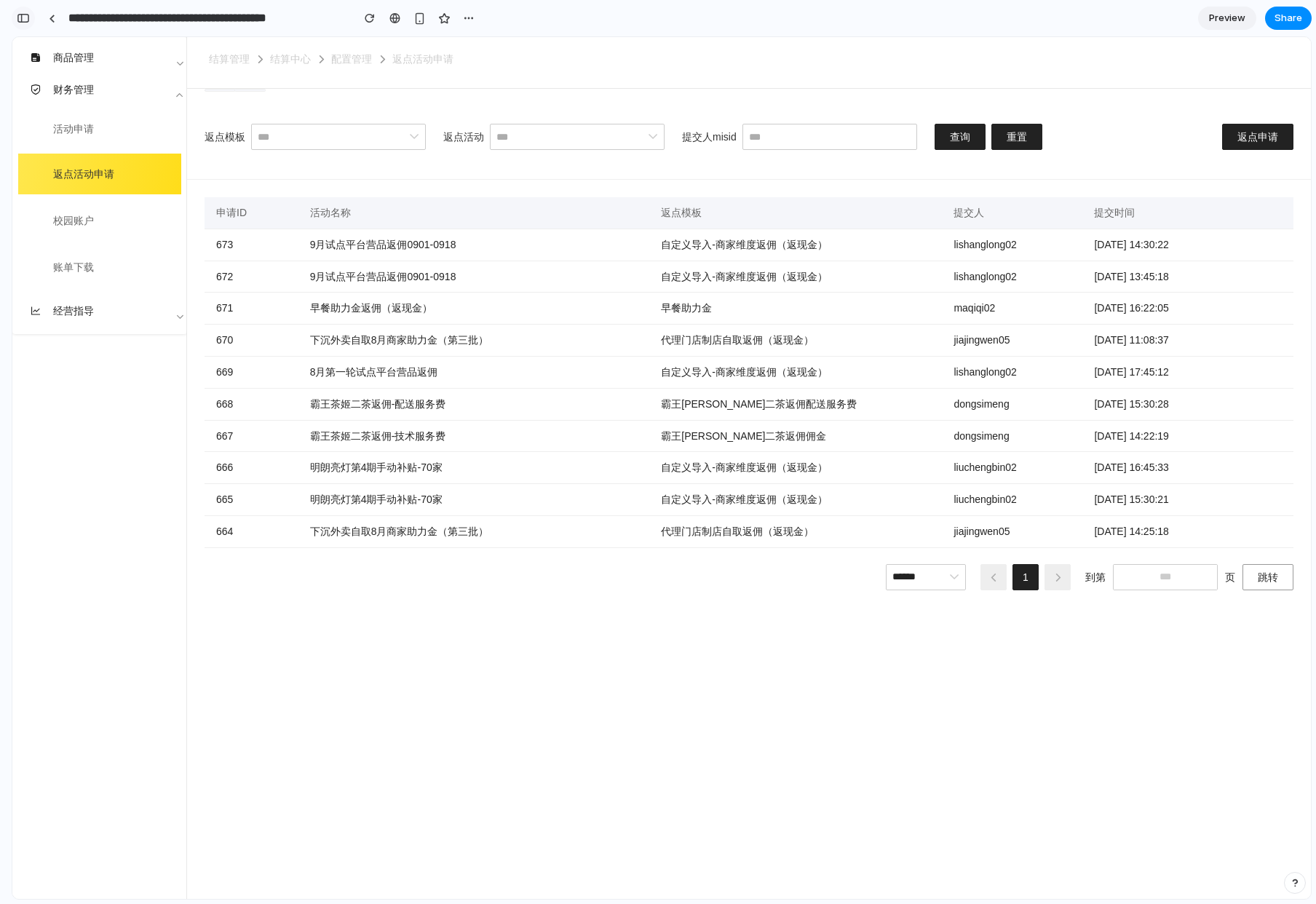
click at [23, 18] on div "button" at bounding box center [23, 18] width 13 height 10
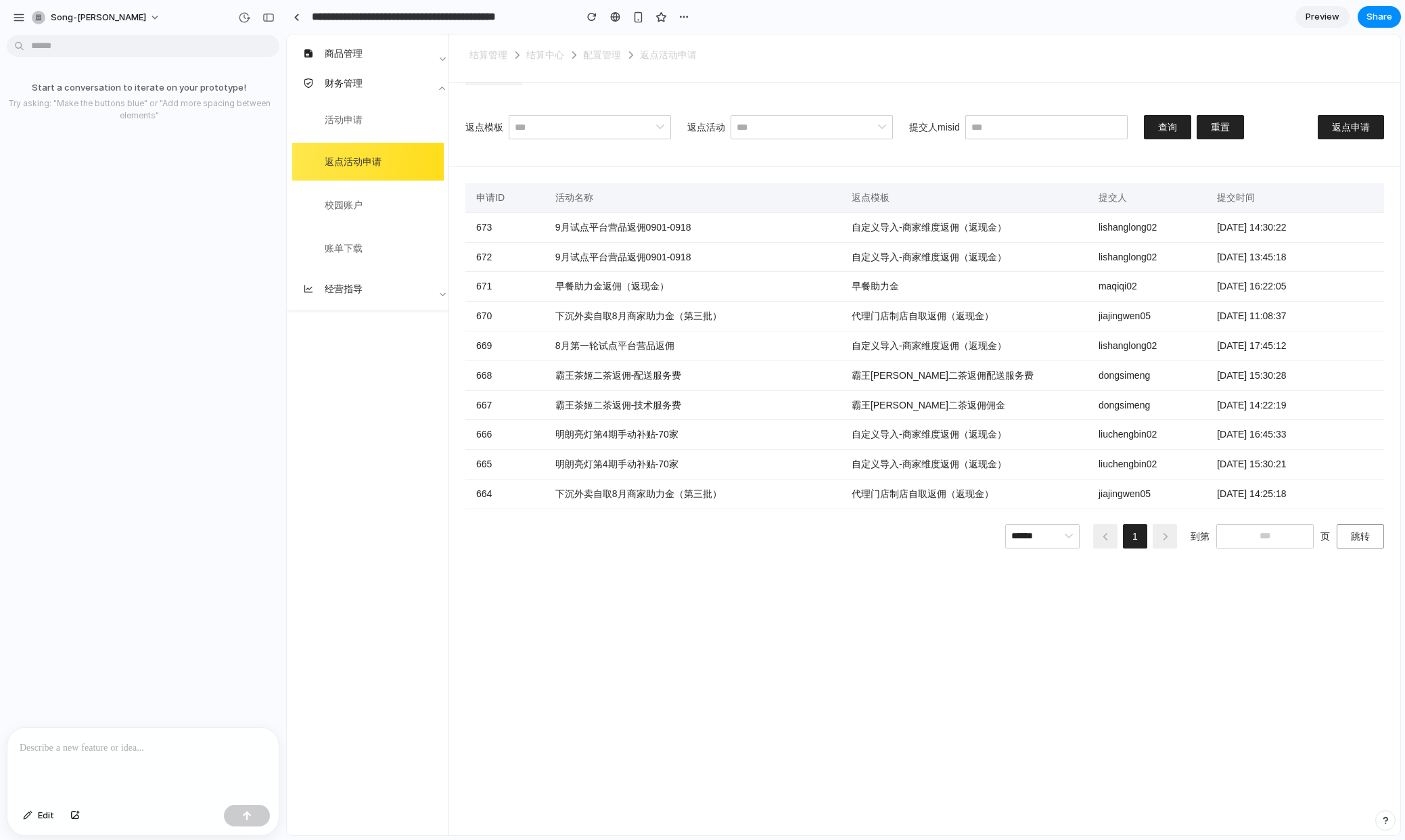
click at [1218, 110] on div "返点模板 返点活动 提交人misid 查询 重置 返点申请" at bounding box center [925, 133] width 951 height 68
